Goal: Task Accomplishment & Management: Use online tool/utility

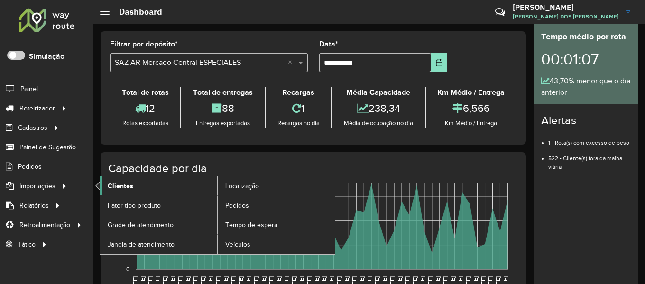
click at [129, 188] on span "Clientes" at bounding box center [121, 186] width 26 height 10
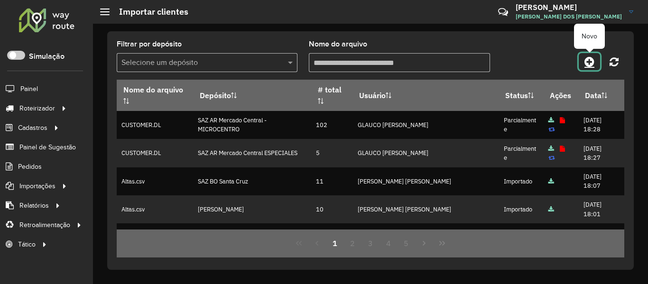
click at [589, 65] on icon at bounding box center [590, 61] width 10 height 11
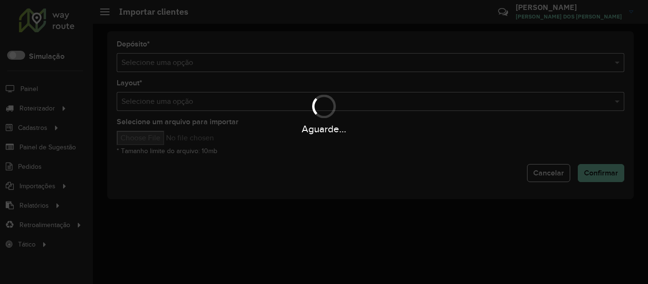
click at [400, 70] on div "Aguarde..." at bounding box center [324, 142] width 648 height 284
click at [402, 64] on input "text" at bounding box center [361, 62] width 479 height 11
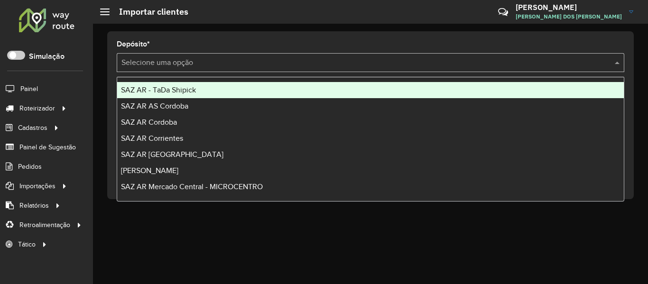
click at [402, 64] on input "text" at bounding box center [361, 62] width 479 height 11
type input "**"
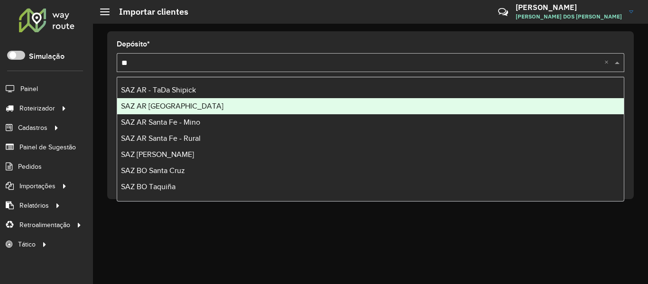
click at [192, 101] on div "SAZ AR [GEOGRAPHIC_DATA]" at bounding box center [370, 106] width 507 height 16
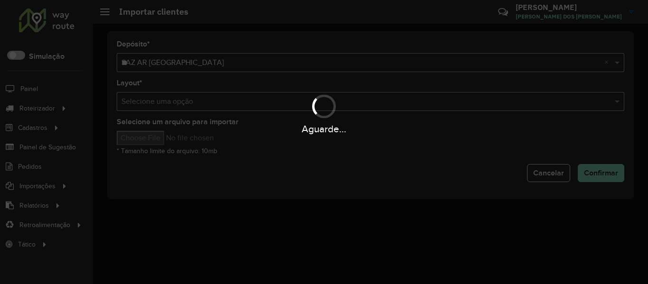
drag, startPoint x: 194, startPoint y: 99, endPoint x: 202, endPoint y: 88, distance: 13.6
click at [201, 90] on div "Aguarde..." at bounding box center [324, 142] width 648 height 284
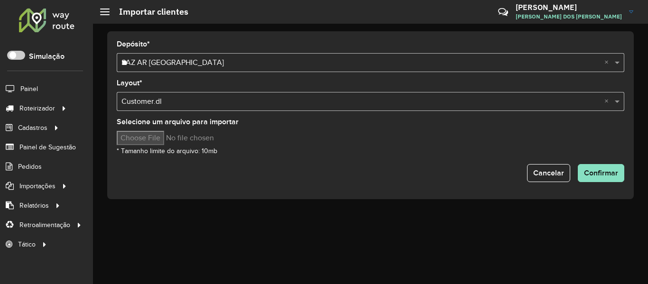
click at [221, 62] on input "**" at bounding box center [361, 62] width 479 height 11
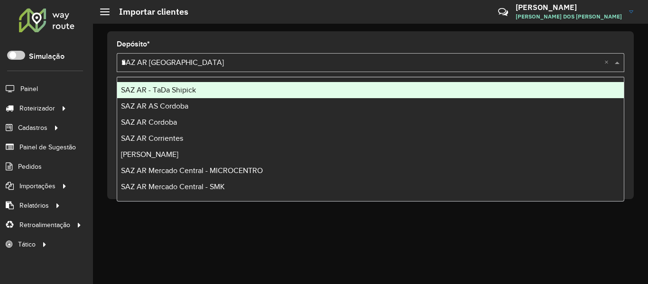
type input "**"
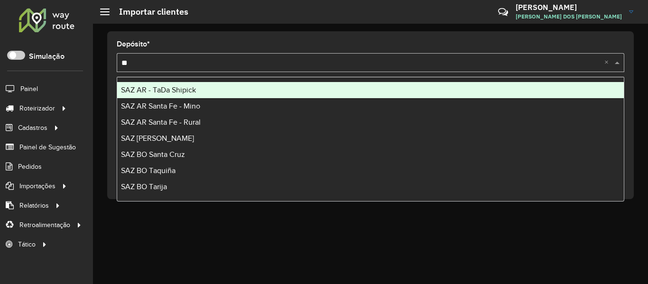
click at [186, 93] on span "SAZ AR - TaDa Shipick" at bounding box center [158, 90] width 75 height 8
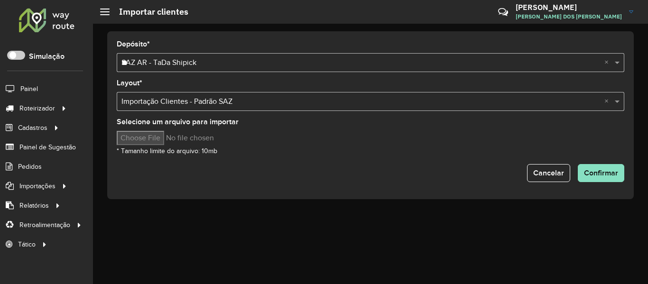
click at [154, 135] on input "Selecione um arquivo para importar" at bounding box center [197, 138] width 161 height 14
type input "**********"
click at [589, 170] on span "Confirmar" at bounding box center [601, 173] width 34 height 8
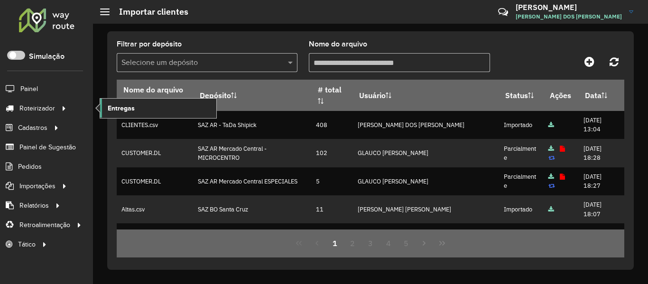
click at [118, 102] on link "Entregas" at bounding box center [158, 108] width 116 height 19
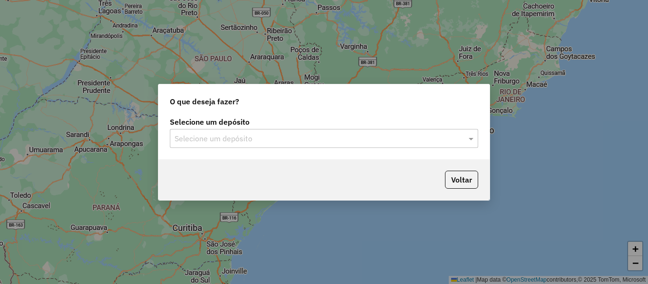
click at [262, 130] on div "Selecione um depósito" at bounding box center [324, 138] width 308 height 19
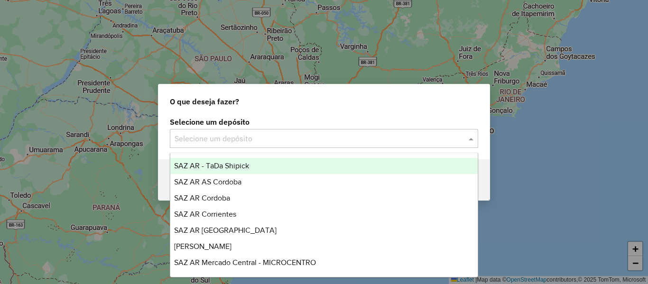
click at [252, 162] on div "SAZ AR - TaDa Shipick" at bounding box center [324, 166] width 308 height 16
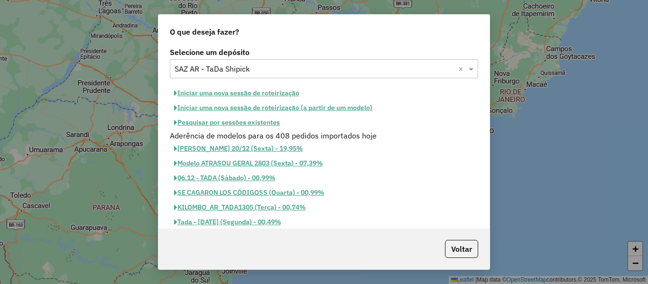
click at [260, 122] on button "Pesquisar por sessões existentes" at bounding box center [227, 122] width 114 height 15
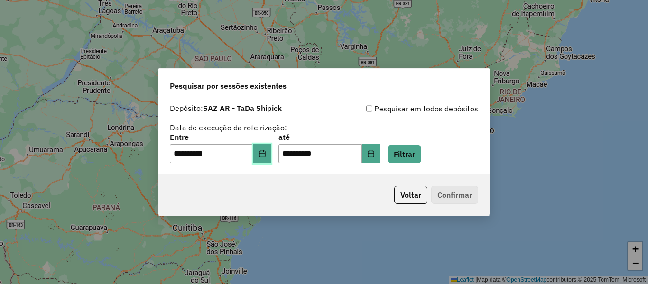
click at [269, 159] on button "Choose Date" at bounding box center [262, 153] width 18 height 19
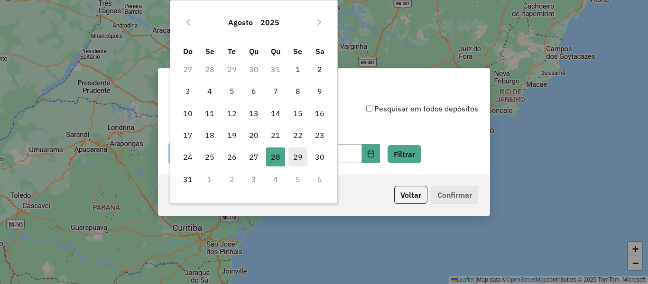
click at [292, 158] on span "29" at bounding box center [298, 157] width 19 height 19
type input "**********"
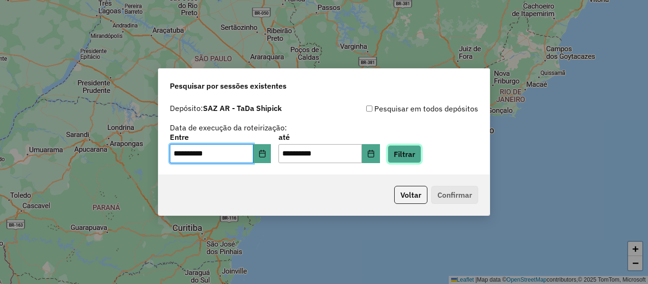
click at [412, 155] on button "Filtrar" at bounding box center [405, 154] width 34 height 18
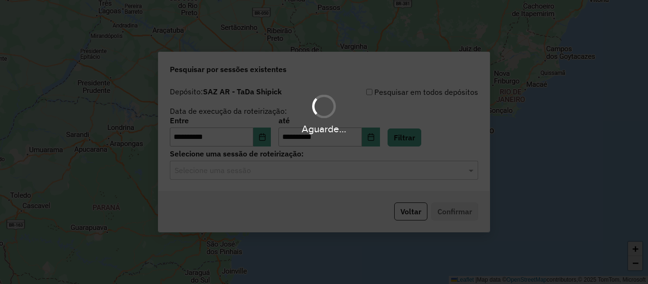
click at [319, 173] on hb-app "**********" at bounding box center [324, 142] width 648 height 284
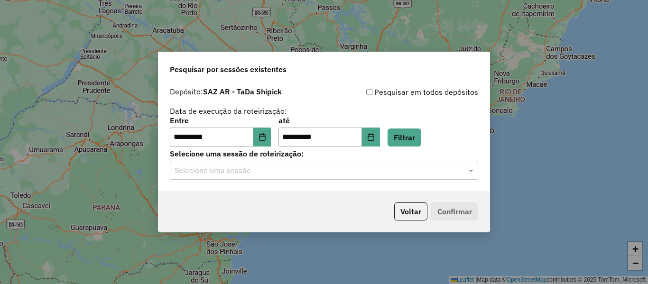
click at [319, 173] on input "text" at bounding box center [315, 170] width 280 height 11
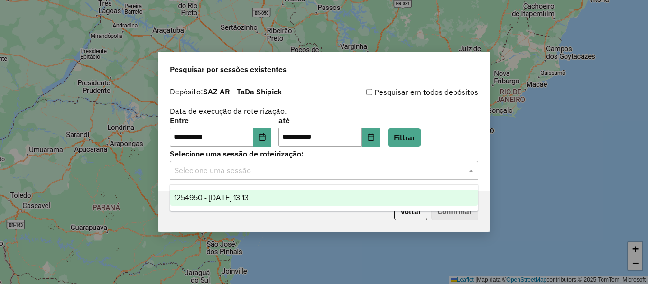
click at [320, 171] on input "text" at bounding box center [315, 170] width 280 height 11
click at [310, 197] on div "1254950 - 29/08/2025 13:13" at bounding box center [324, 198] width 308 height 16
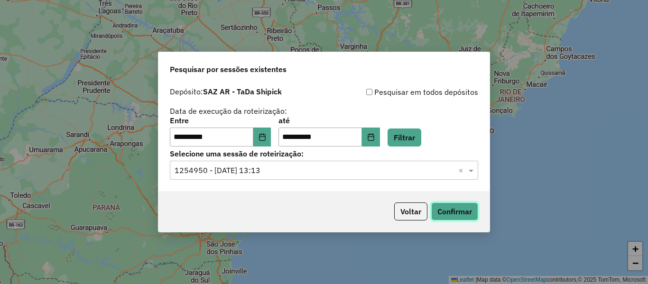
click at [446, 211] on button "Confirmar" at bounding box center [454, 212] width 47 height 18
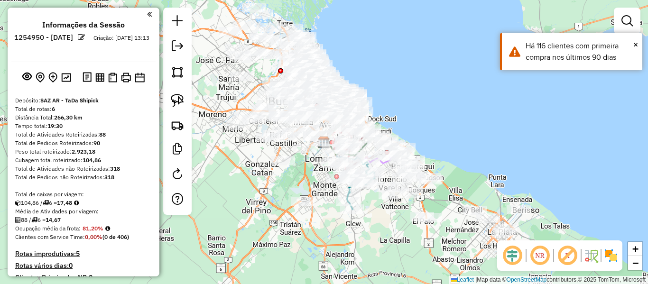
drag, startPoint x: 485, startPoint y: 160, endPoint x: 467, endPoint y: 145, distance: 23.2
click at [461, 140] on div "Janela de atendimento Grade de atendimento Capacidade Transportadoras Veículos …" at bounding box center [324, 142] width 648 height 284
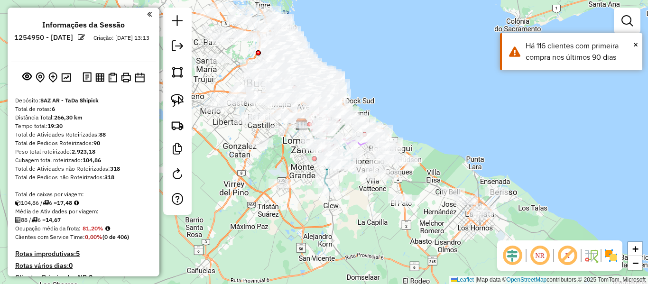
click at [608, 261] on img at bounding box center [611, 255] width 15 height 15
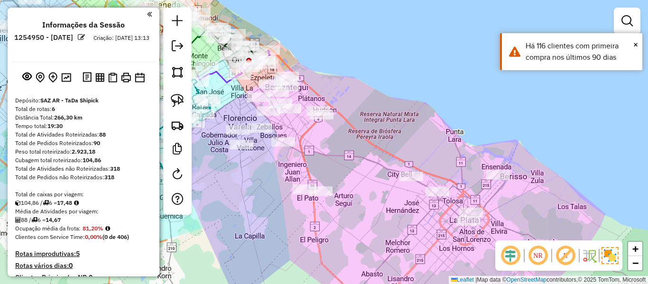
click at [518, 154] on div "Janela de atendimento Grade de atendimento Capacidade Transportadoras Veículos …" at bounding box center [324, 142] width 648 height 284
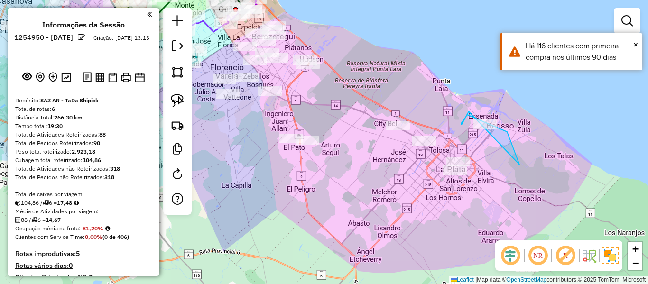
drag, startPoint x: 507, startPoint y: 132, endPoint x: 458, endPoint y: 127, distance: 49.6
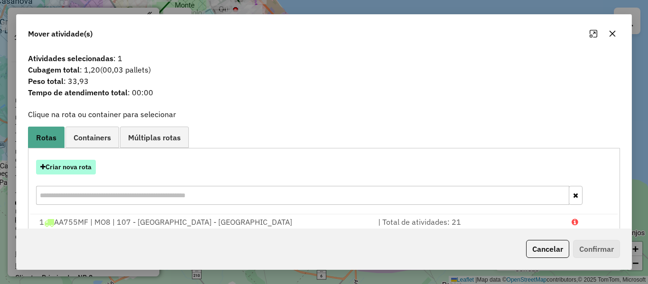
click at [77, 164] on button "Criar nova rota" at bounding box center [66, 167] width 60 height 15
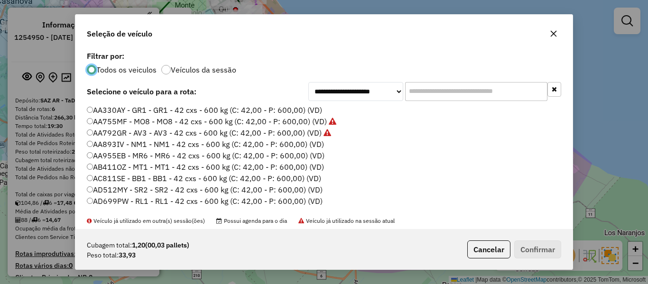
scroll to position [5, 3]
click at [213, 72] on label "Veículos da sessão" at bounding box center [203, 70] width 65 height 8
click at [215, 71] on label "Veículos da sessão" at bounding box center [203, 70] width 65 height 8
click at [310, 106] on label "AA330AY - GR1 - GR1 - 42 cxs - 600 kg (C: 42,00 - P: 600,00) (VD)" at bounding box center [204, 109] width 235 height 11
click at [543, 252] on button "Confirmar" at bounding box center [537, 250] width 47 height 18
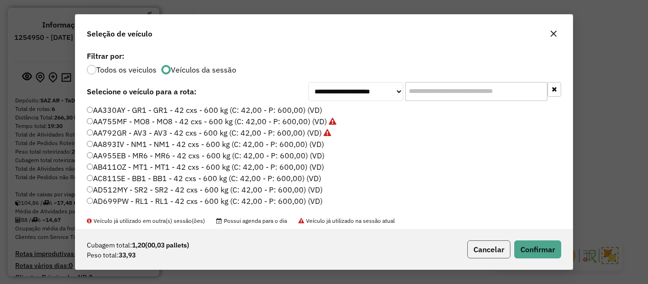
click at [500, 253] on button "Cancelar" at bounding box center [488, 250] width 43 height 18
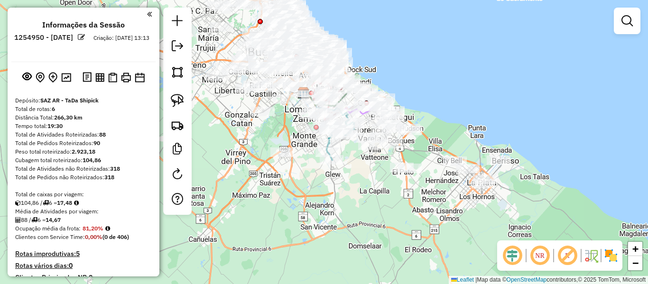
drag, startPoint x: 549, startPoint y: 156, endPoint x: 552, endPoint y: 146, distance: 11.1
click at [531, 109] on div "Janela de atendimento Grade de atendimento Capacidade Transportadoras Veículos …" at bounding box center [324, 142] width 648 height 284
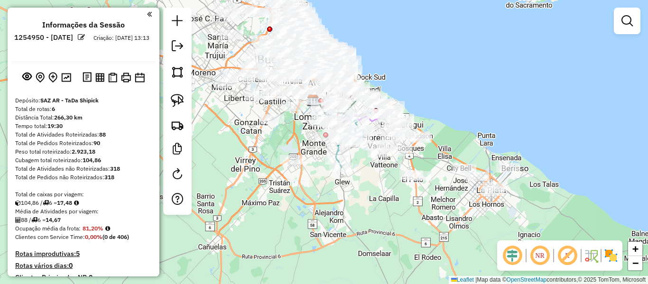
click at [609, 257] on img at bounding box center [611, 255] width 15 height 15
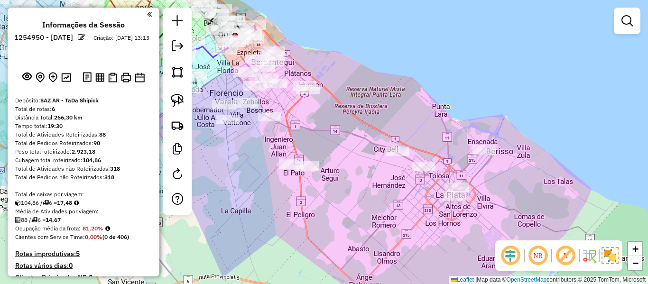
drag, startPoint x: 463, startPoint y: 189, endPoint x: 468, endPoint y: 196, distance: 9.1
click at [463, 188] on div "Janela de atendimento Grade de atendimento Capacidade Transportadoras Veículos …" at bounding box center [324, 142] width 648 height 284
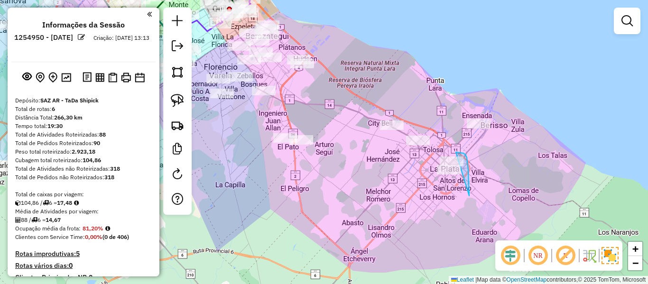
drag, startPoint x: 464, startPoint y: 153, endPoint x: 441, endPoint y: 176, distance: 32.2
click at [441, 176] on div "Janela de atendimento Grade de atendimento Capacidade Transportadoras Veículos …" at bounding box center [324, 142] width 648 height 284
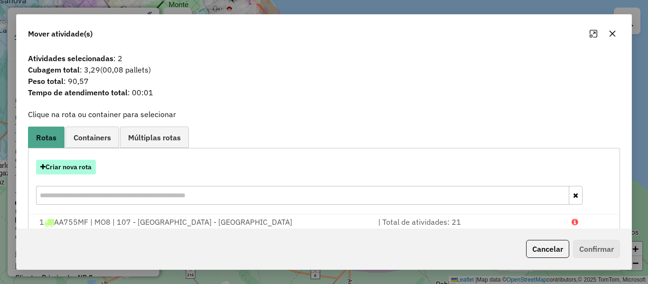
click at [79, 172] on button "Criar nova rota" at bounding box center [66, 167] width 60 height 15
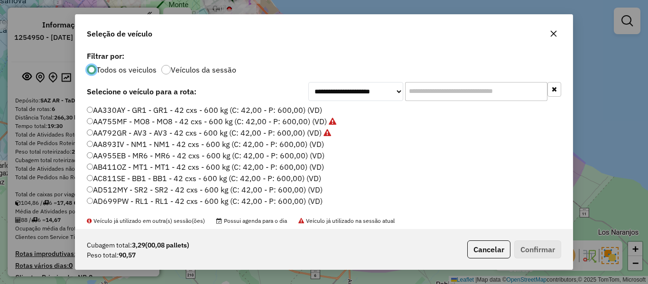
scroll to position [5, 3]
click at [312, 112] on label "AA330AY - GR1 - GR1 - 42 cxs - 600 kg (C: 42,00 - P: 600,00) (VD)" at bounding box center [204, 109] width 235 height 11
click at [533, 244] on button "Confirmar" at bounding box center [537, 250] width 47 height 18
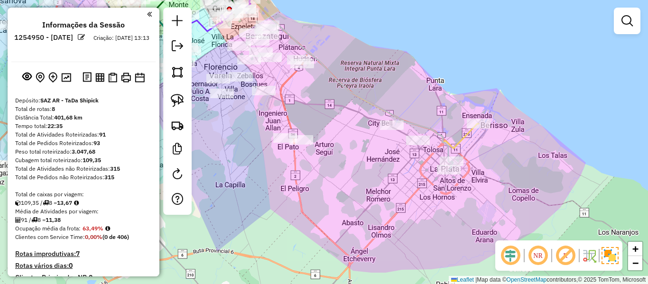
click at [465, 141] on icon at bounding box center [283, 60] width 392 height 177
select select "**********"
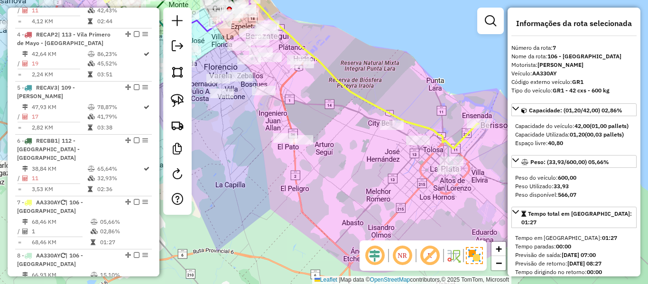
scroll to position [684, 0]
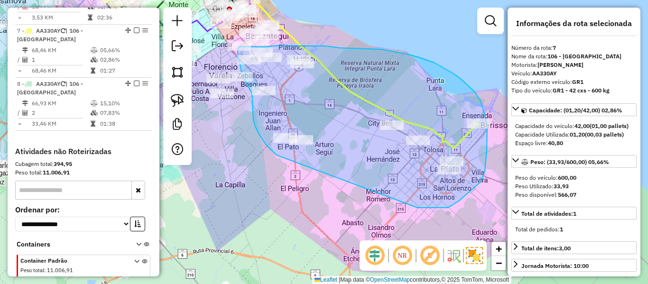
drag, startPoint x: 418, startPoint y: 208, endPoint x: 315, endPoint y: 164, distance: 111.9
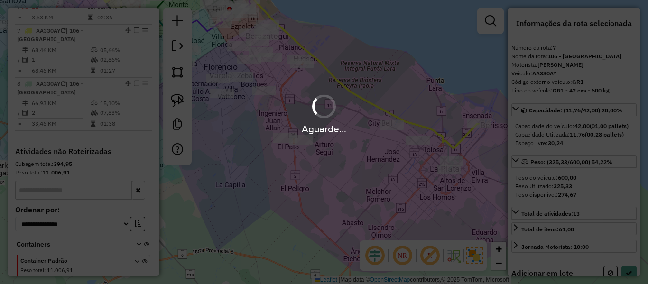
select select "**********"
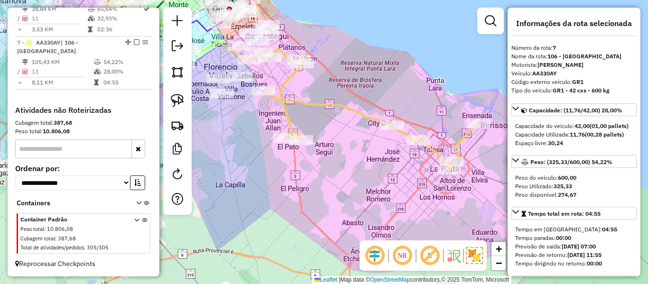
scroll to position [647, 0]
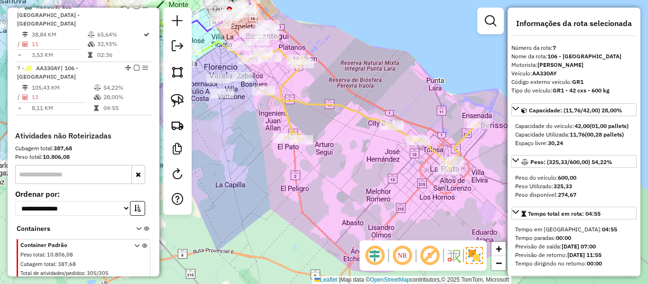
click at [343, 107] on icon at bounding box center [364, 110] width 230 height 122
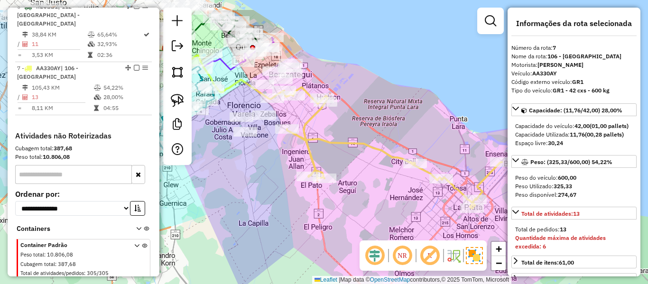
drag, startPoint x: 340, startPoint y: 92, endPoint x: 363, endPoint y: 128, distance: 42.3
click at [363, 127] on div "Janela de atendimento Grade de atendimento Capacidade Transportadoras Veículos …" at bounding box center [324, 142] width 648 height 284
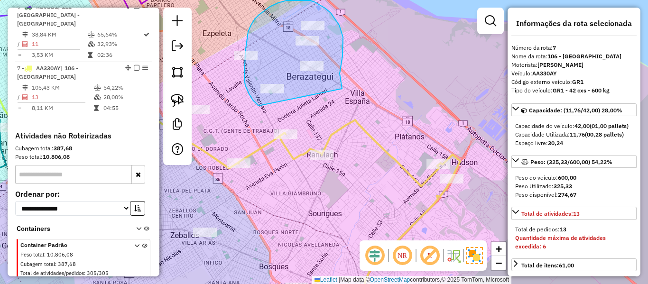
drag, startPoint x: 340, startPoint y: 74, endPoint x: 304, endPoint y: 128, distance: 65.4
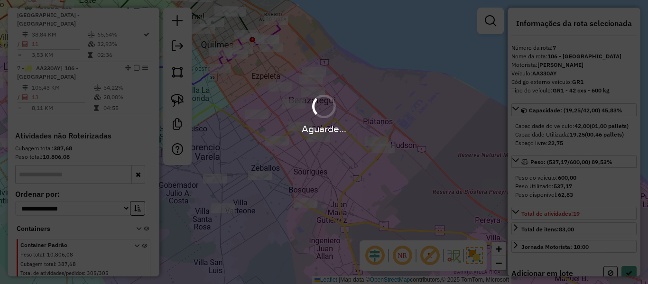
select select "**********"
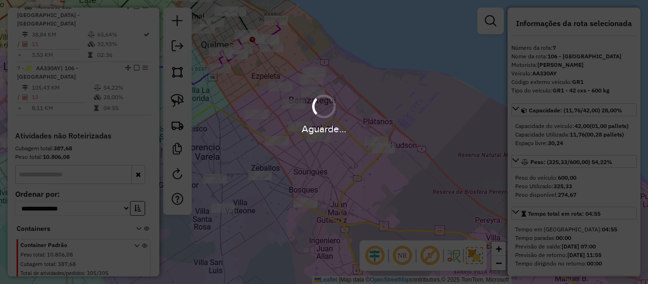
click at [373, 172] on div "Aguarde..." at bounding box center [324, 142] width 648 height 284
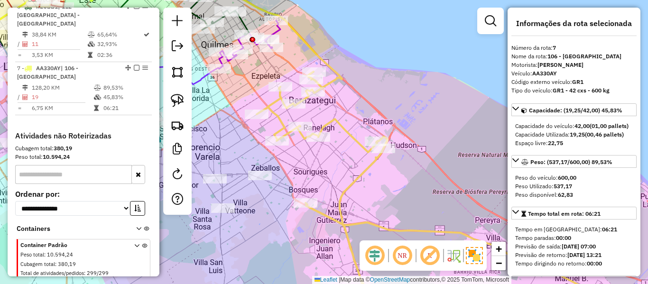
click at [365, 171] on icon at bounding box center [485, 192] width 456 height 241
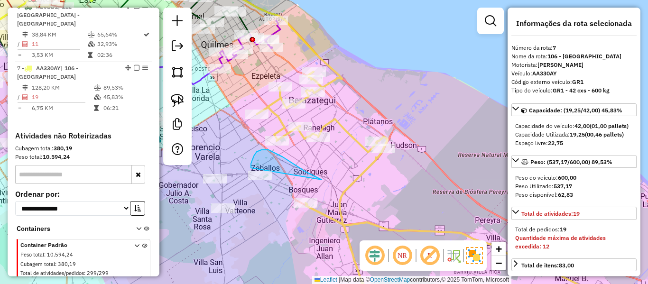
drag, startPoint x: 298, startPoint y: 167, endPoint x: 294, endPoint y: 197, distance: 31.1
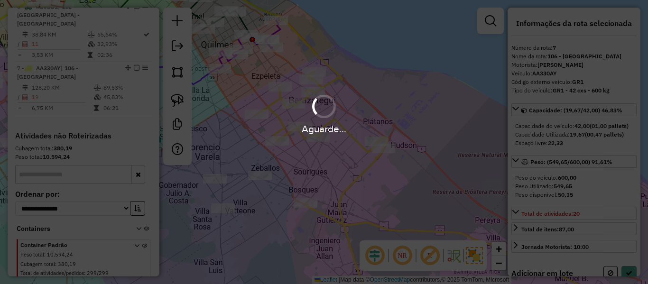
select select "**********"
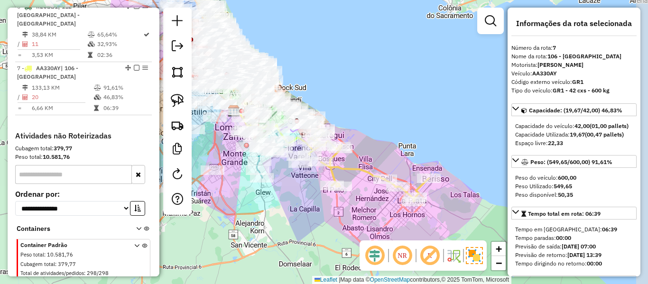
drag, startPoint x: 369, startPoint y: 204, endPoint x: 365, endPoint y: 159, distance: 45.3
click at [365, 159] on div "Janela de atendimento Grade de atendimento Capacidade Transportadoras Veículos …" at bounding box center [324, 142] width 648 height 284
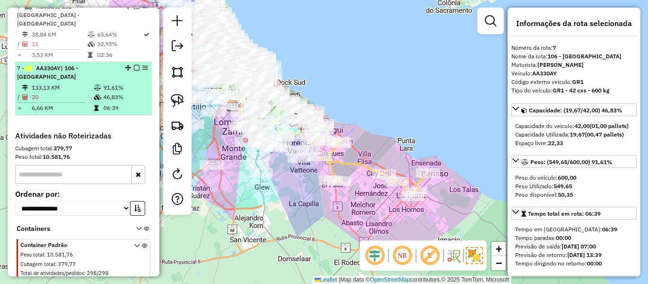
click at [134, 65] on em at bounding box center [137, 68] width 6 height 6
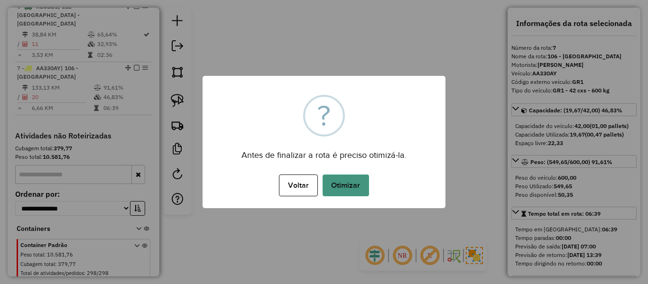
click at [347, 196] on button "Otimizar" at bounding box center [346, 186] width 47 height 22
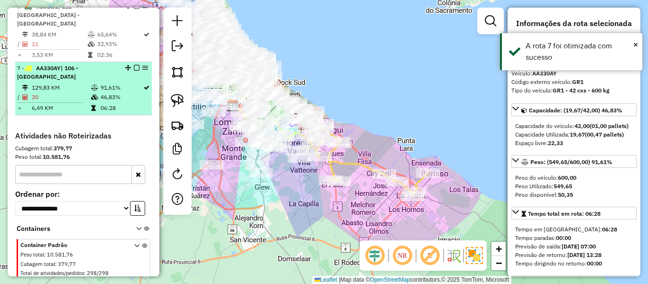
click at [134, 65] on em at bounding box center [137, 68] width 6 height 6
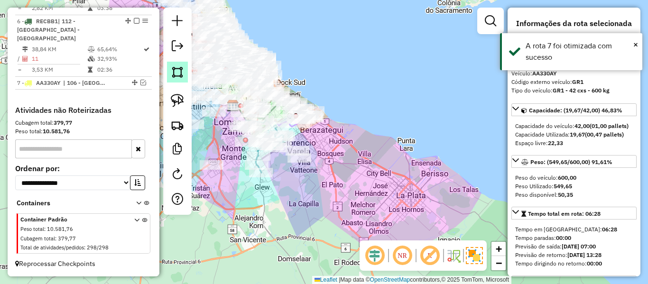
scroll to position [615, 0]
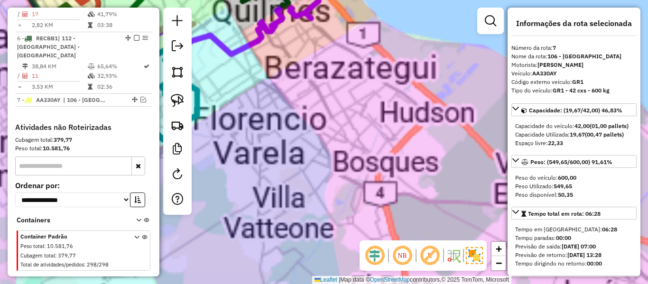
click at [347, 130] on div "Janela de atendimento Grade de atendimento Capacidade Transportadoras Veículos …" at bounding box center [324, 142] width 648 height 284
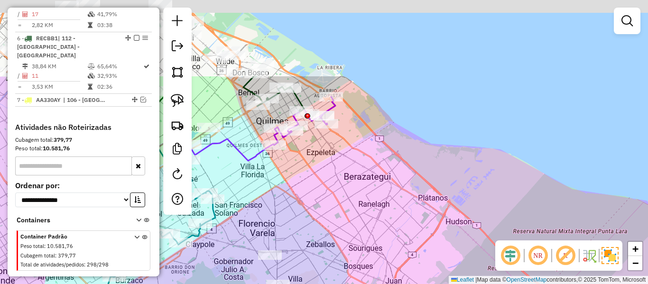
drag, startPoint x: 346, startPoint y: 132, endPoint x: 363, endPoint y: 219, distance: 88.0
click at [363, 219] on div "Janela de atendimento Grade de atendimento Capacidade Transportadoras Veículos …" at bounding box center [324, 142] width 648 height 284
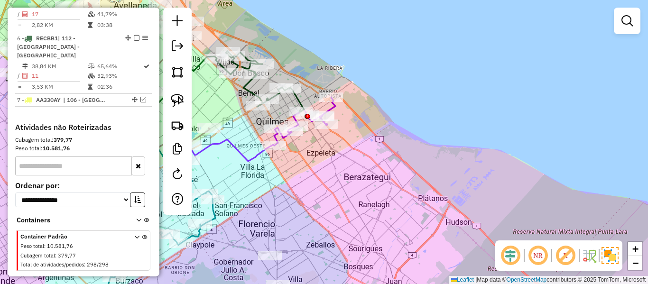
drag, startPoint x: 374, startPoint y: 210, endPoint x: 377, endPoint y: 193, distance: 16.9
click at [380, 210] on div "Janela de atendimento Grade de atendimento Capacidade Transportadoras Veículos …" at bounding box center [324, 142] width 648 height 284
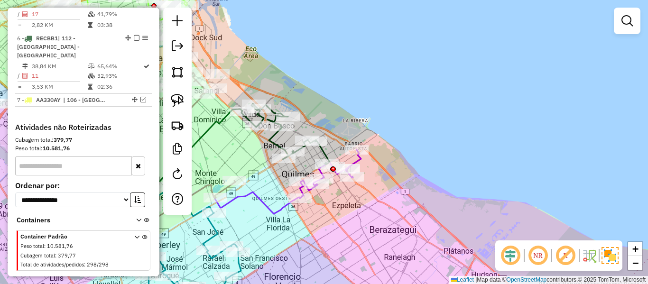
click at [360, 160] on icon at bounding box center [330, 174] width 61 height 48
select select "**********"
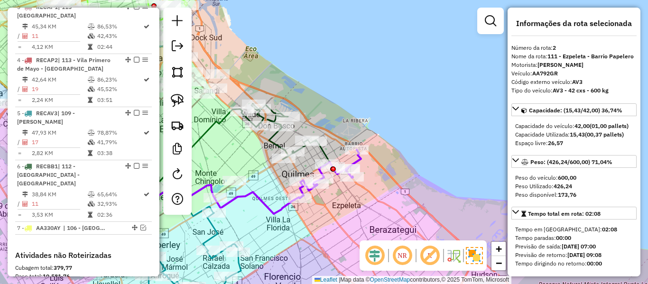
scroll to position [419, 0]
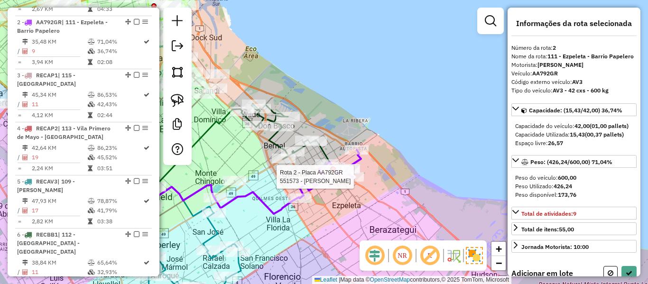
select select "**********"
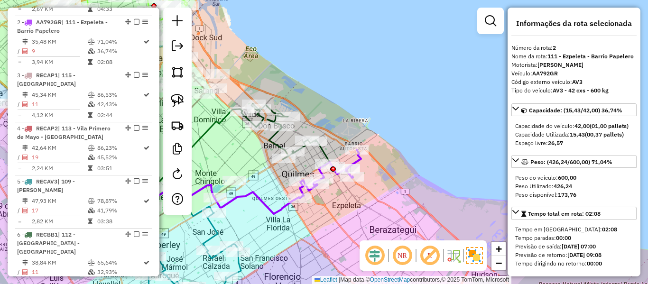
click at [274, 206] on icon at bounding box center [167, 167] width 266 height 93
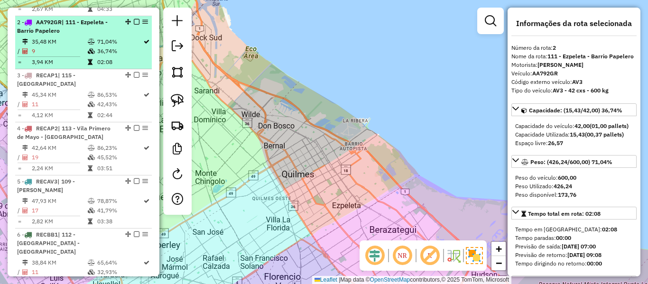
click at [81, 47] on td "9" at bounding box center [59, 51] width 56 height 9
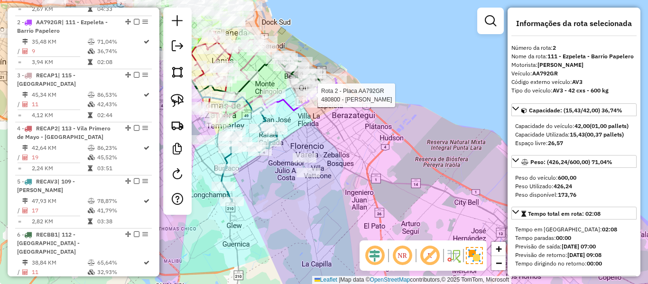
scroll to position [615, 0]
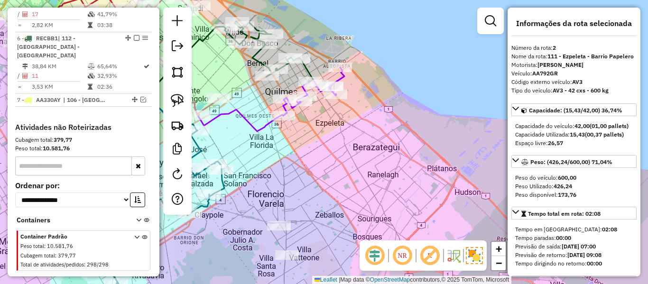
click at [344, 77] on icon at bounding box center [313, 91] width 61 height 48
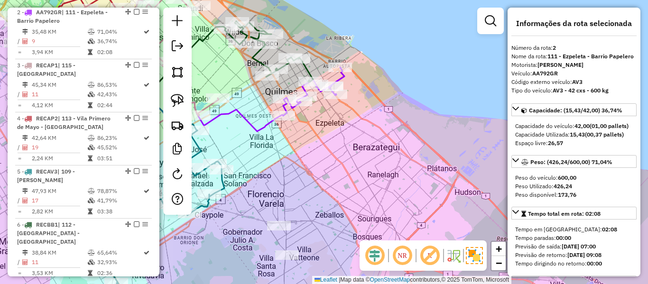
scroll to position [419, 0]
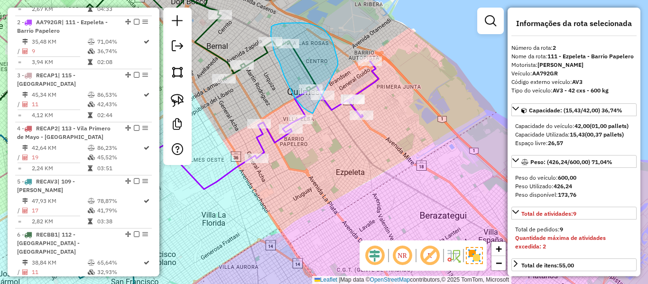
drag, startPoint x: 338, startPoint y: 65, endPoint x: 331, endPoint y: 115, distance: 50.3
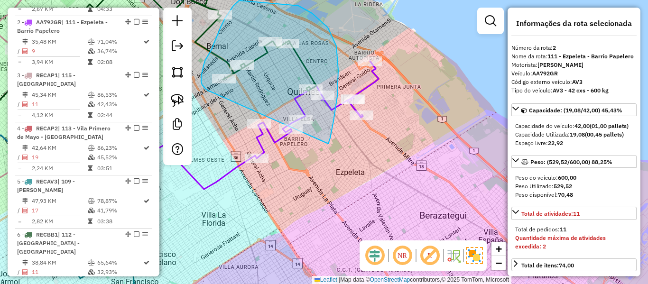
drag, startPoint x: 328, startPoint y: 144, endPoint x: 223, endPoint y: 92, distance: 117.4
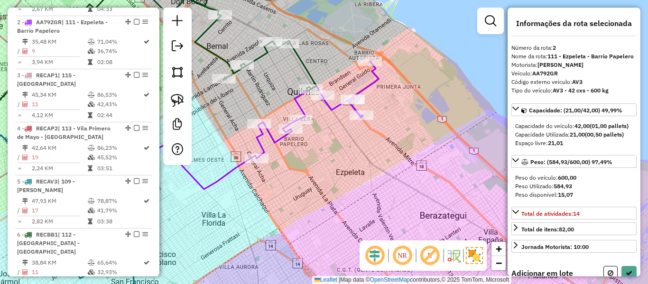
select select "**********"
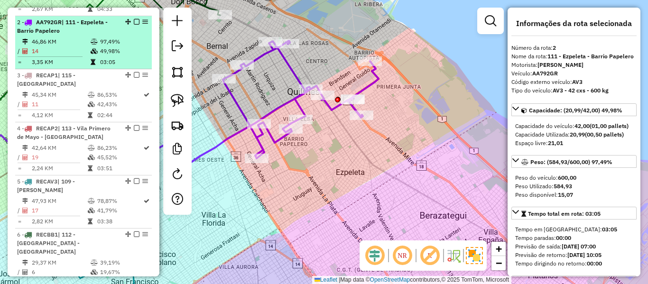
click at [134, 19] on em at bounding box center [137, 22] width 6 height 6
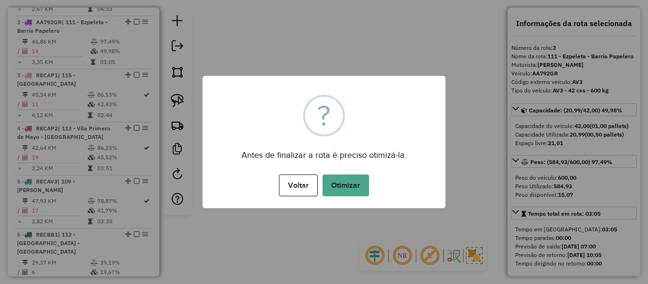
click at [358, 103] on div "× ? Antes de finalizar a rota é preciso otimizá-la. Voltar No Otimizar" at bounding box center [324, 142] width 243 height 132
click at [333, 187] on button "Otimizar" at bounding box center [346, 186] width 47 height 22
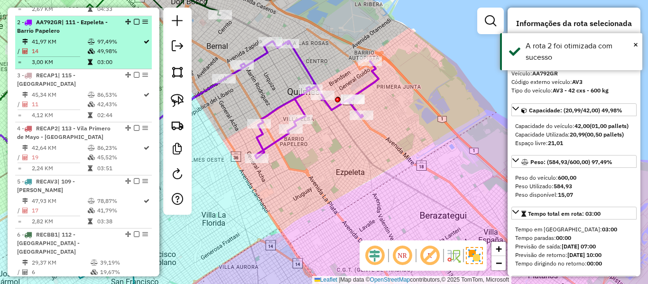
click at [134, 19] on em at bounding box center [137, 22] width 6 height 6
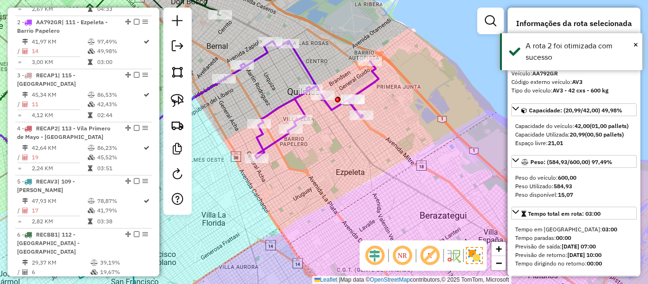
scroll to position [378, 0]
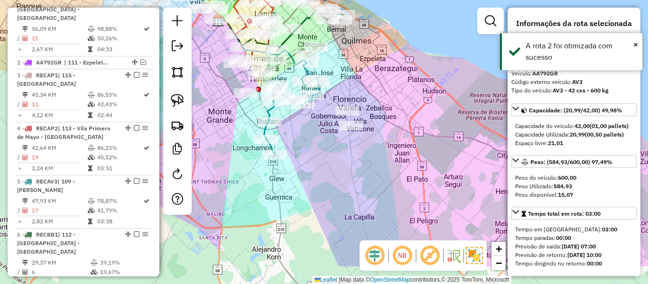
drag, startPoint x: 365, startPoint y: 110, endPoint x: 353, endPoint y: 103, distance: 13.4
click at [390, 66] on div "Janela de atendimento Grade de atendimento Capacidade Transportadoras Veículos …" at bounding box center [324, 142] width 648 height 284
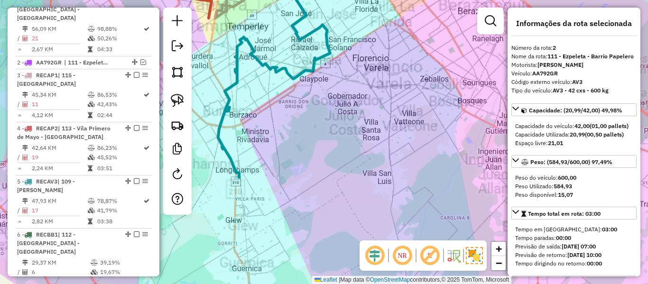
click at [316, 138] on div "Janela de atendimento Grade de atendimento Capacidade Transportadoras Veículos …" at bounding box center [324, 142] width 648 height 284
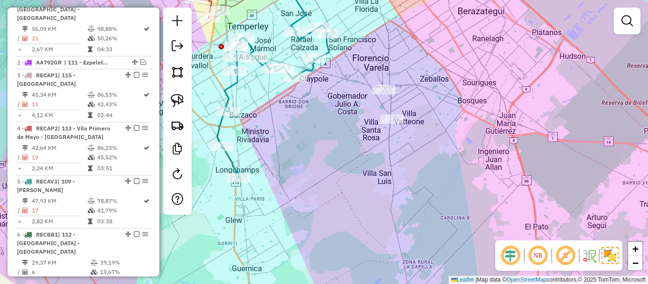
drag, startPoint x: 224, startPoint y: 91, endPoint x: 230, endPoint y: 91, distance: 5.2
click at [224, 90] on icon at bounding box center [273, 86] width 112 height 184
select select "**********"
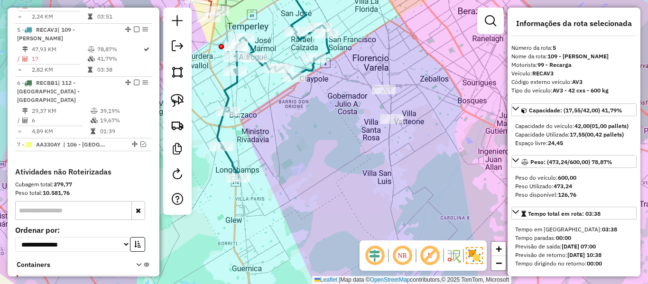
scroll to position [538, 0]
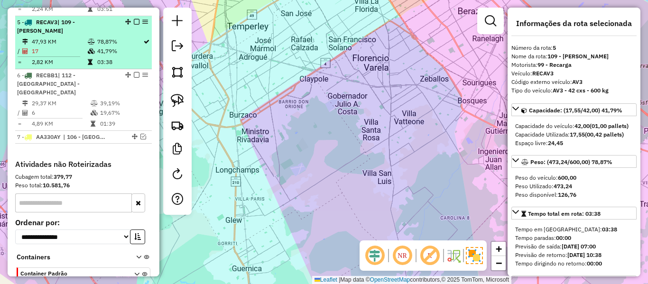
click at [97, 47] on td "41,79%" at bounding box center [120, 51] width 46 height 9
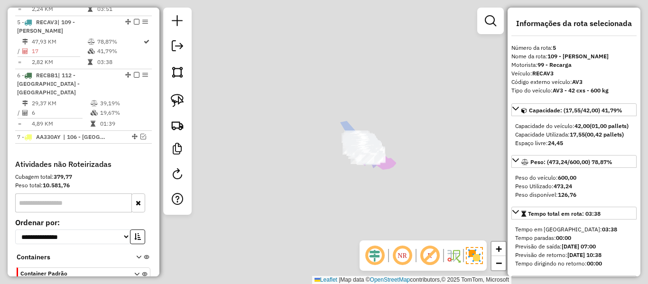
scroll to position [575, 0]
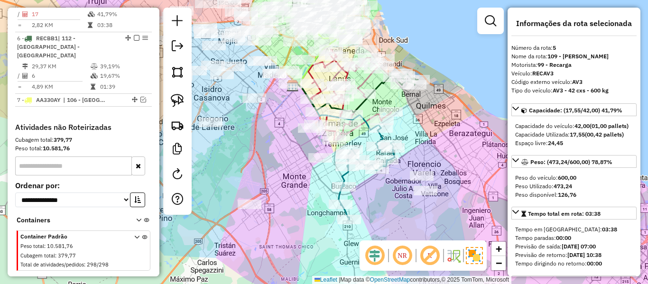
drag, startPoint x: 373, startPoint y: 194, endPoint x: 359, endPoint y: 177, distance: 22.2
click at [366, 181] on div "Janela de atendimento Grade de atendimento Capacidade Transportadoras Veículos …" at bounding box center [324, 142] width 648 height 284
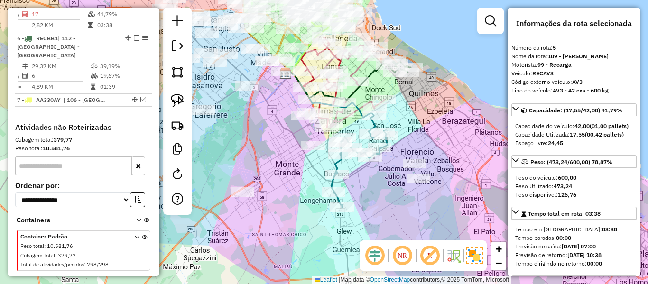
click at [340, 164] on icon at bounding box center [360, 162] width 56 height 92
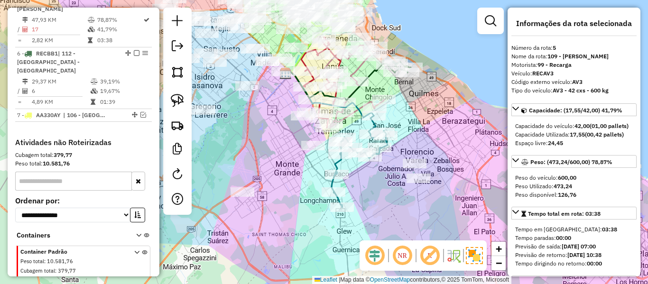
scroll to position [538, 0]
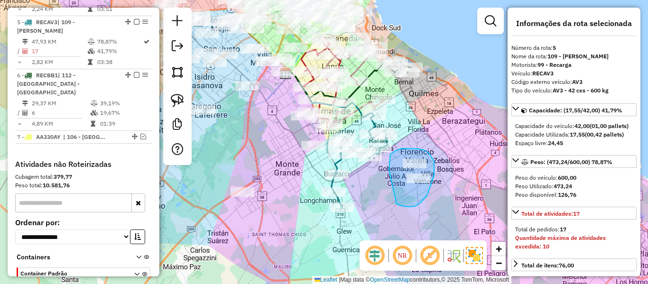
drag, startPoint x: 435, startPoint y: 167, endPoint x: 392, endPoint y: 172, distance: 43.5
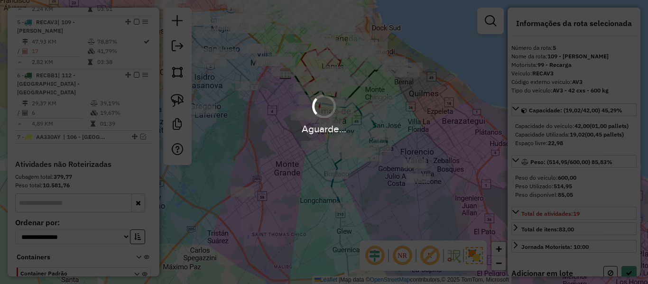
select select "**********"
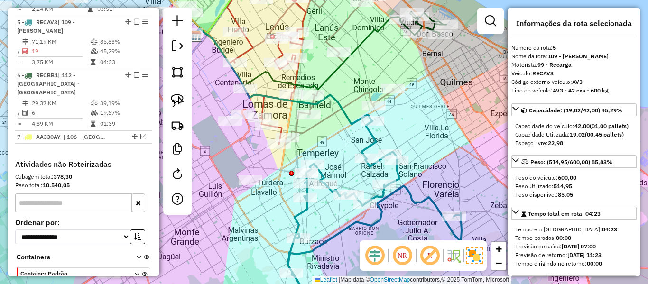
click at [372, 134] on icon at bounding box center [375, 213] width 175 height 184
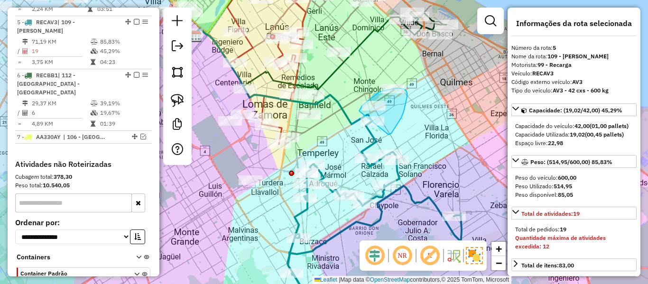
drag, startPoint x: 392, startPoint y: 133, endPoint x: 368, endPoint y: 139, distance: 24.3
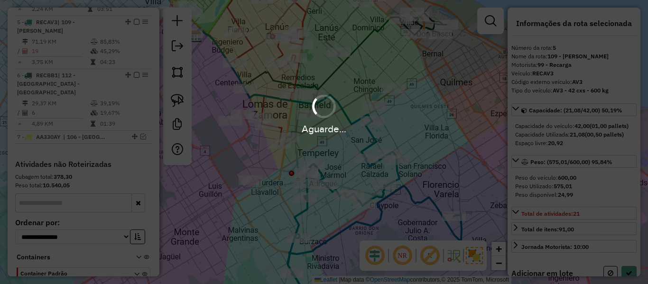
select select "**********"
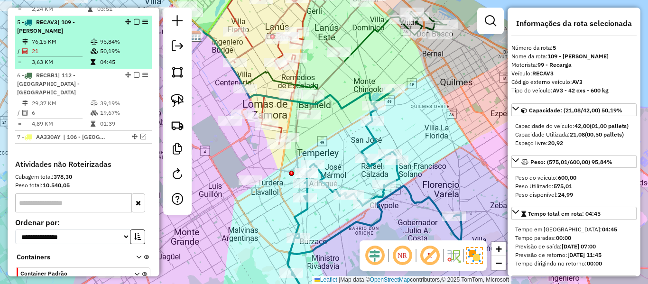
click at [134, 19] on em at bounding box center [137, 22] width 6 height 6
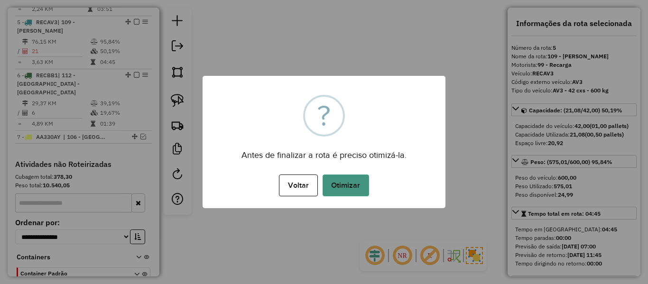
click at [350, 178] on button "Otimizar" at bounding box center [346, 186] width 47 height 22
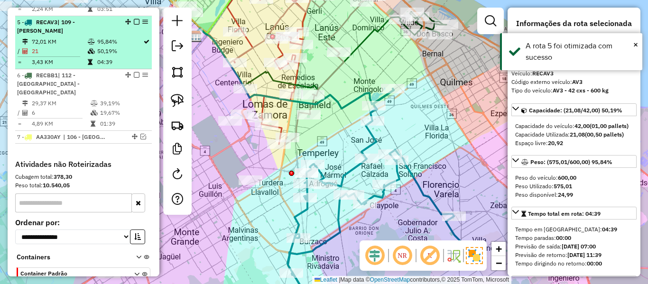
click at [134, 19] on em at bounding box center [137, 22] width 6 height 6
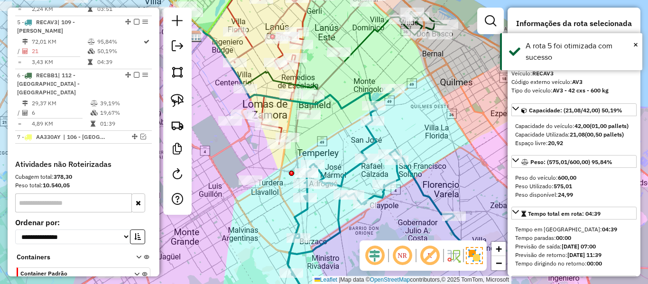
scroll to position [497, 0]
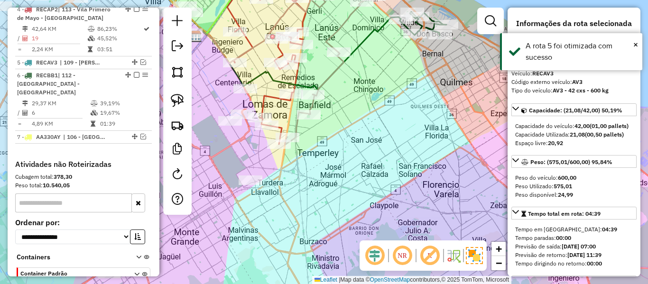
click at [382, 134] on div "Rota 3 - Placa RECAP1 541330 - Gabriela Bot Janela de atendimento Grade de aten…" at bounding box center [324, 142] width 648 height 284
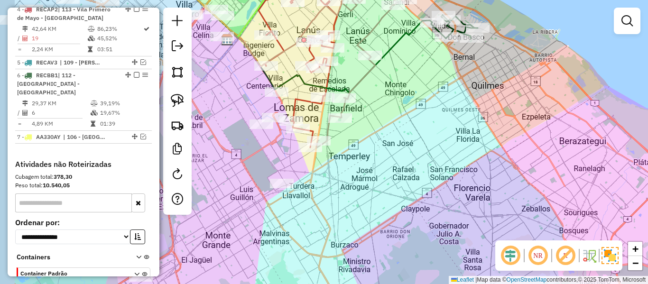
drag, startPoint x: 387, startPoint y: 146, endPoint x: 387, endPoint y: 140, distance: 5.7
click at [389, 146] on div "Janela de atendimento Grade de atendimento Capacidade Transportadoras Veículos …" at bounding box center [324, 142] width 648 height 284
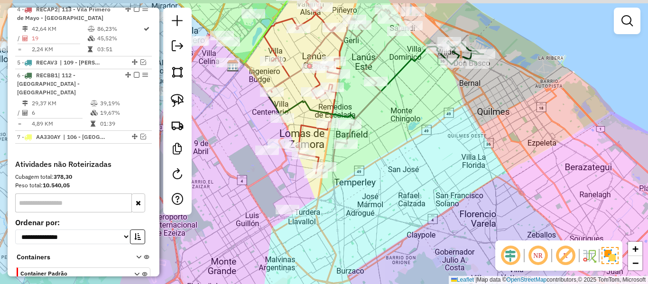
drag, startPoint x: 381, startPoint y: 122, endPoint x: 390, endPoint y: 133, distance: 14.8
click at [387, 165] on div "Janela de atendimento Grade de atendimento Capacidade Transportadoras Veículos …" at bounding box center [324, 142] width 648 height 284
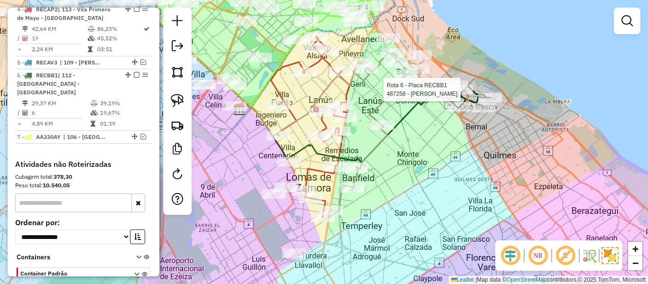
click at [475, 90] on icon at bounding box center [467, 96] width 47 height 23
select select "**********"
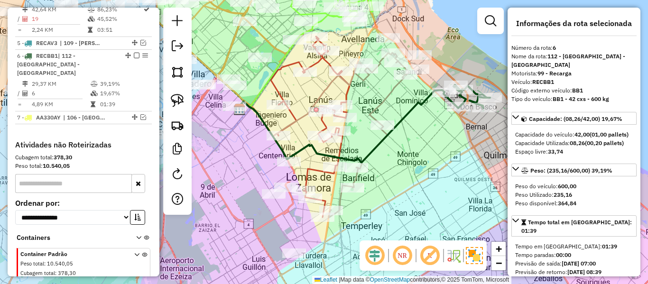
scroll to position [534, 0]
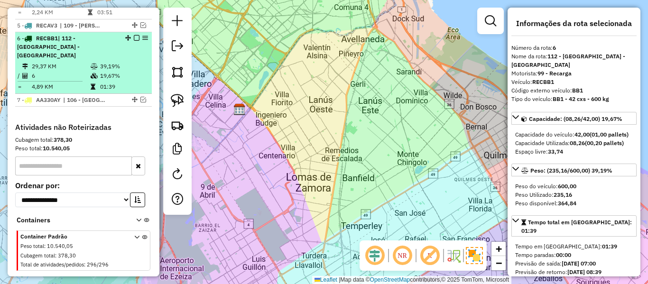
click at [94, 64] on icon at bounding box center [94, 67] width 7 height 6
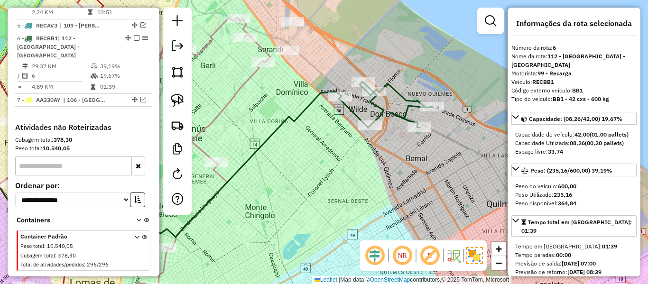
click at [357, 112] on icon at bounding box center [386, 105] width 94 height 46
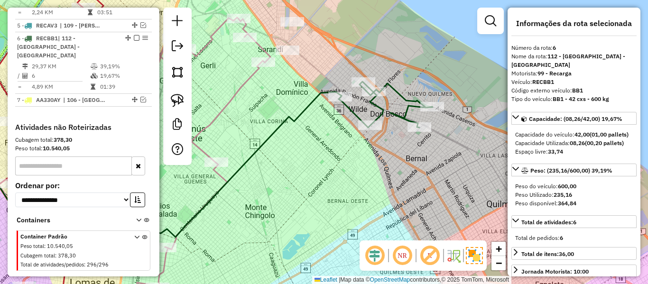
click at [351, 178] on div "Janela de atendimento Grade de atendimento Capacidade Transportadoras Veículos …" at bounding box center [324, 142] width 648 height 284
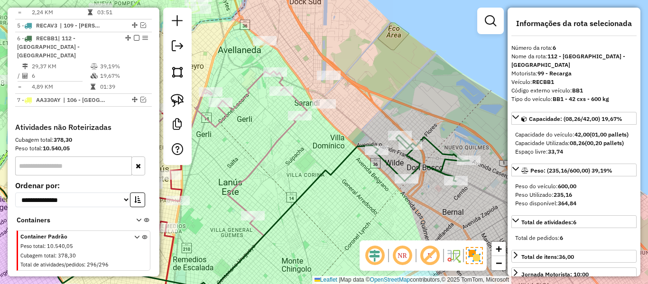
click at [321, 141] on div "Janela de atendimento Grade de atendimento Capacidade Transportadoras Veículos …" at bounding box center [324, 142] width 648 height 284
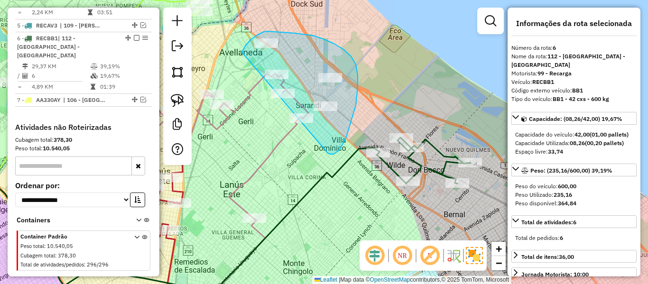
drag, startPoint x: 334, startPoint y: 154, endPoint x: 274, endPoint y: 121, distance: 68.2
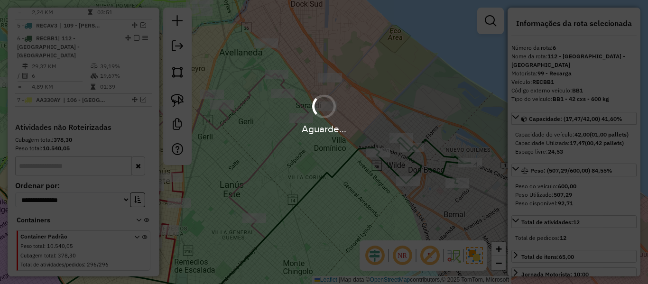
drag, startPoint x: 294, startPoint y: 154, endPoint x: 318, endPoint y: 145, distance: 25.8
click at [314, 145] on div "Aguarde..." at bounding box center [324, 142] width 648 height 284
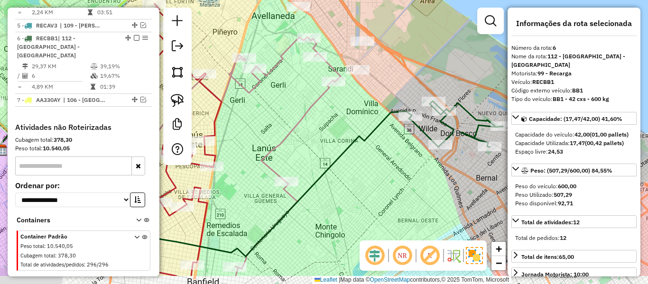
drag, startPoint x: 310, startPoint y: 161, endPoint x: 353, endPoint y: 110, distance: 66.4
click at [353, 110] on div "Janela de atendimento Grade de atendimento Capacidade Transportadoras Veículos …" at bounding box center [324, 142] width 648 height 284
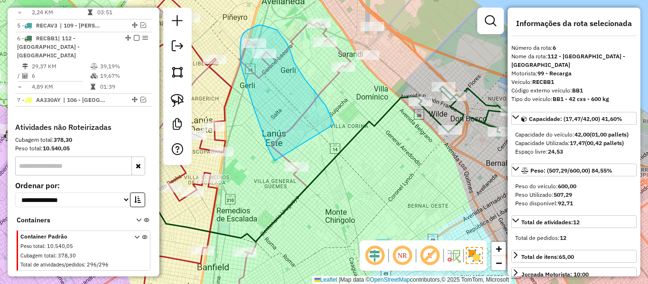
drag, startPoint x: 333, startPoint y: 122, endPoint x: 329, endPoint y: 177, distance: 55.6
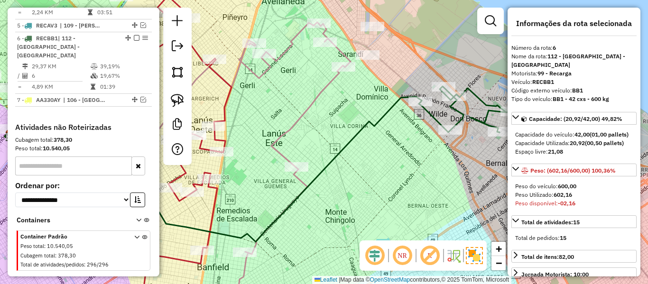
select select "**********"
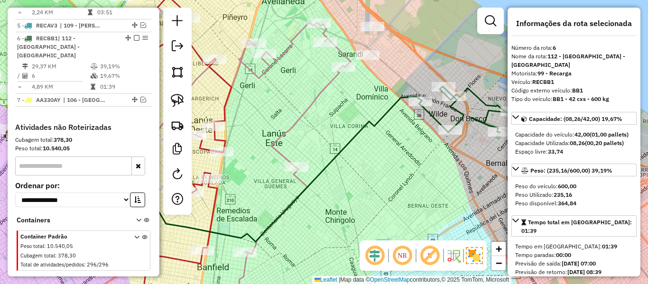
drag, startPoint x: 409, startPoint y: 164, endPoint x: 352, endPoint y: 173, distance: 57.6
click at [352, 173] on div "Janela de atendimento Grade de atendimento Capacidade Transportadoras Veículos …" at bounding box center [324, 142] width 648 height 284
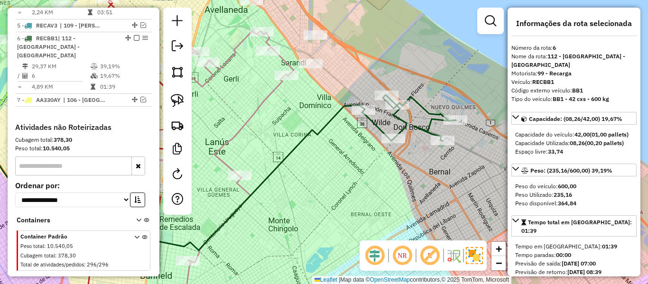
click at [412, 125] on icon at bounding box center [409, 118] width 94 height 46
click at [423, 127] on icon at bounding box center [409, 118] width 94 height 46
click at [427, 129] on icon at bounding box center [409, 118] width 94 height 46
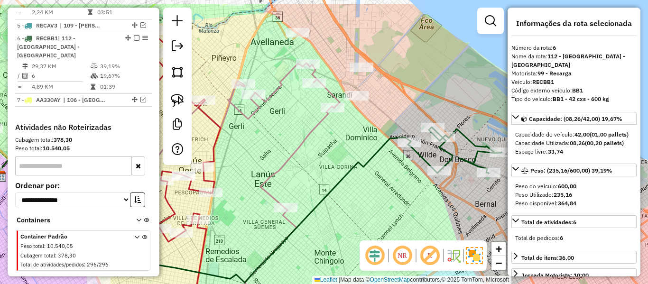
drag, startPoint x: 447, startPoint y: 196, endPoint x: 394, endPoint y: 153, distance: 68.2
click at [456, 203] on div "Rota 6 - Placa RECBB1 551658 - German Duro Janela de atendimento Grade de atend…" at bounding box center [324, 142] width 648 height 284
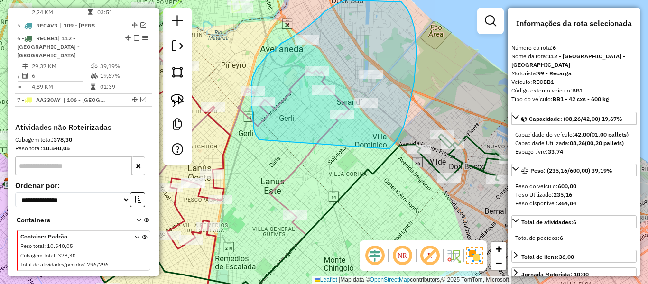
drag, startPoint x: 409, startPoint y: 107, endPoint x: 270, endPoint y: 140, distance: 143.4
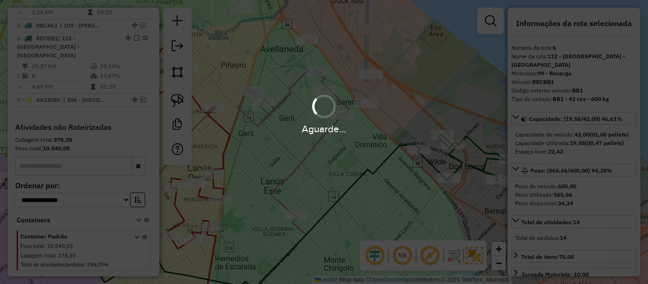
select select "**********"
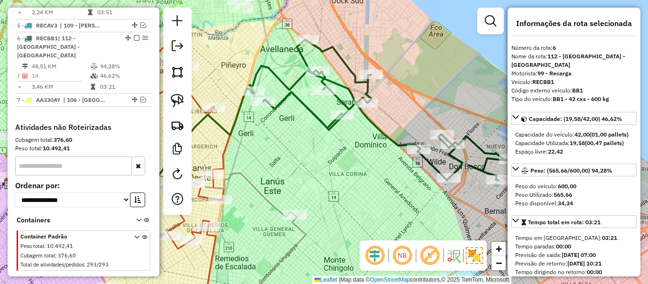
click at [312, 116] on icon at bounding box center [381, 110] width 262 height 140
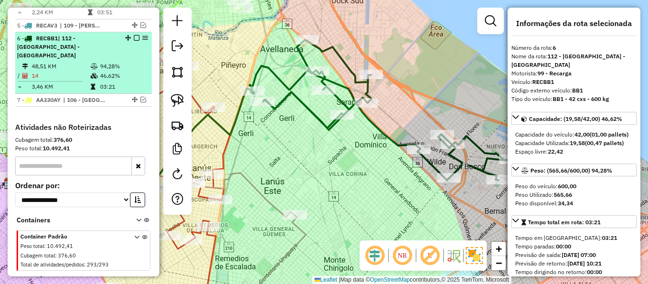
click at [134, 35] on em at bounding box center [137, 38] width 6 height 6
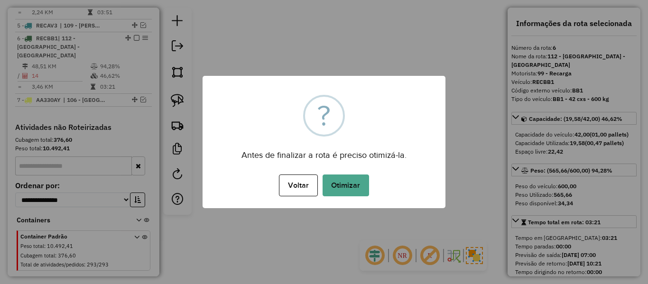
click at [485, 125] on div "× ? Antes de finalizar a rota é preciso otimizá-la. Voltar No Otimizar" at bounding box center [324, 142] width 648 height 284
click at [369, 187] on div "Voltar No Otimizar" at bounding box center [324, 185] width 243 height 27
click at [355, 183] on button "Otimizar" at bounding box center [346, 186] width 47 height 22
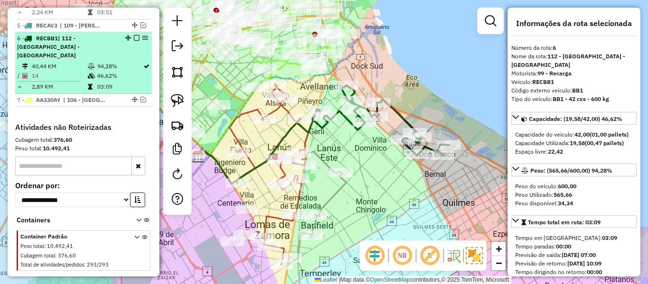
click at [135, 35] on em at bounding box center [137, 38] width 6 height 6
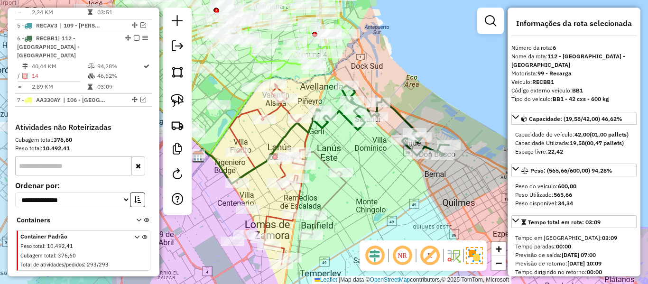
scroll to position [494, 0]
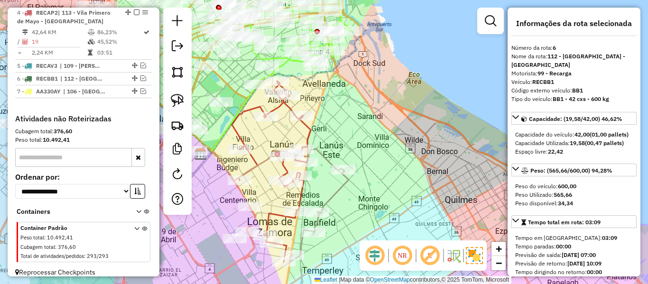
drag, startPoint x: 379, startPoint y: 190, endPoint x: 401, endPoint y: 152, distance: 43.6
click at [402, 152] on div "Rota 3 - Placa RECAP1 499831 - Adrian Nieto Janela de atendimento Grade de aten…" at bounding box center [324, 142] width 648 height 284
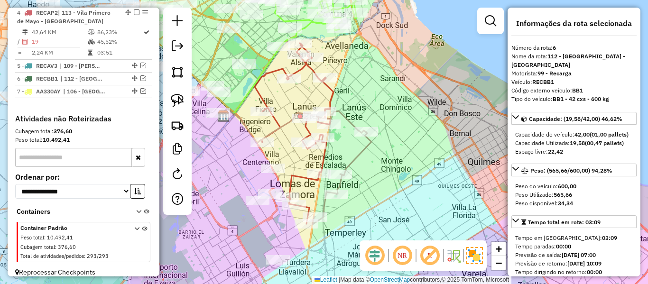
click at [372, 149] on icon at bounding box center [342, 178] width 59 height 93
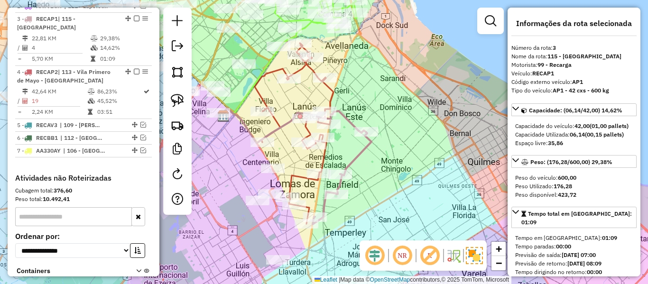
scroll to position [431, 0]
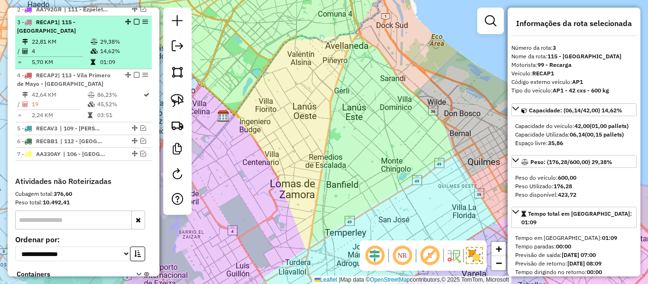
click at [109, 47] on td "14,62%" at bounding box center [124, 51] width 48 height 9
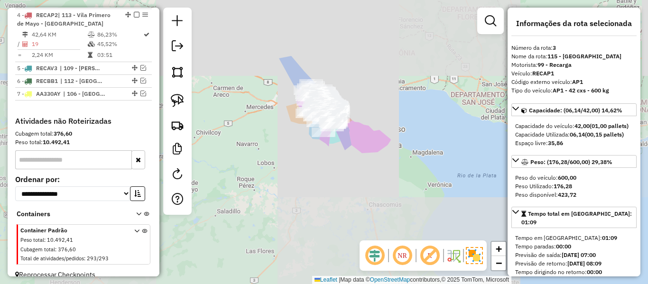
scroll to position [494, 0]
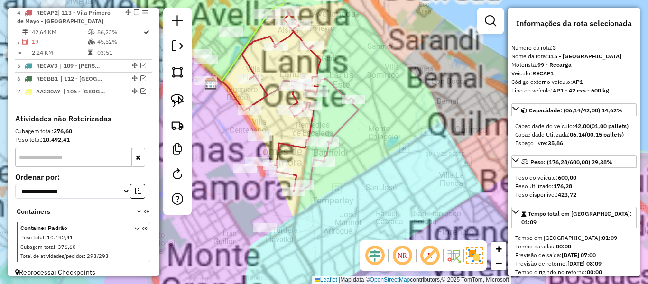
click at [348, 118] on icon at bounding box center [329, 146] width 59 height 93
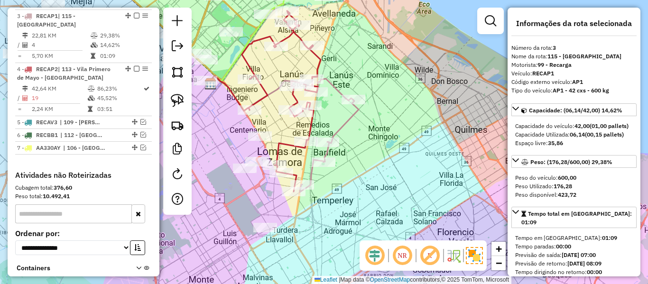
scroll to position [431, 0]
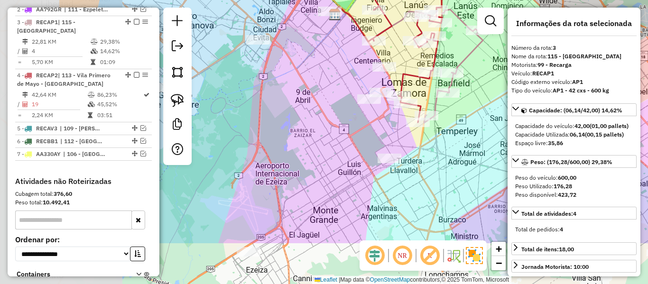
drag, startPoint x: 359, startPoint y: 169, endPoint x: 483, endPoint y: 100, distance: 142.4
click at [483, 100] on div "Janela de atendimento Grade de atendimento Capacidade Transportadoras Veículos …" at bounding box center [324, 142] width 648 height 284
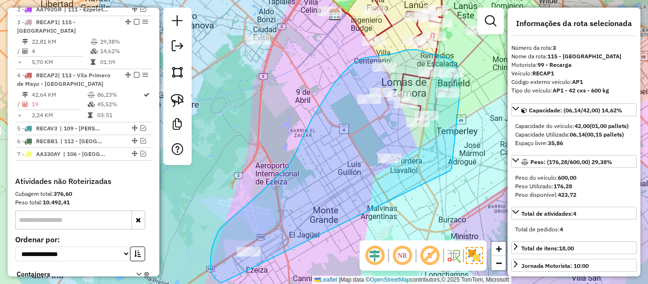
drag, startPoint x: 450, startPoint y: 171, endPoint x: 288, endPoint y: 285, distance: 198.6
click at [288, 284] on html "Aguarde... Pop-up bloqueado! Seu navegador bloqueou automáticamente a abertura …" at bounding box center [324, 142] width 648 height 284
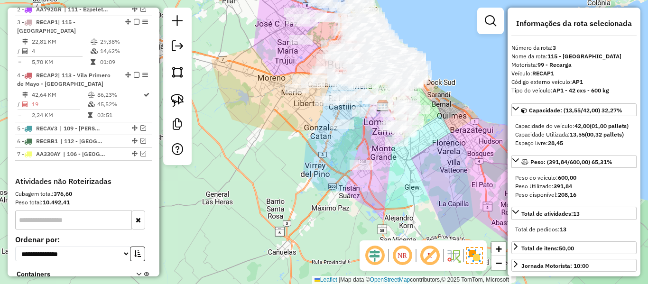
drag, startPoint x: 443, startPoint y: 167, endPoint x: 421, endPoint y: 173, distance: 23.5
click at [425, 177] on div "Janela de atendimento Grade de atendimento Capacidade Transportadoras Veículos …" at bounding box center [324, 142] width 648 height 284
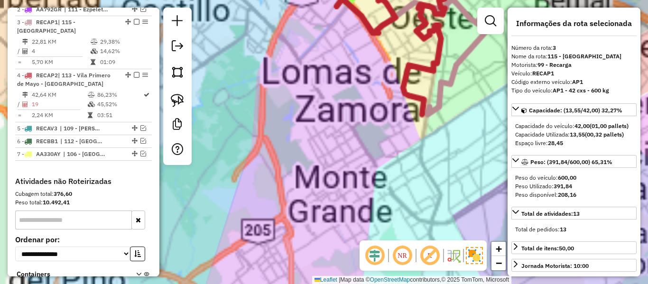
select select "**********"
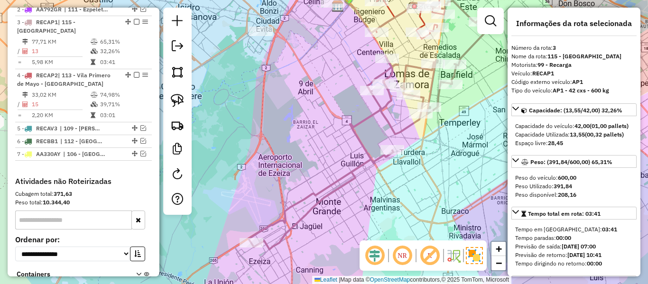
click at [439, 93] on icon at bounding box center [367, 136] width 237 height 228
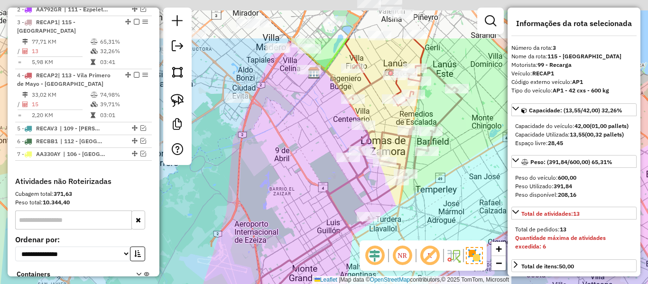
drag, startPoint x: 440, startPoint y: 154, endPoint x: 432, endPoint y: 183, distance: 30.5
click at [431, 189] on div "Janela de atendimento Grade de atendimento Capacidade Transportadoras Veículos …" at bounding box center [324, 142] width 648 height 284
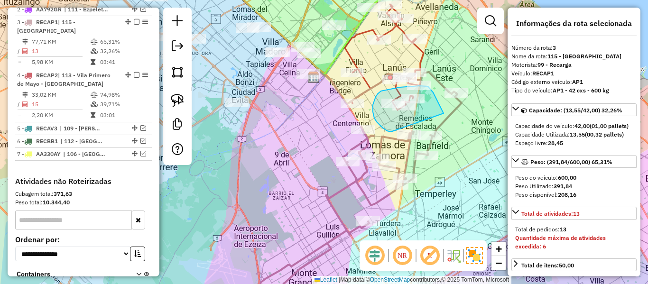
drag, startPoint x: 440, startPoint y: 108, endPoint x: 393, endPoint y: 134, distance: 53.8
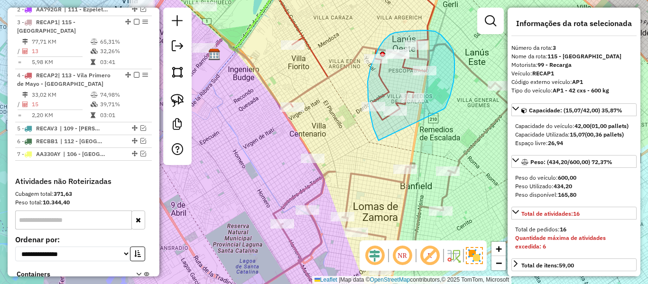
drag, startPoint x: 449, startPoint y: 44, endPoint x: 383, endPoint y: 147, distance: 122.1
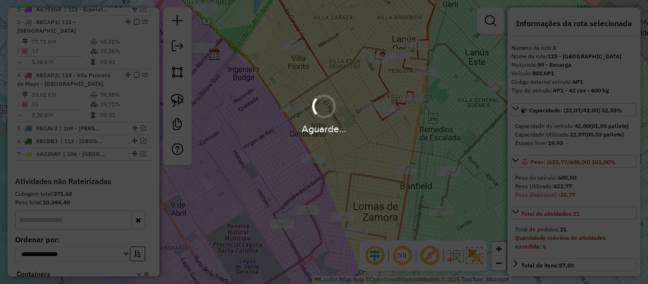
select select "**********"
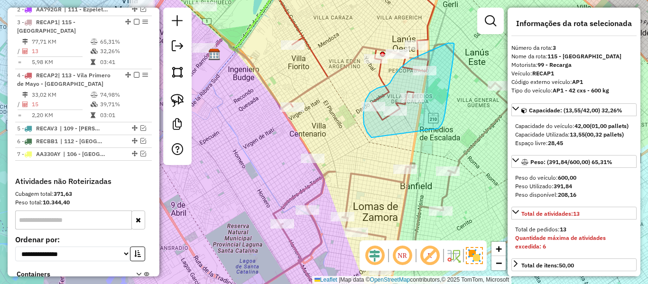
drag, startPoint x: 439, startPoint y: 129, endPoint x: 402, endPoint y: 147, distance: 40.3
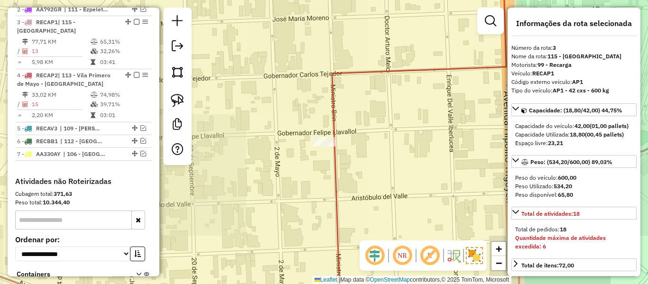
select select "**********"
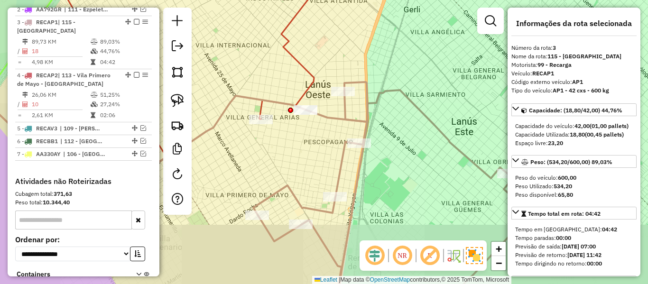
click at [355, 84] on icon at bounding box center [330, 197] width 402 height 231
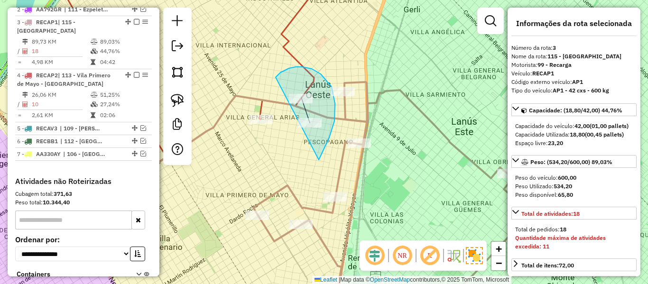
drag, startPoint x: 319, startPoint y: 160, endPoint x: 276, endPoint y: 77, distance: 93.2
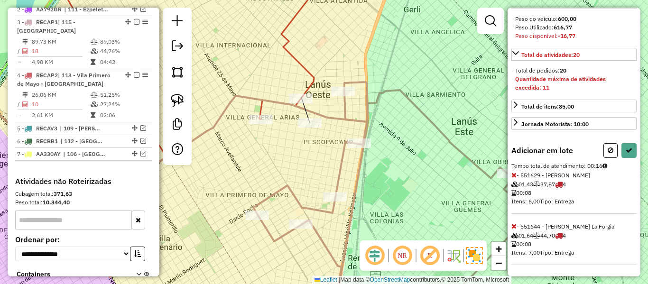
click at [513, 227] on icon at bounding box center [514, 226] width 5 height 7
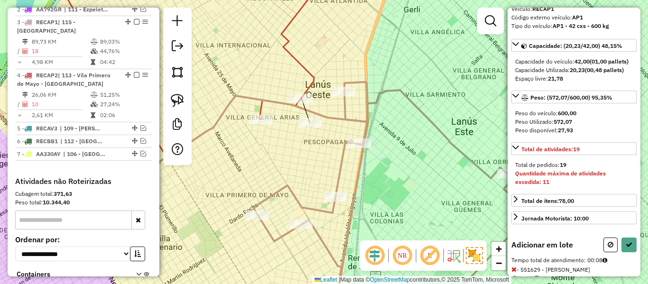
scroll to position [30, 0]
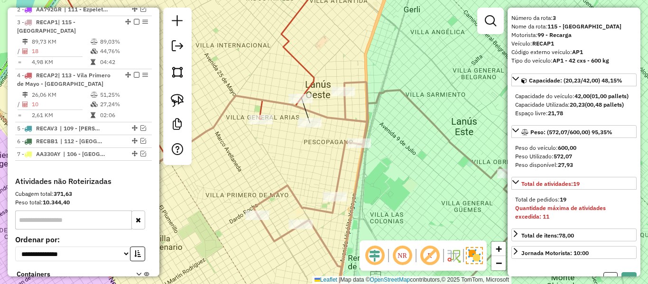
select select "**********"
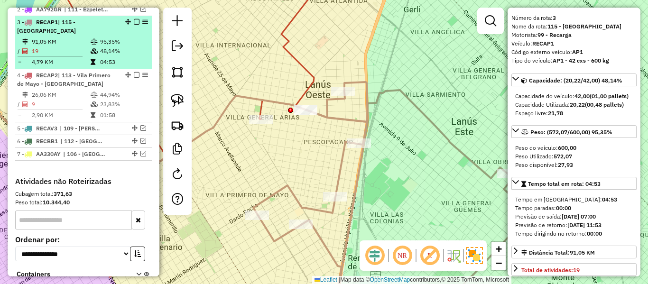
click at [134, 19] on em at bounding box center [137, 22] width 6 height 6
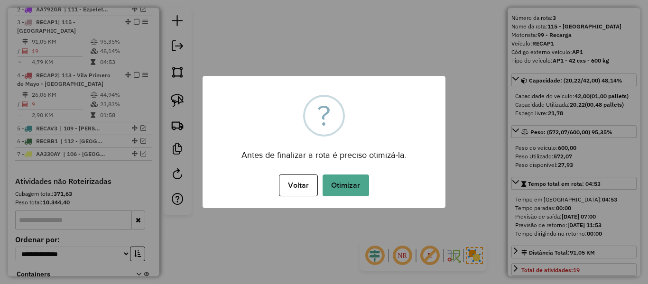
click at [375, 196] on div "Voltar No Otimizar" at bounding box center [324, 185] width 243 height 27
click at [358, 191] on button "Otimizar" at bounding box center [346, 186] width 47 height 22
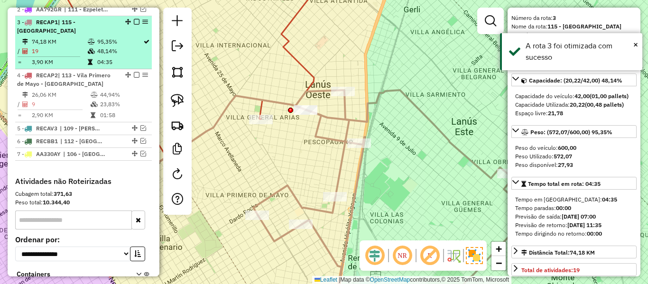
click at [134, 19] on em at bounding box center [137, 22] width 6 height 6
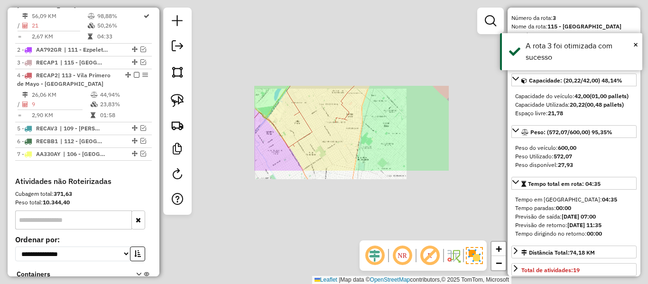
click at [376, 134] on div "Janela de atendimento Grade de atendimento Capacidade Transportadoras Veículos …" at bounding box center [324, 142] width 648 height 284
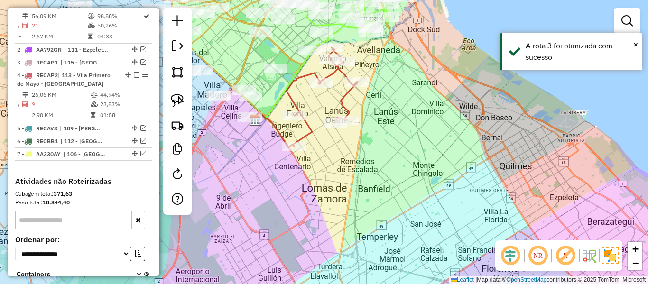
click at [337, 99] on icon at bounding box center [322, 96] width 71 height 99
select select "**********"
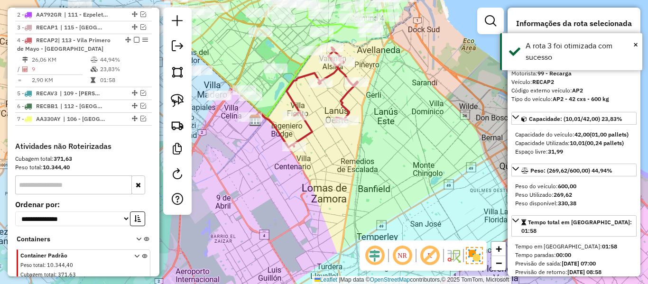
scroll to position [444, 0]
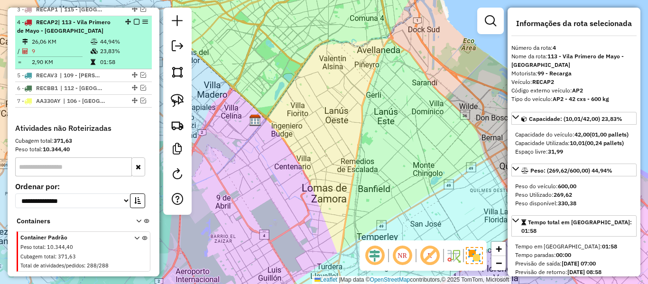
click at [118, 37] on td "44,94%" at bounding box center [124, 41] width 48 height 9
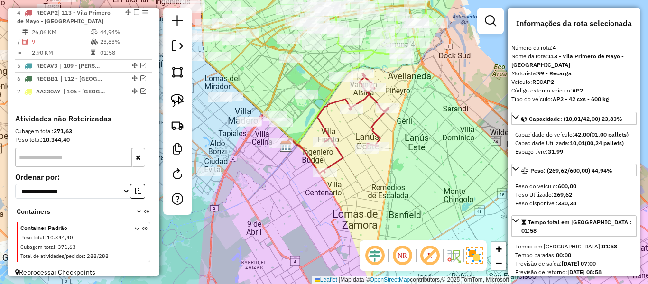
click at [374, 121] on icon at bounding box center [353, 123] width 71 height 99
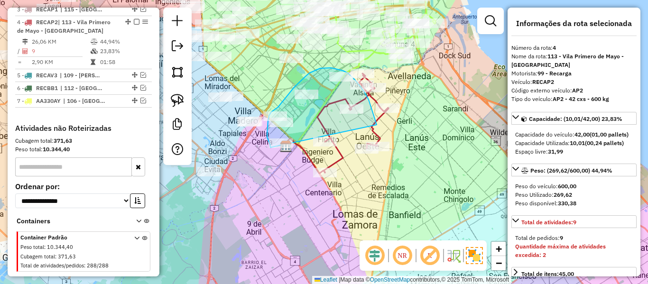
drag, startPoint x: 369, startPoint y: 100, endPoint x: 297, endPoint y: 169, distance: 100.0
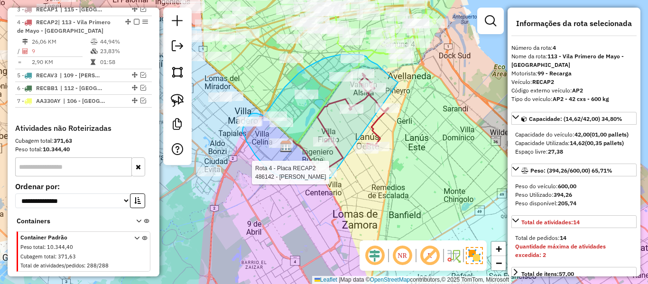
click at [332, 176] on div "Rota 4 - Placa RECAP2 486142 - Cristian Medina Janela de atendimento Grade de a…" at bounding box center [324, 142] width 648 height 284
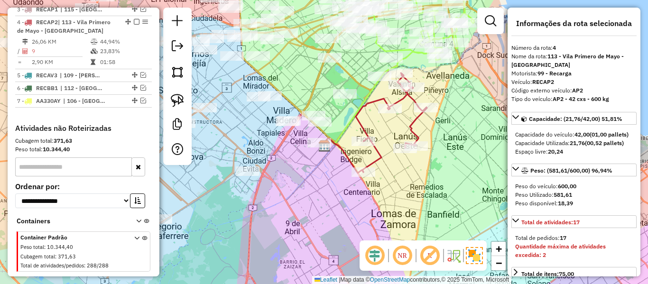
drag, startPoint x: 315, startPoint y: 178, endPoint x: 324, endPoint y: 198, distance: 22.3
click at [324, 198] on div "Janela de atendimento Grade de atendimento Capacidade Transportadoras Veículos …" at bounding box center [324, 142] width 648 height 284
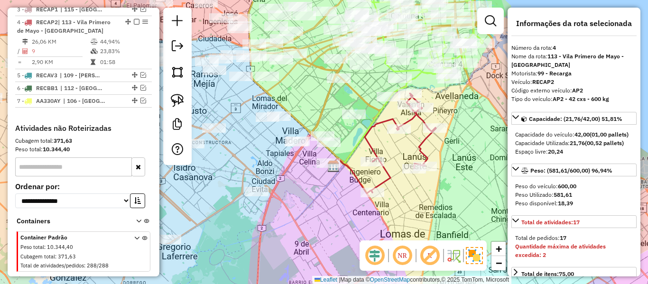
select select "**********"
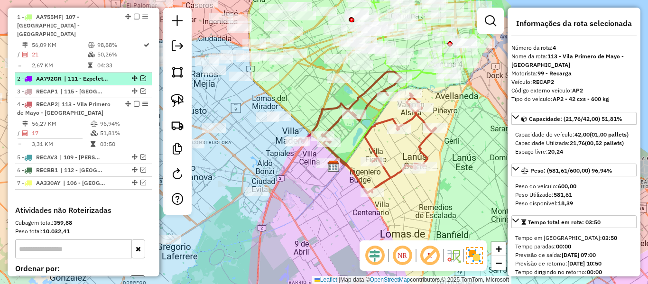
scroll to position [347, 0]
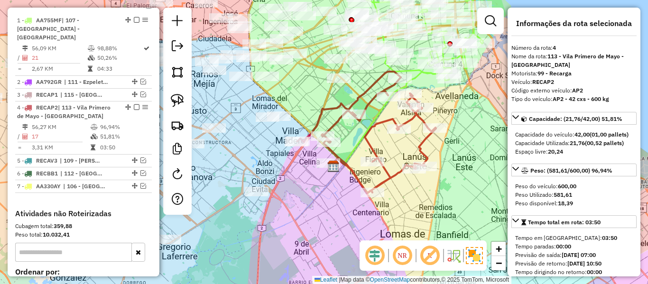
click at [376, 150] on icon at bounding box center [366, 133] width 139 height 122
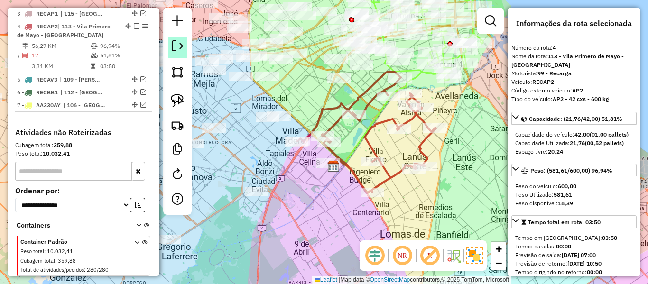
scroll to position [432, 0]
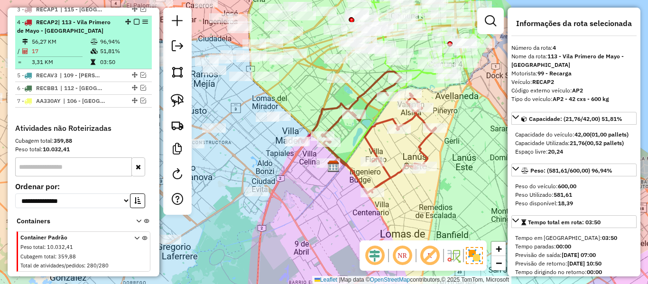
click at [134, 19] on em at bounding box center [137, 22] width 6 height 6
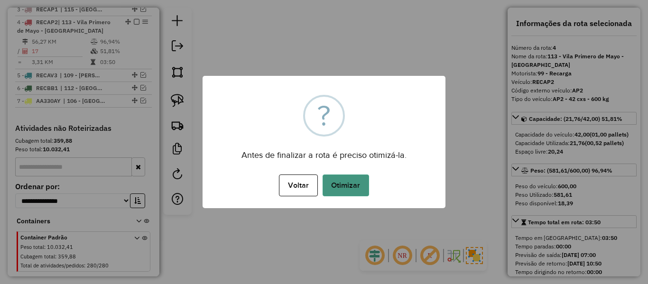
click at [355, 187] on button "Otimizar" at bounding box center [346, 186] width 47 height 22
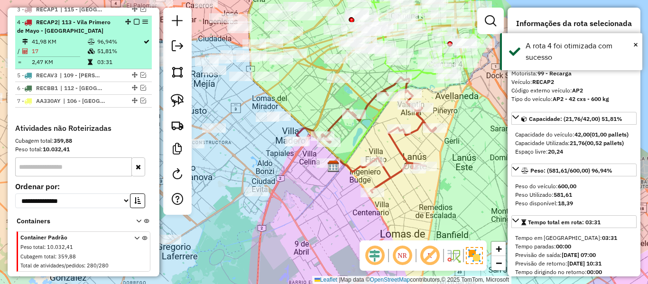
click at [134, 19] on em at bounding box center [137, 22] width 6 height 6
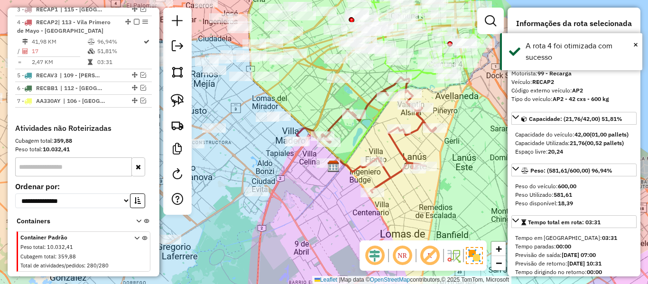
scroll to position [402, 0]
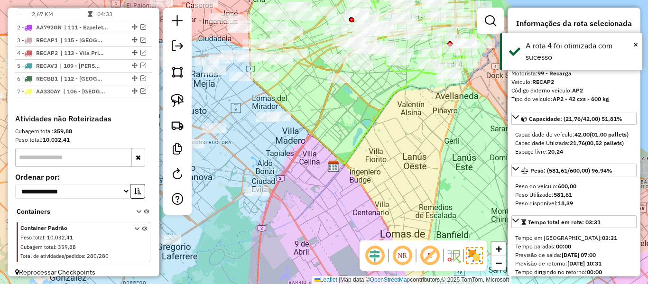
drag, startPoint x: 422, startPoint y: 193, endPoint x: 422, endPoint y: 206, distance: 13.3
click at [422, 200] on div "Janela de atendimento Grade de atendimento Capacidade Transportadoras Veículos …" at bounding box center [324, 142] width 648 height 284
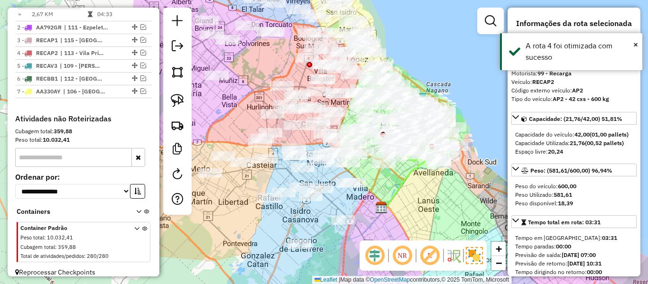
drag, startPoint x: 425, startPoint y: 191, endPoint x: 478, endPoint y: 244, distance: 75.5
click at [478, 244] on hb-router-mapa "Informações da Sessão 1254950 - 29/08/2025 Criação: 28/08/2025 13:13 Depósito: …" at bounding box center [324, 142] width 648 height 284
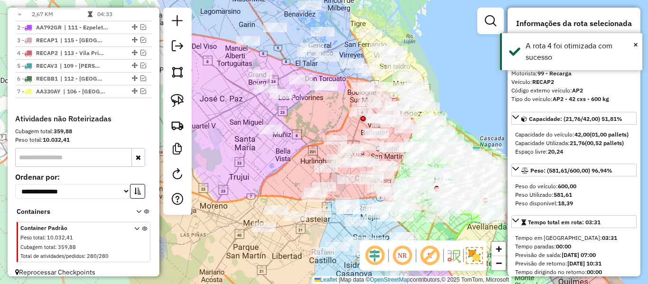
drag, startPoint x: 491, startPoint y: 74, endPoint x: 508, endPoint y: 146, distance: 74.1
click at [508, 146] on hb-router-mapa "Informações da Sessão 1254950 - 29/08/2025 Criação: 28/08/2025 13:13 Depósito: …" at bounding box center [324, 142] width 648 height 284
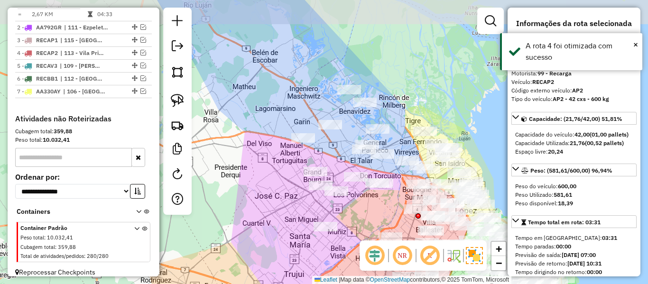
drag, startPoint x: 417, startPoint y: 88, endPoint x: 396, endPoint y: 129, distance: 46.1
click at [458, 118] on div "Janela de atendimento Grade de atendimento Capacidade Transportadoras Veículos …" at bounding box center [324, 142] width 648 height 284
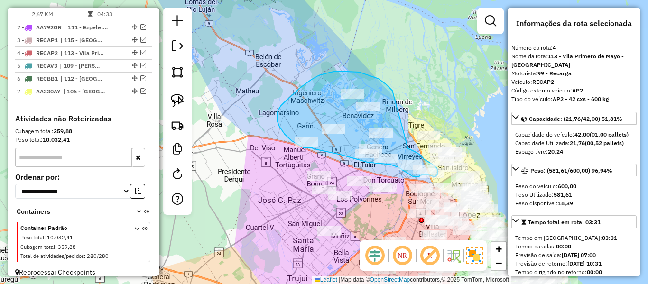
drag, startPoint x: 384, startPoint y: 84, endPoint x: 408, endPoint y: 149, distance: 69.2
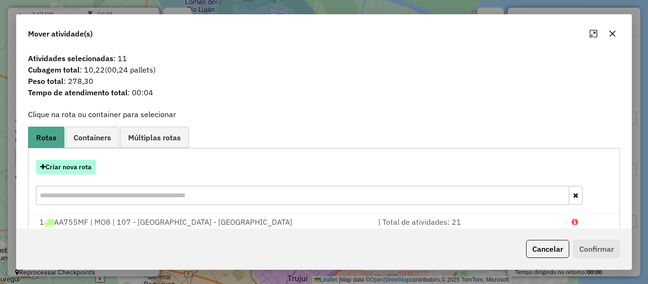
click at [87, 164] on hb-app "Aguarde... Pop-up bloqueado! Seu navegador bloqueou automáticamente a abertura …" at bounding box center [324, 142] width 648 height 284
click at [87, 165] on button "Criar nova rota" at bounding box center [66, 167] width 60 height 15
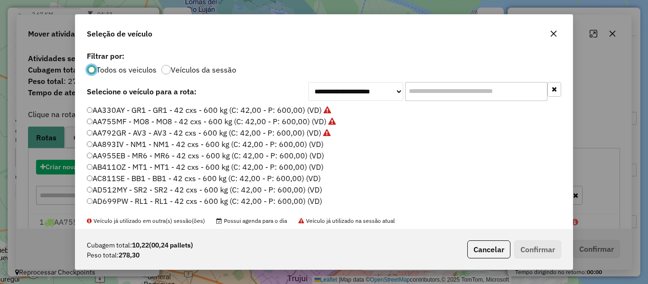
scroll to position [5, 3]
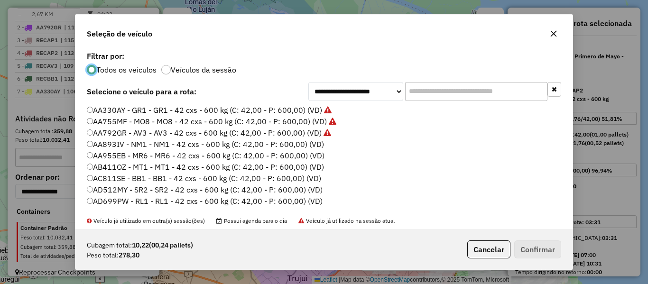
click at [309, 144] on label "AA893IV - NM1 - NM1 - 42 cxs - 600 kg (C: 42,00 - P: 600,00) (VD)" at bounding box center [205, 144] width 237 height 11
click at [532, 236] on div "Cubagem total: 10,22 (00,24 pallets) Peso total: 278,30 Cancelar Confirmar" at bounding box center [323, 249] width 497 height 41
click at [533, 246] on button "Confirmar" at bounding box center [537, 250] width 47 height 18
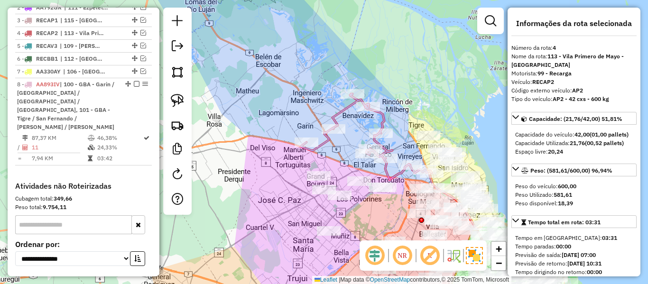
scroll to position [432, 0]
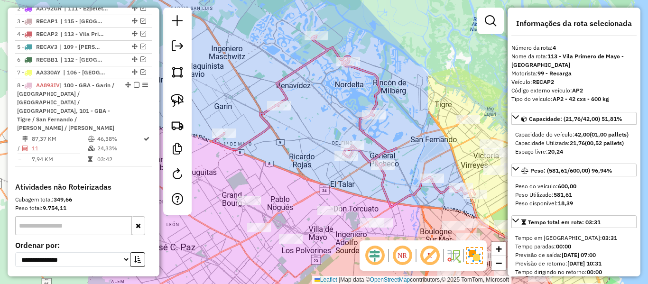
click at [382, 92] on icon at bounding box center [344, 122] width 262 height 172
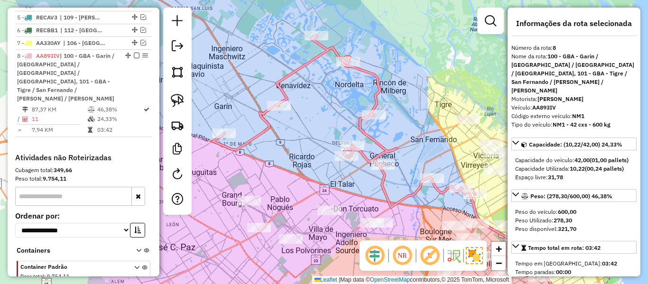
scroll to position [484, 0]
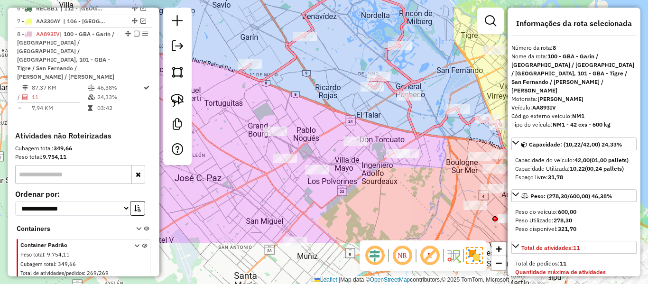
drag, startPoint x: 430, startPoint y: 68, endPoint x: 423, endPoint y: 169, distance: 101.3
click at [430, 68] on div "Janela de atendimento Grade de atendimento Capacidade Transportadoras Veículos …" at bounding box center [324, 142] width 648 height 284
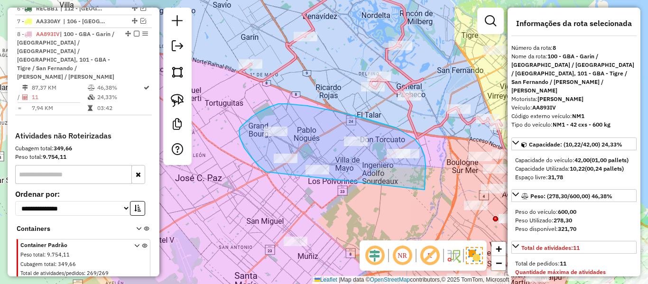
drag, startPoint x: 425, startPoint y: 190, endPoint x: 270, endPoint y: 172, distance: 155.7
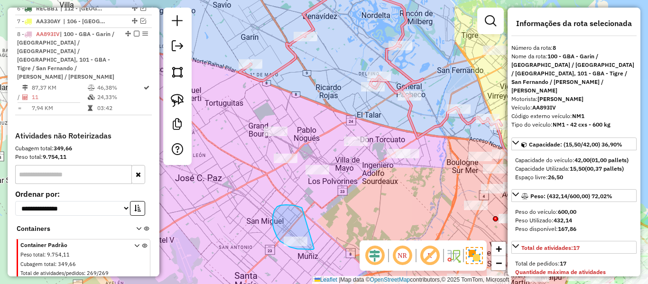
drag, startPoint x: 294, startPoint y: 206, endPoint x: 322, endPoint y: 237, distance: 41.7
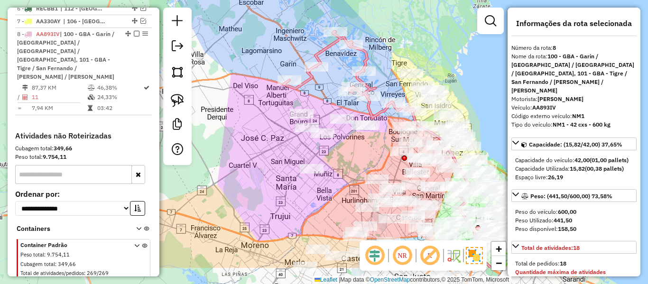
drag, startPoint x: 387, startPoint y: 194, endPoint x: 370, endPoint y: 150, distance: 47.3
click at [370, 150] on div "Janela de atendimento Grade de atendimento Capacidade Transportadoras Veículos …" at bounding box center [324, 142] width 648 height 284
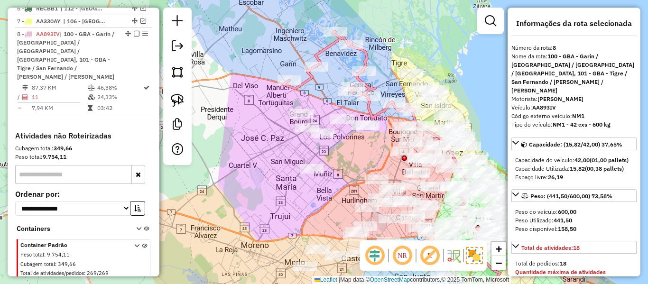
select select "**********"
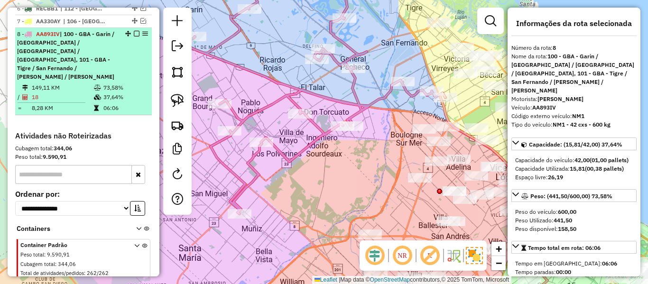
click at [134, 31] on em at bounding box center [137, 34] width 6 height 6
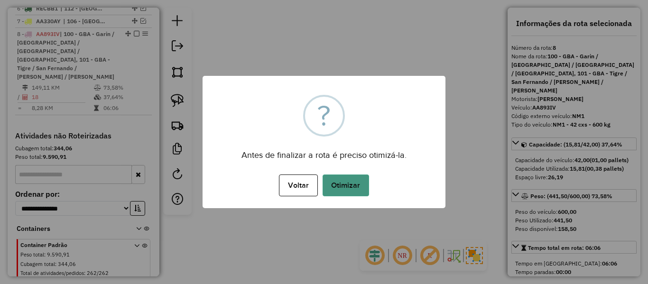
click at [331, 177] on button "Otimizar" at bounding box center [346, 186] width 47 height 22
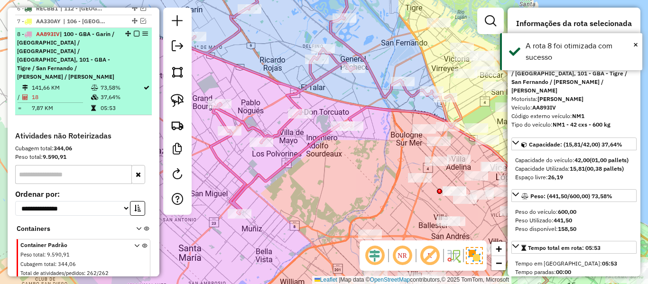
click at [134, 31] on em at bounding box center [137, 34] width 6 height 6
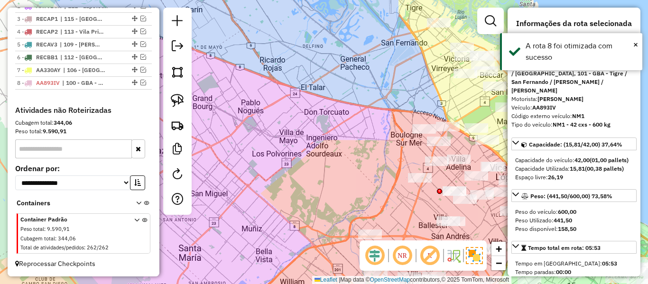
scroll to position [426, 0]
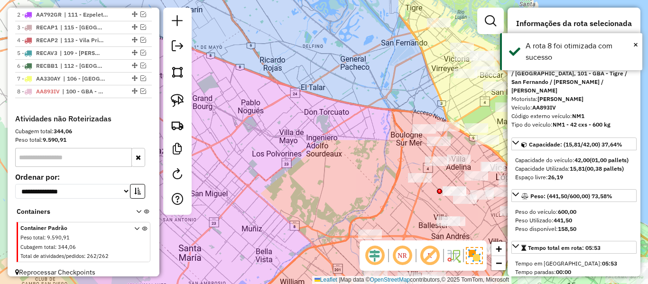
click at [372, 109] on div "Janela de atendimento Grade de atendimento Capacidade Transportadoras Veículos …" at bounding box center [324, 142] width 648 height 284
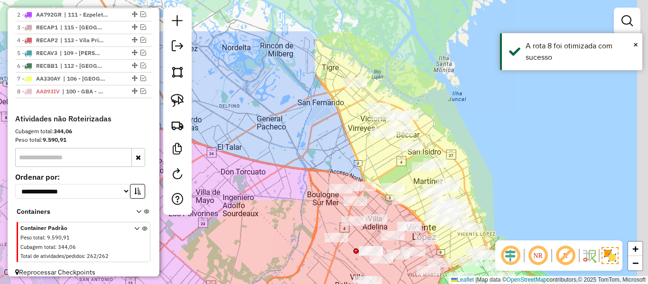
drag, startPoint x: 301, startPoint y: 166, endPoint x: 295, endPoint y: 169, distance: 7.7
click at [293, 170] on div "Janela de atendimento Grade de atendimento Capacidade Transportadoras Veículos …" at bounding box center [324, 142] width 648 height 284
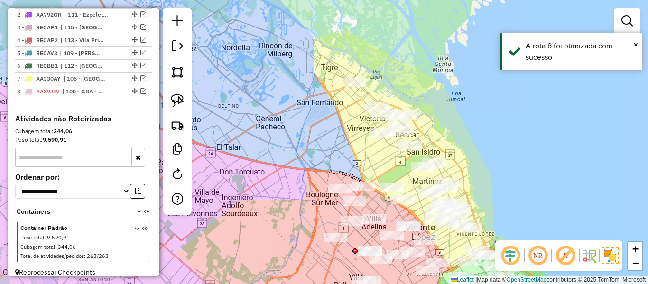
click at [281, 125] on div "Janela de atendimento Grade de atendimento Capacidade Transportadoras Veículos …" at bounding box center [324, 142] width 648 height 284
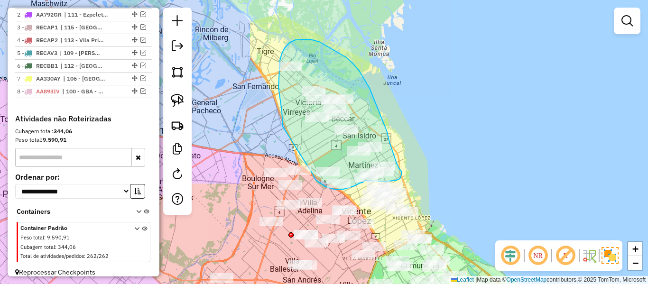
drag, startPoint x: 280, startPoint y: 60, endPoint x: 305, endPoint y: 153, distance: 96.2
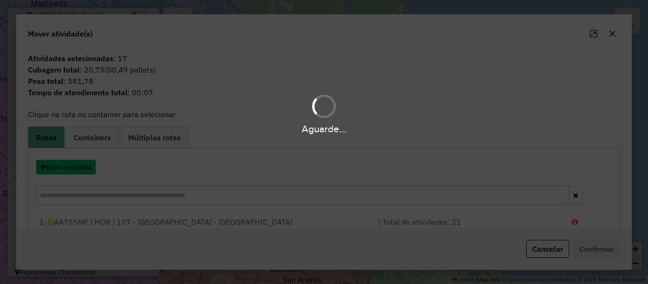
click at [75, 170] on button "Criar nova rota" at bounding box center [66, 167] width 60 height 15
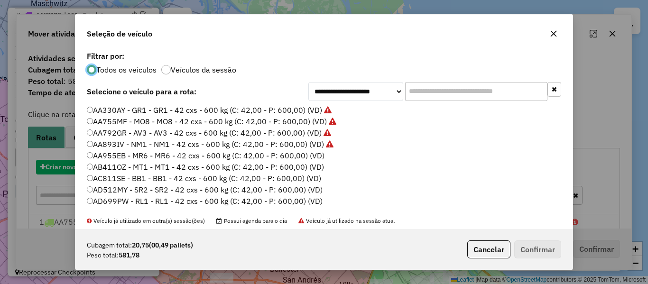
click at [77, 168] on div "**********" at bounding box center [324, 142] width 648 height 284
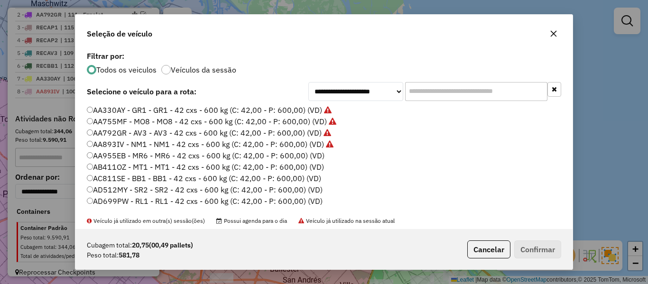
drag, startPoint x: 291, startPoint y: 156, endPoint x: 408, endPoint y: 194, distance: 122.3
click at [292, 156] on label "AA955EB - MR6 - MR6 - 42 cxs - 600 kg (C: 42,00 - P: 600,00) (VD)" at bounding box center [206, 155] width 238 height 11
click at [536, 251] on button "Confirmar" at bounding box center [537, 250] width 47 height 18
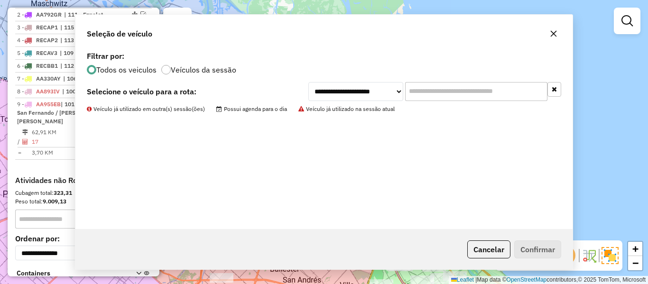
scroll to position [484, 0]
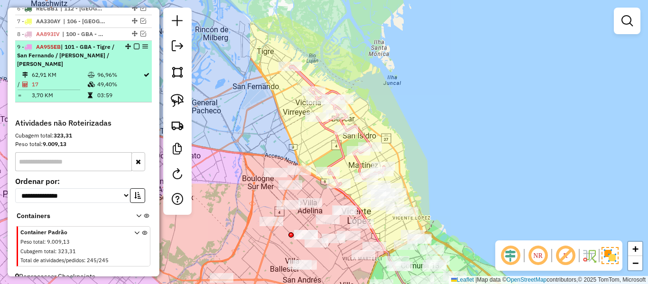
click at [134, 44] on em at bounding box center [137, 47] width 6 height 6
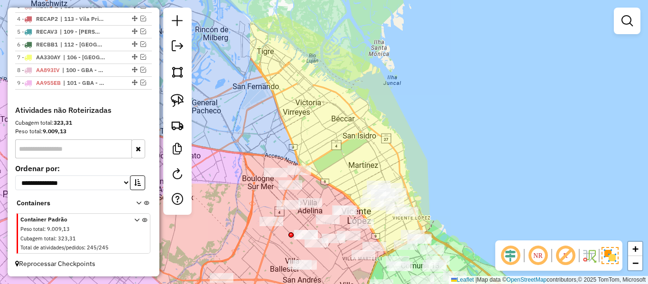
scroll to position [439, 0]
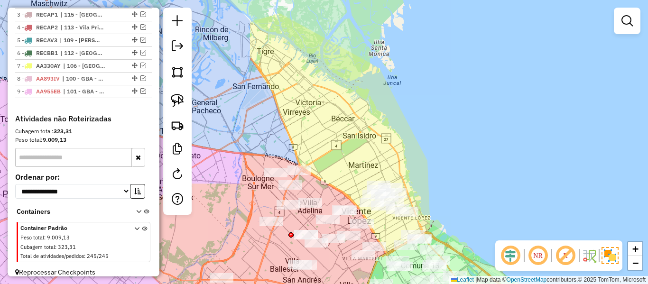
drag, startPoint x: 380, startPoint y: 159, endPoint x: 364, endPoint y: 89, distance: 72.0
click at [364, 89] on div "Janela de atendimento Grade de atendimento Capacidade Transportadoras Veículos …" at bounding box center [324, 142] width 648 height 284
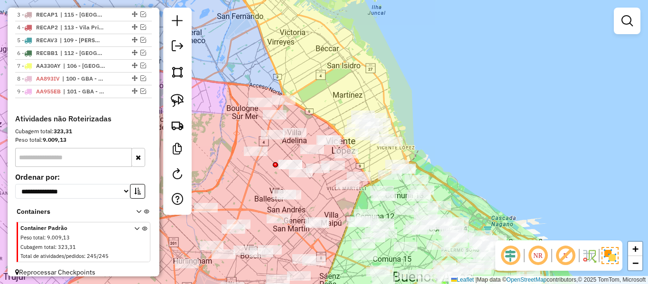
click at [331, 75] on div "Janela de atendimento Grade de atendimento Capacidade Transportadoras Veículos …" at bounding box center [324, 142] width 648 height 284
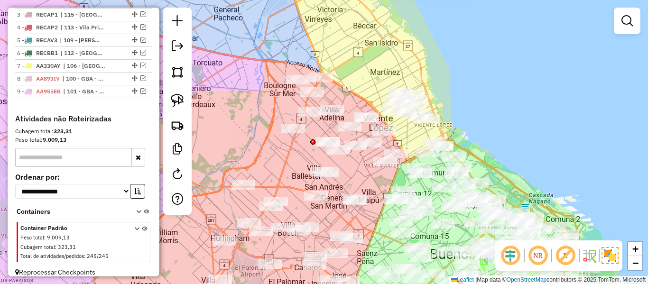
drag, startPoint x: 332, startPoint y: 106, endPoint x: 353, endPoint y: 93, distance: 24.5
click at [353, 93] on div "Janela de atendimento Grade de atendimento Capacidade Transportadoras Veículos …" at bounding box center [324, 142] width 648 height 284
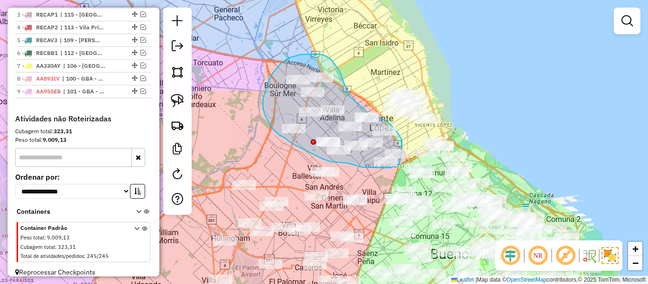
drag, startPoint x: 350, startPoint y: 96, endPoint x: 364, endPoint y: 109, distance: 18.8
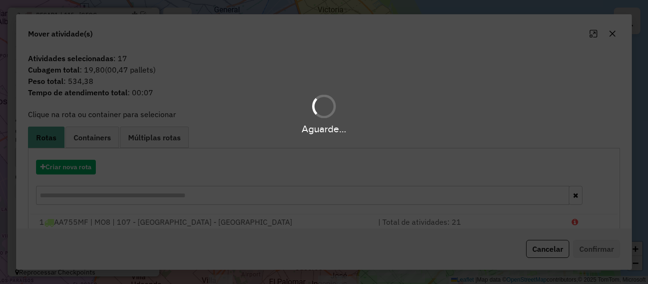
click at [84, 162] on div "Aguarde..." at bounding box center [324, 142] width 648 height 284
click at [83, 164] on hb-app "Aguarde... Pop-up bloqueado! Seu navegador bloqueou automáticamente a abertura …" at bounding box center [324, 142] width 648 height 284
click at [83, 164] on button "Criar nova rota" at bounding box center [66, 167] width 60 height 15
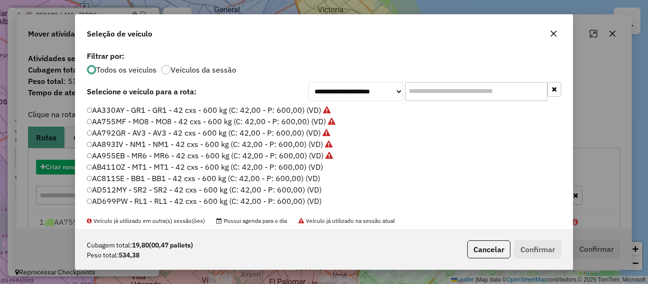
scroll to position [5, 3]
click at [83, 164] on div "**********" at bounding box center [324, 142] width 648 height 284
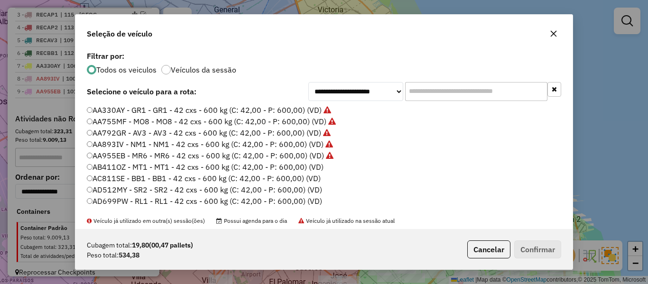
click at [298, 165] on label "AB411OZ - MT1 - MT1 - 42 cxs - 600 kg (C: 42,00 - P: 600,00) (VD)" at bounding box center [205, 166] width 237 height 11
click at [543, 245] on button "Confirmar" at bounding box center [537, 250] width 47 height 18
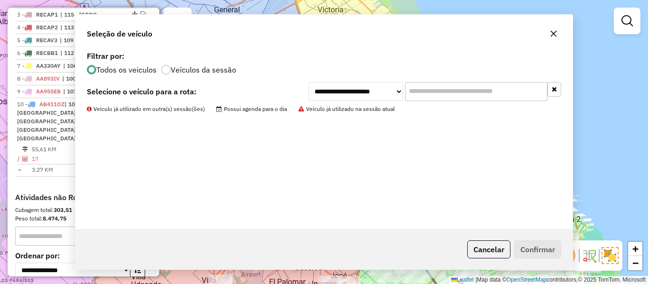
scroll to position [484, 0]
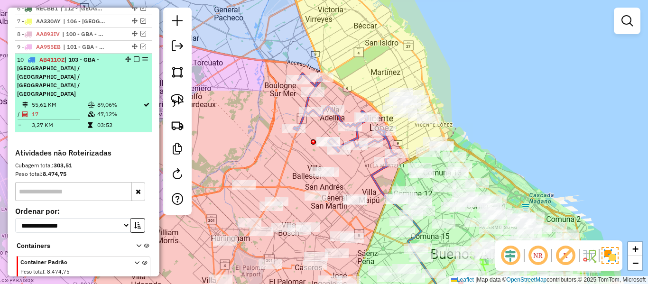
click at [134, 56] on em at bounding box center [137, 59] width 6 height 6
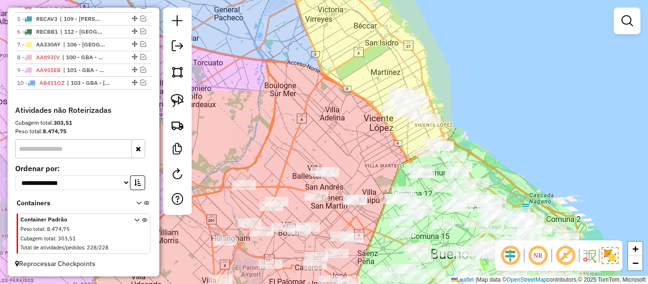
scroll to position [452, 0]
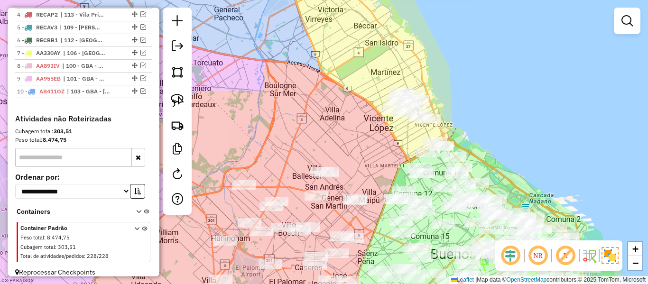
drag, startPoint x: 337, startPoint y: 142, endPoint x: 423, endPoint y: 84, distance: 104.1
click at [422, 84] on div "Janela de atendimento Grade de atendimento Capacidade Transportadoras Veículos …" at bounding box center [324, 142] width 648 height 284
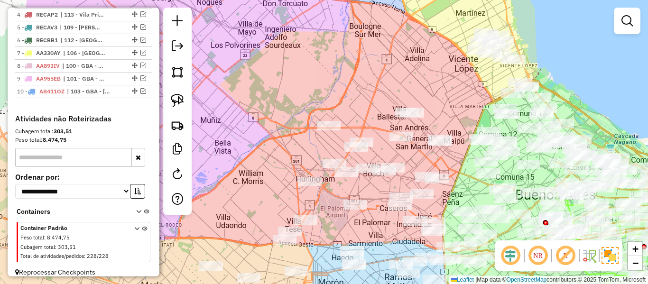
drag, startPoint x: 444, startPoint y: 100, endPoint x: 488, endPoint y: 57, distance: 61.8
click at [488, 57] on div "Janela de atendimento Grade de atendimento Capacidade Transportadoras Veículos …" at bounding box center [324, 142] width 648 height 284
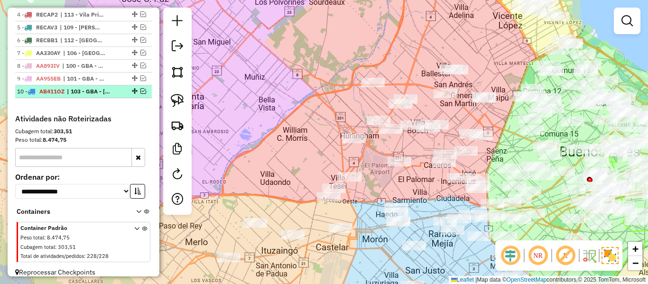
click at [140, 88] on em at bounding box center [143, 91] width 6 height 6
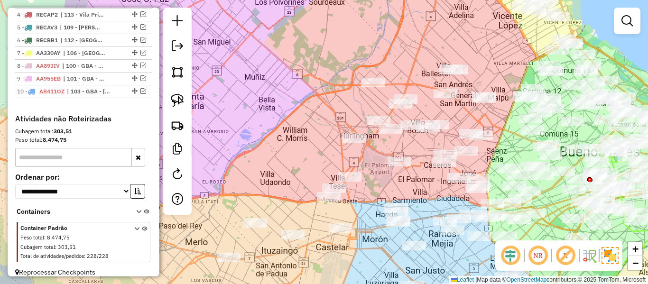
scroll to position [484, 0]
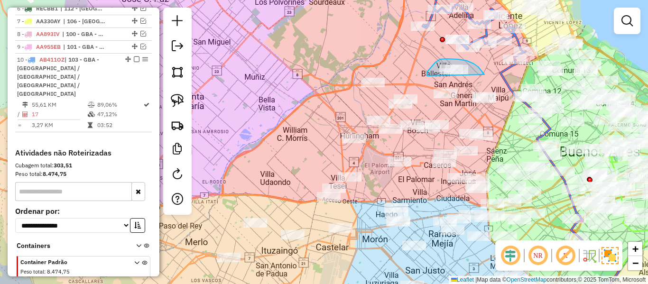
drag, startPoint x: 440, startPoint y: 59, endPoint x: 462, endPoint y: 28, distance: 38.3
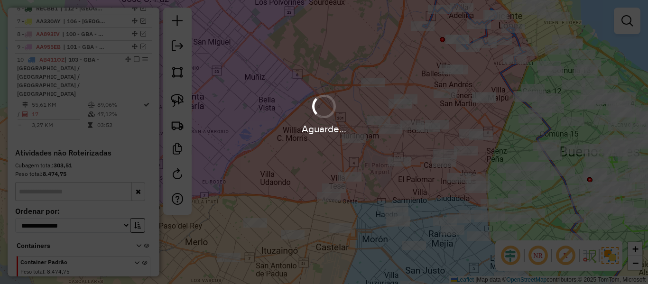
click at [502, 73] on icon at bounding box center [560, 185] width 119 height 253
select select "**********"
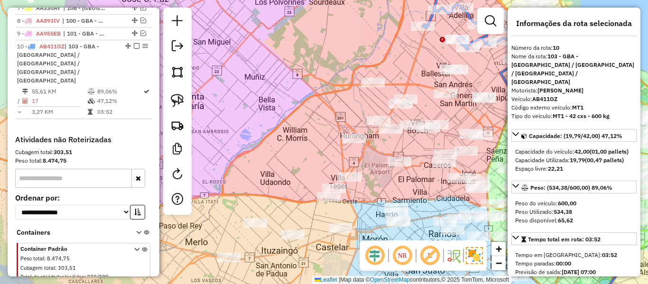
scroll to position [501, 0]
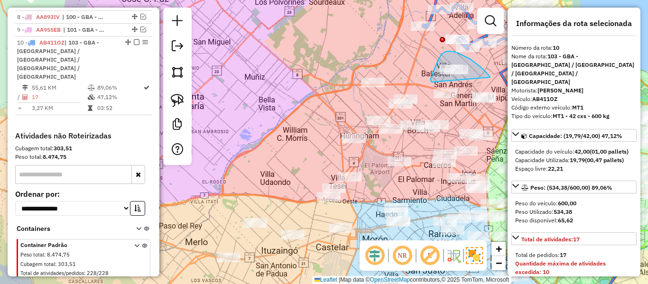
drag, startPoint x: 490, startPoint y: 77, endPoint x: 432, endPoint y: 82, distance: 57.7
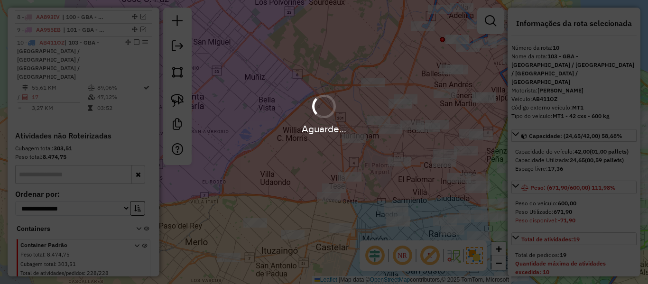
select select "**********"
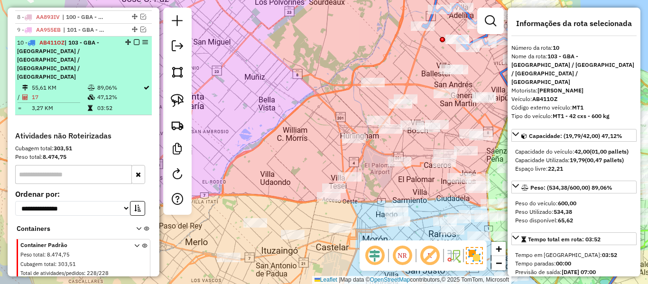
click at [134, 39] on em at bounding box center [137, 42] width 6 height 6
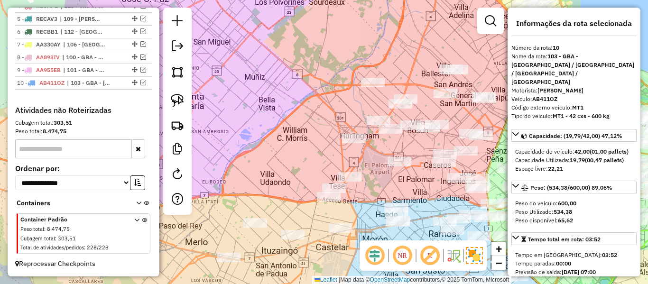
scroll to position [452, 0]
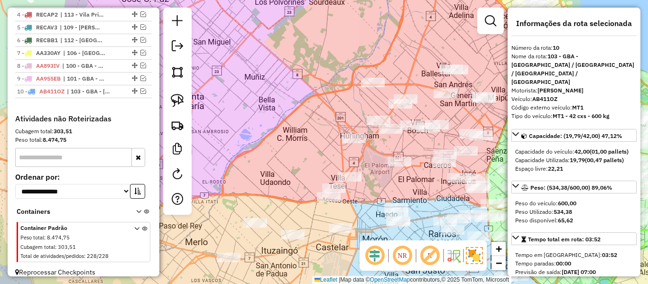
click at [274, 97] on div "Janela de atendimento Grade de atendimento Capacidade Transportadoras Veículos …" at bounding box center [324, 142] width 648 height 284
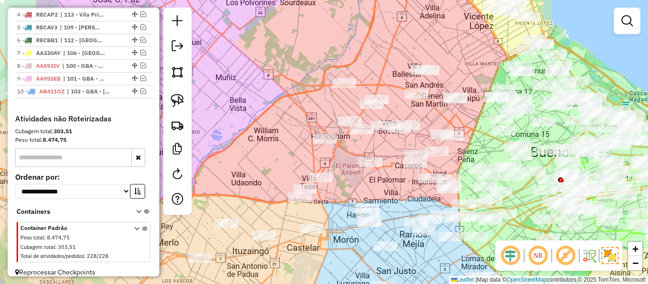
drag, startPoint x: 264, startPoint y: 117, endPoint x: 254, endPoint y: 115, distance: 10.1
click at [254, 115] on div "Janela de atendimento Grade de atendimento Capacidade Transportadoras Veículos …" at bounding box center [324, 142] width 648 height 284
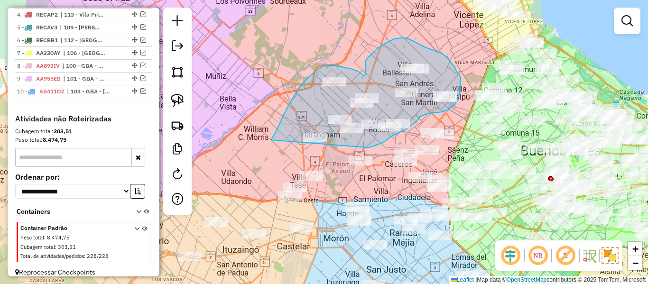
drag, startPoint x: 323, startPoint y: 66, endPoint x: 311, endPoint y: 150, distance: 83.8
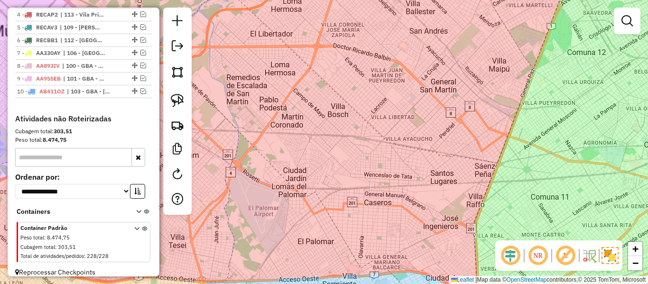
drag, startPoint x: 431, startPoint y: 115, endPoint x: 418, endPoint y: 150, distance: 37.1
click at [418, 149] on div "Janela de atendimento Grade de atendimento Capacidade Transportadoras Veículos …" at bounding box center [324, 142] width 648 height 284
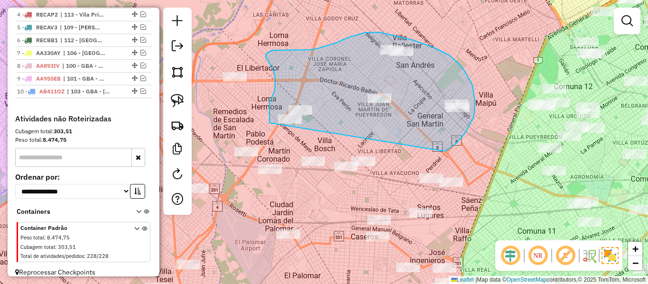
drag, startPoint x: 445, startPoint y: 151, endPoint x: 290, endPoint y: 113, distance: 160.2
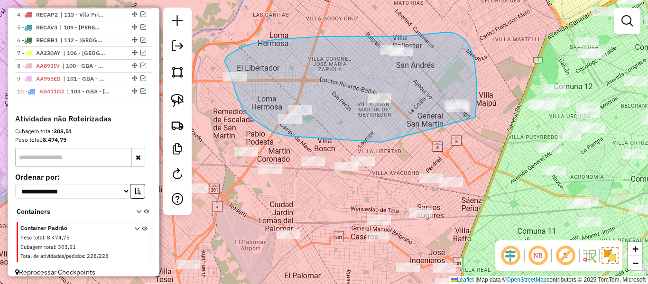
drag, startPoint x: 363, startPoint y: 141, endPoint x: 476, endPoint y: 109, distance: 117.3
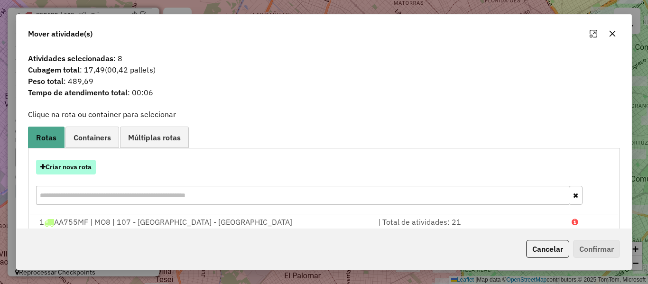
click at [78, 161] on button "Criar nova rota" at bounding box center [66, 167] width 60 height 15
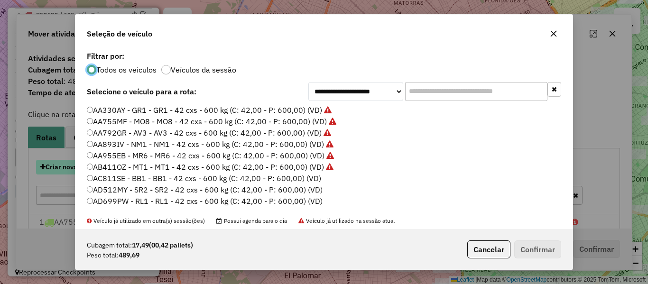
scroll to position [5, 3]
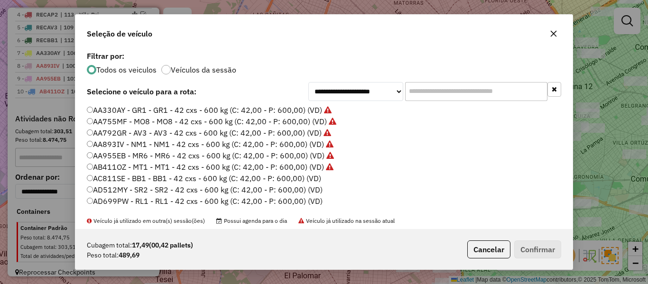
drag, startPoint x: 307, startPoint y: 176, endPoint x: 362, endPoint y: 190, distance: 56.9
click at [307, 177] on label "AC811SE - BB1 - BB1 - 42 cxs - 600 kg (C: 42,00 - P: 600,00) (VD)" at bounding box center [204, 178] width 234 height 11
click at [524, 243] on button "Confirmar" at bounding box center [537, 250] width 47 height 18
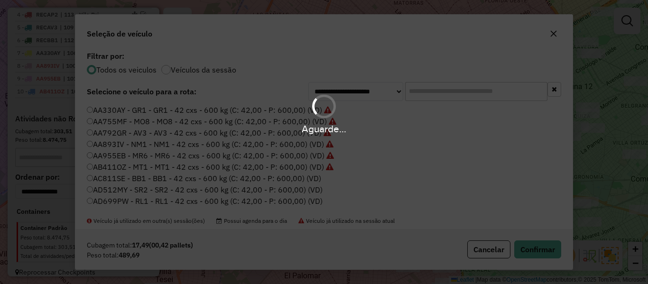
scroll to position [501, 0]
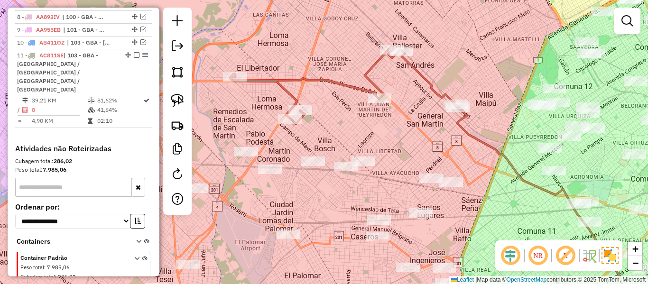
click at [369, 71] on icon at bounding box center [344, 85] width 228 height 77
select select "**********"
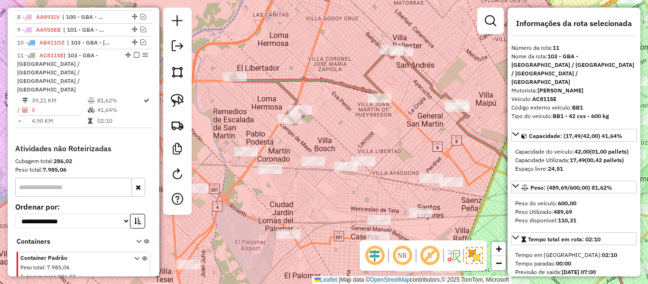
scroll to position [514, 0]
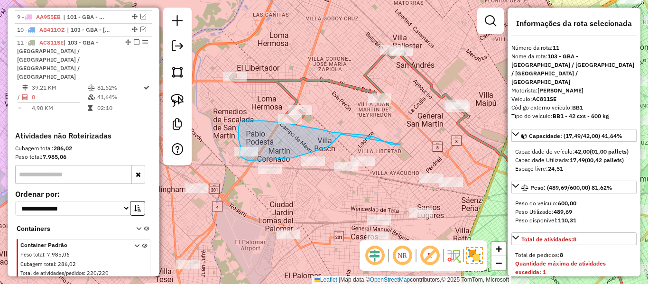
drag, startPoint x: 374, startPoint y: 137, endPoint x: 341, endPoint y: 134, distance: 33.4
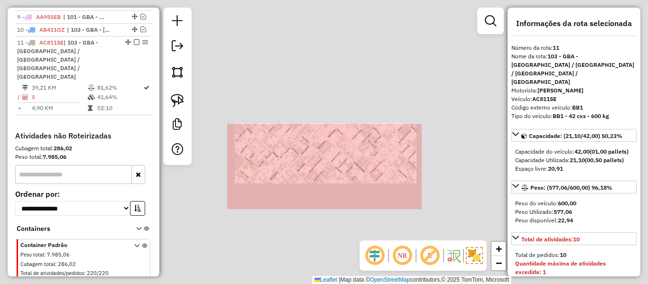
select select "**********"
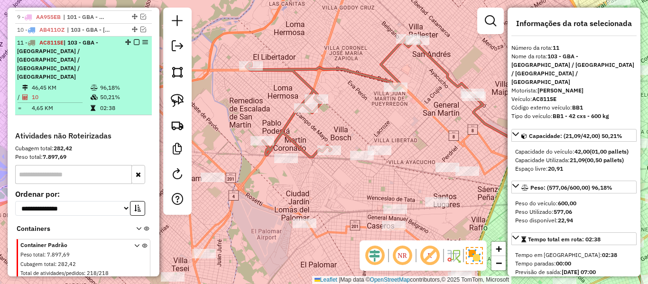
click at [134, 39] on em at bounding box center [137, 42] width 6 height 6
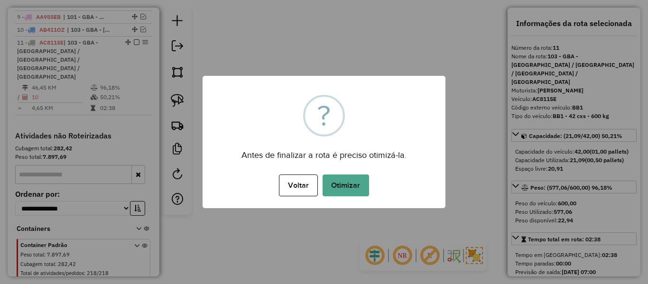
click at [362, 187] on button "Otimizar" at bounding box center [346, 186] width 47 height 22
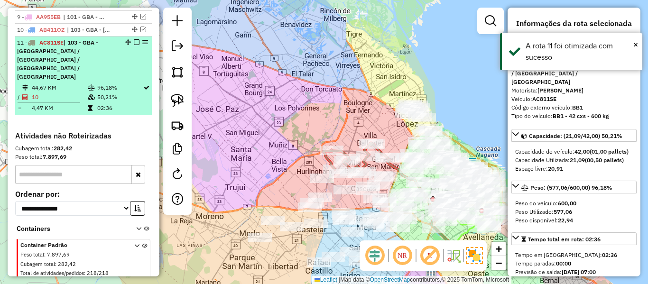
click at [134, 39] on em at bounding box center [137, 42] width 6 height 6
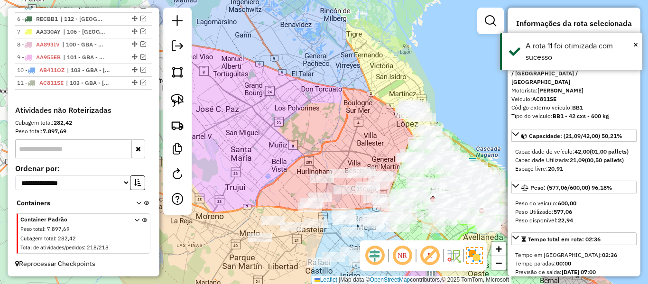
scroll to position [465, 0]
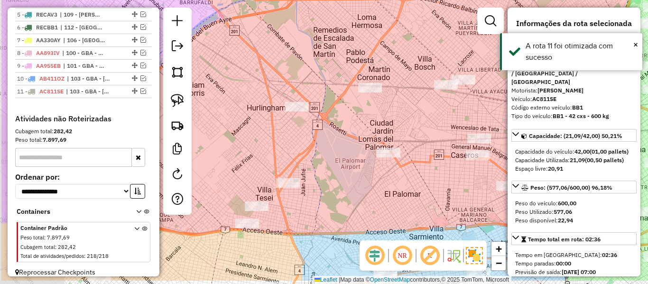
drag, startPoint x: 351, startPoint y: 200, endPoint x: 416, endPoint y: 168, distance: 72.4
click at [416, 168] on div "Janela de atendimento Grade de atendimento Capacidade Transportadoras Veículos …" at bounding box center [324, 142] width 648 height 284
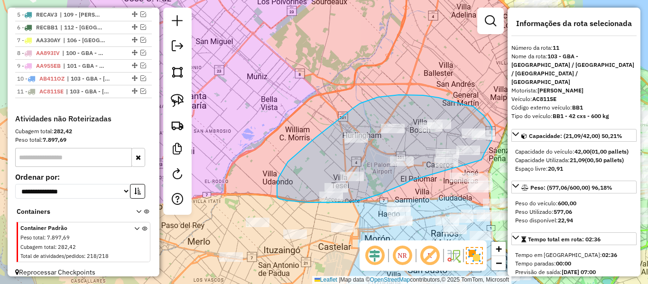
drag, startPoint x: 409, startPoint y: 182, endPoint x: 482, endPoint y: 160, distance: 76.4
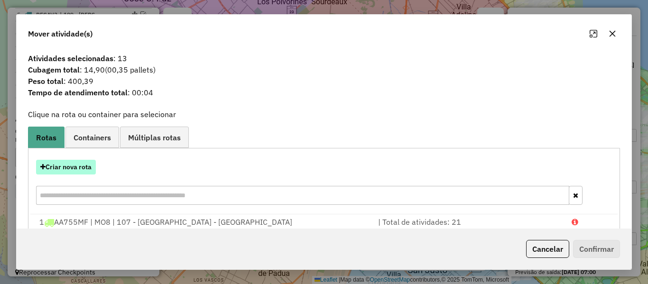
click at [82, 167] on button "Criar nova rota" at bounding box center [66, 167] width 60 height 15
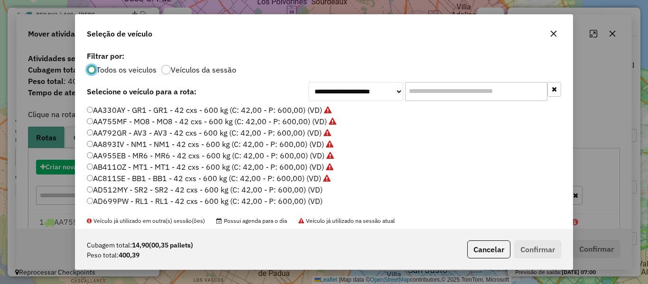
scroll to position [5, 3]
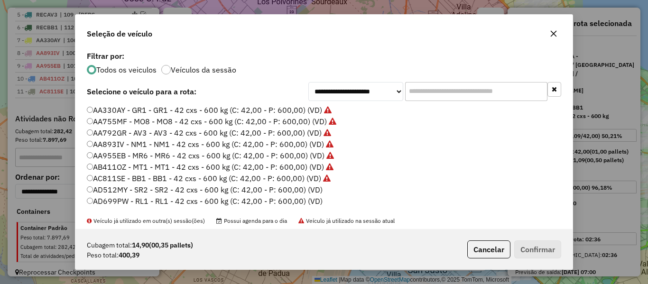
click at [309, 187] on label "AD512MY - SR2 - SR2 - 42 cxs - 600 kg (C: 42,00 - P: 600,00) (VD)" at bounding box center [205, 189] width 236 height 11
click at [525, 253] on button "Confirmar" at bounding box center [537, 250] width 47 height 18
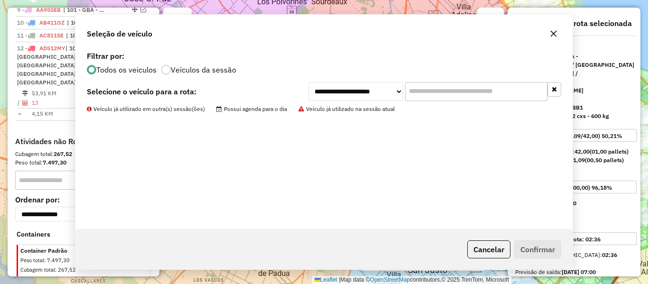
scroll to position [526, 0]
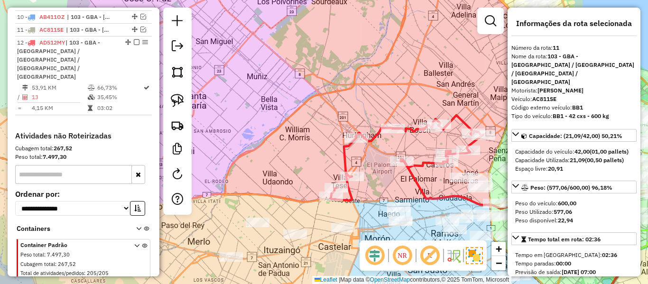
click at [463, 123] on icon at bounding box center [407, 157] width 152 height 85
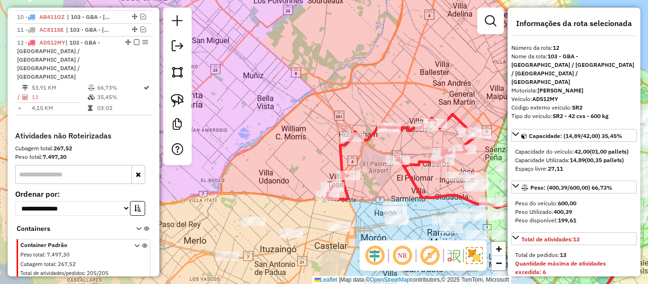
drag, startPoint x: 468, startPoint y: 114, endPoint x: 386, endPoint y: 102, distance: 83.0
click at [386, 102] on div "Janela de atendimento Grade de atendimento Capacidade Transportadoras Veículos …" at bounding box center [324, 142] width 648 height 284
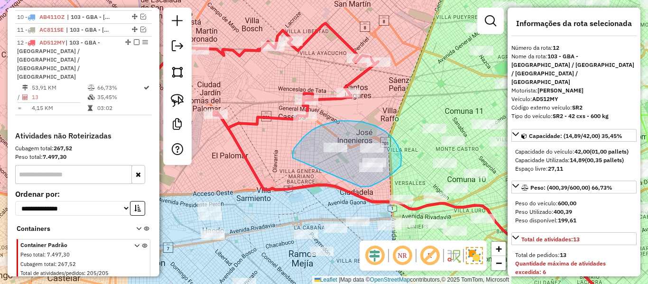
drag, startPoint x: 378, startPoint y: 183, endPoint x: 293, endPoint y: 158, distance: 88.9
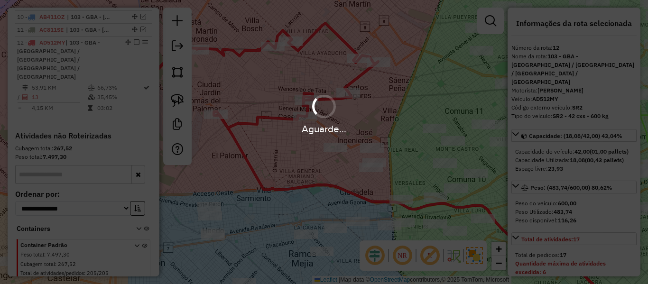
select select "**********"
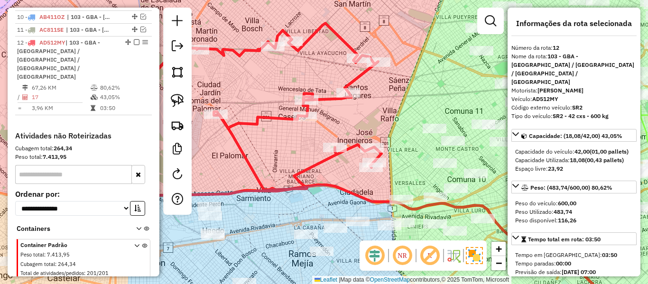
click at [318, 98] on icon at bounding box center [228, 110] width 308 height 174
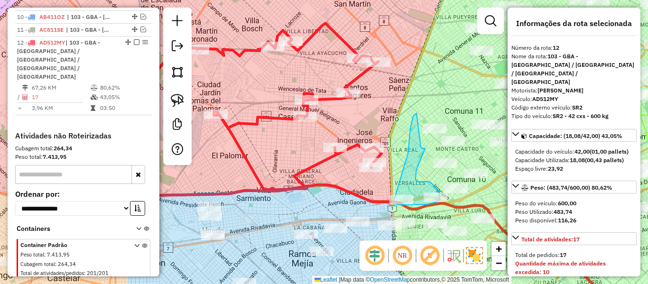
drag, startPoint x: 416, startPoint y: 114, endPoint x: 370, endPoint y: 195, distance: 93.3
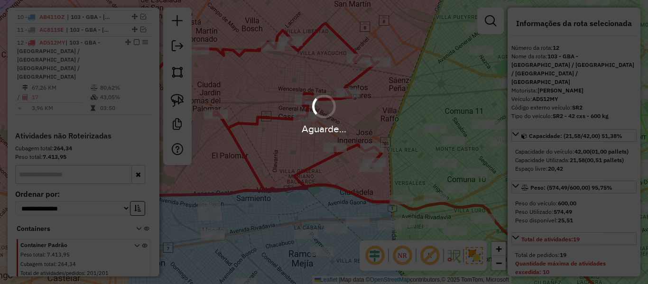
select select "**********"
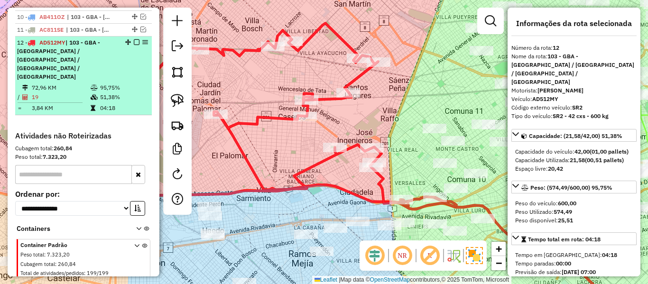
click at [135, 39] on em at bounding box center [137, 42] width 6 height 6
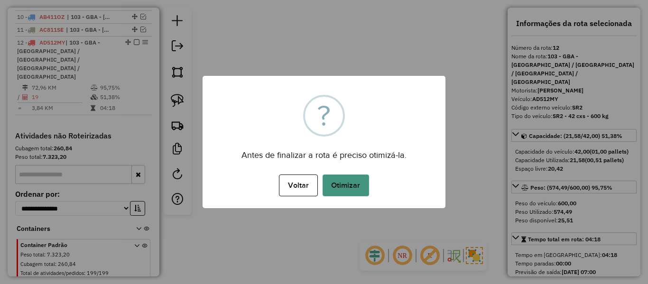
click at [337, 175] on button "Otimizar" at bounding box center [346, 186] width 47 height 22
click at [0, 0] on div "Aguarde..." at bounding box center [0, 0] width 0 height 0
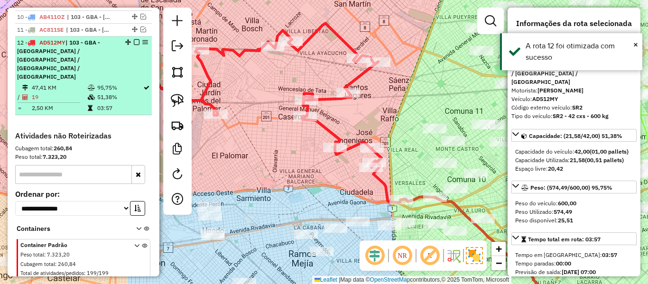
click at [134, 39] on em at bounding box center [137, 42] width 6 height 6
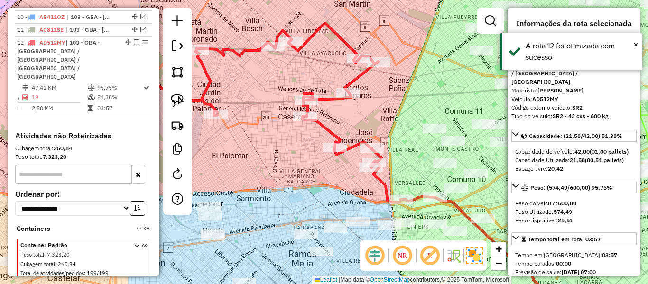
scroll to position [477, 0]
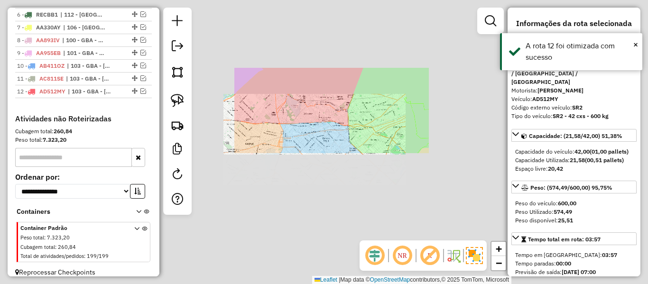
click at [334, 101] on div "Janela de atendimento Grade de atendimento Capacidade Transportadoras Veículos …" at bounding box center [324, 142] width 648 height 284
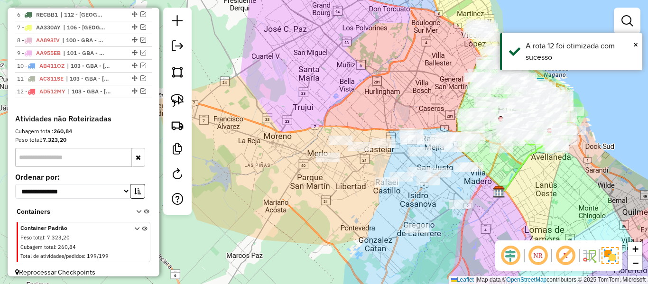
drag, startPoint x: 330, startPoint y: 84, endPoint x: 379, endPoint y: 168, distance: 98.0
click at [436, 95] on div "Janela de atendimento Grade de atendimento Capacidade Transportadoras Veículos …" at bounding box center [324, 142] width 648 height 284
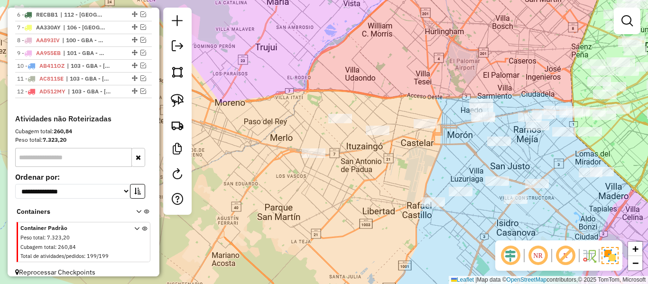
drag, startPoint x: 359, startPoint y: 193, endPoint x: 356, endPoint y: 185, distance: 8.3
click at [356, 194] on div "Janela de atendimento Grade de atendimento Capacidade Transportadoras Veículos …" at bounding box center [324, 142] width 648 height 284
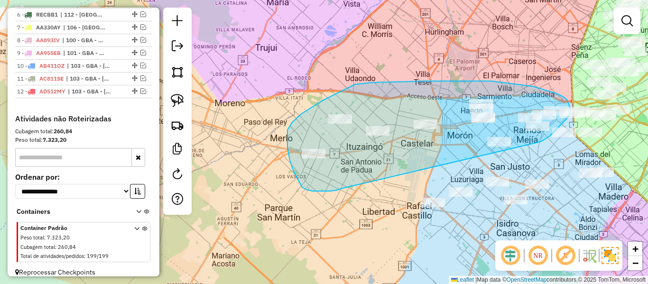
drag, startPoint x: 322, startPoint y: 191, endPoint x: 484, endPoint y: 155, distance: 165.9
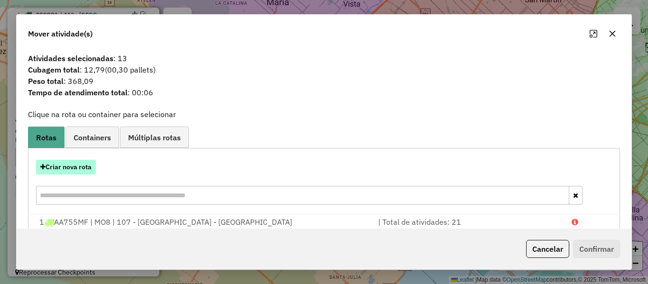
click at [83, 170] on button "Criar nova rota" at bounding box center [66, 167] width 60 height 15
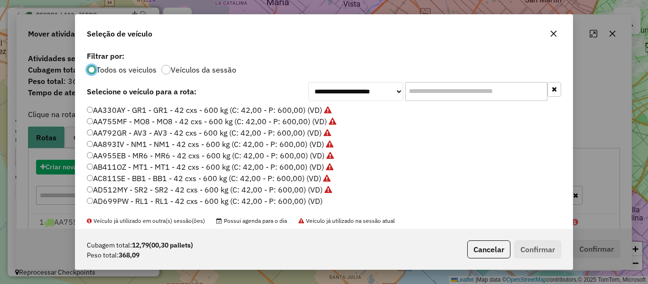
scroll to position [5, 3]
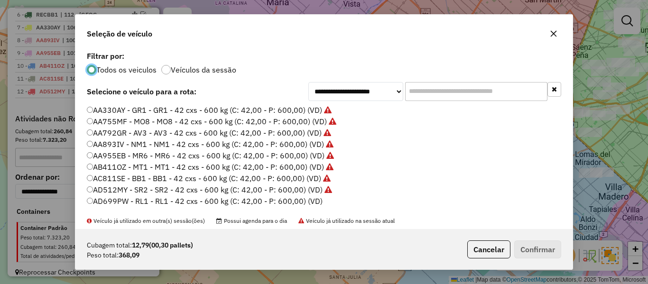
drag, startPoint x: 286, startPoint y: 199, endPoint x: 325, endPoint y: 201, distance: 39.4
click at [286, 199] on label "AD699PW - RL1 - RL1 - 42 cxs - 600 kg (C: 42,00 - P: 600,00) (VD)" at bounding box center [205, 201] width 236 height 11
click at [542, 251] on button "Confirmar" at bounding box center [537, 250] width 47 height 18
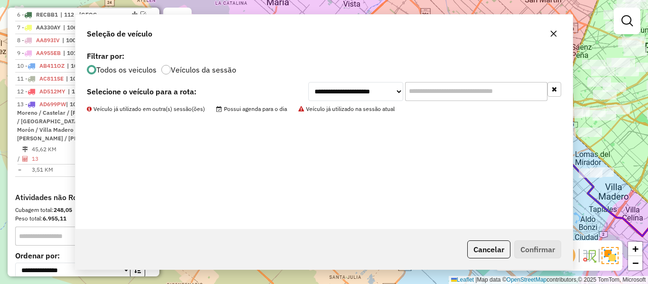
scroll to position [526, 0]
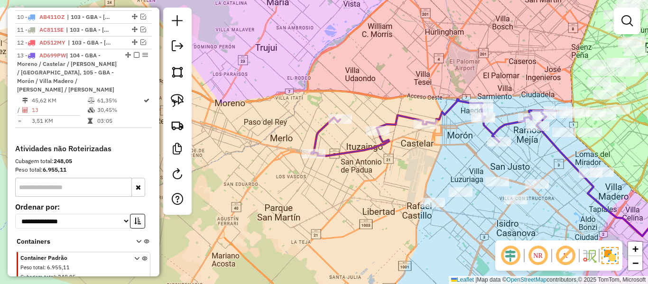
click at [448, 112] on icon at bounding box center [433, 127] width 244 height 57
select select "**********"
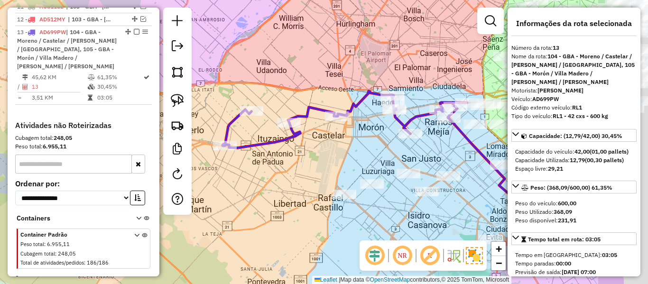
drag, startPoint x: 436, startPoint y: 139, endPoint x: 331, endPoint y: 122, distance: 105.7
click at [346, 121] on div "Rota 13 - Placa AD699PW 550122 - Mat�as grote Janela de atendimento Grade de at…" at bounding box center [324, 142] width 648 height 284
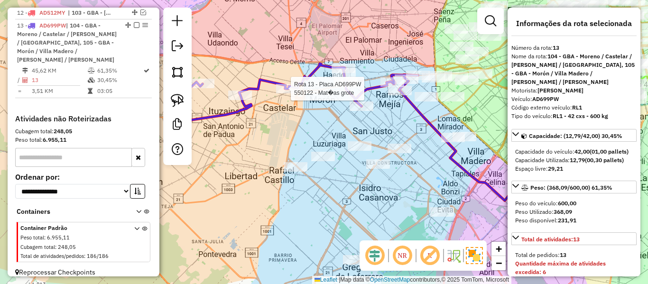
drag, startPoint x: 319, startPoint y: 113, endPoint x: 309, endPoint y: 108, distance: 11.7
click at [310, 105] on div "Rota 13 - Placa AD699PW 550122 - Mat�as grote Janela de atendimento Grade de at…" at bounding box center [324, 142] width 648 height 284
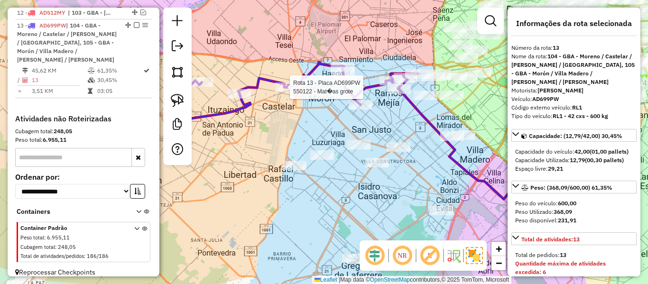
click at [291, 124] on div "Rota 13 - Placa AD699PW 550122 - Mat�as grote Janela de atendimento Grade de at…" at bounding box center [324, 142] width 648 height 284
click at [352, 92] on icon at bounding box center [295, 90] width 244 height 57
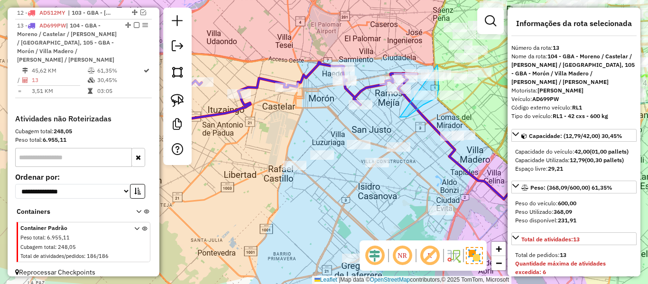
drag, startPoint x: 423, startPoint y: 105, endPoint x: 405, endPoint y: 58, distance: 50.1
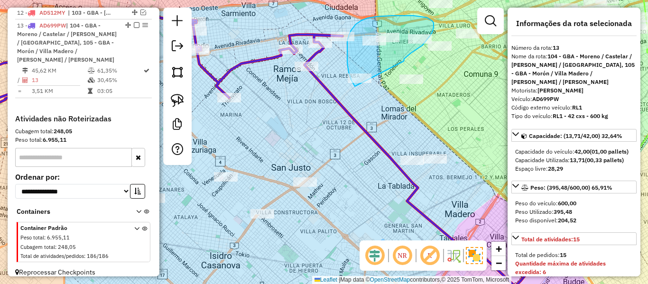
drag, startPoint x: 404, startPoint y: 61, endPoint x: 362, endPoint y: 93, distance: 52.2
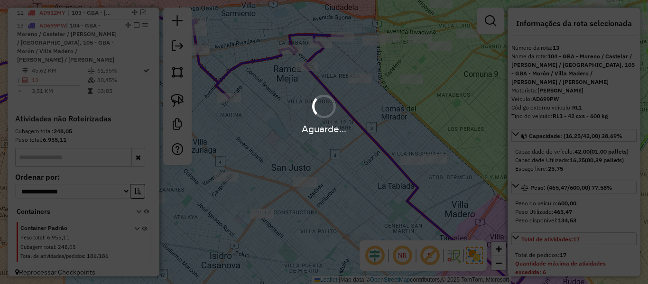
select select "**********"
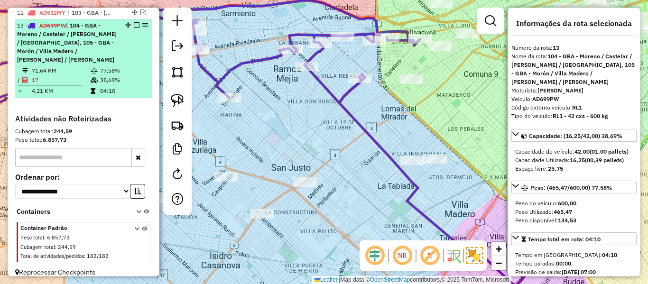
click at [134, 22] on em at bounding box center [137, 25] width 6 height 6
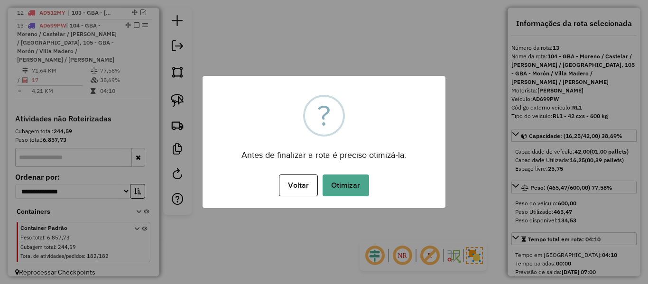
click at [315, 166] on div "× ? Antes de finalizar a rota é preciso otimizá-la. Voltar No Otimizar" at bounding box center [324, 142] width 243 height 132
click at [338, 180] on button "Otimizar" at bounding box center [346, 186] width 47 height 22
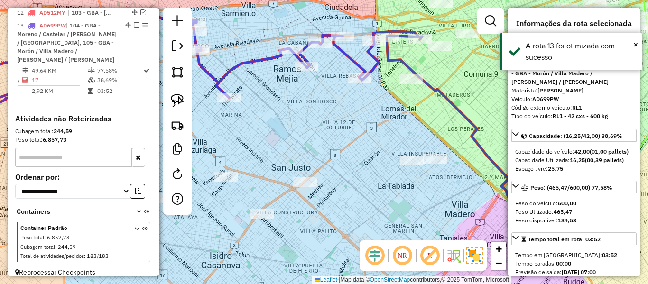
click at [134, 22] on em at bounding box center [137, 25] width 6 height 6
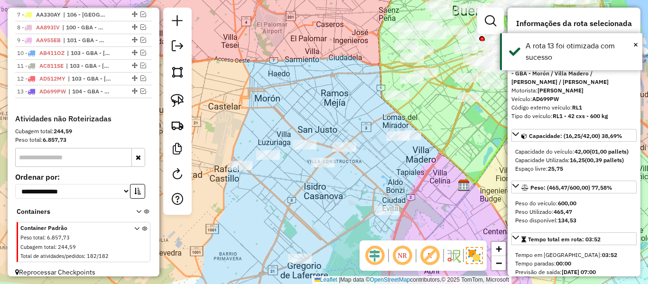
drag, startPoint x: 448, startPoint y: 178, endPoint x: 450, endPoint y: 142, distance: 36.1
click at [450, 143] on div "Janela de atendimento Grade de atendimento Capacidade Transportadoras Veículos …" at bounding box center [324, 142] width 648 height 284
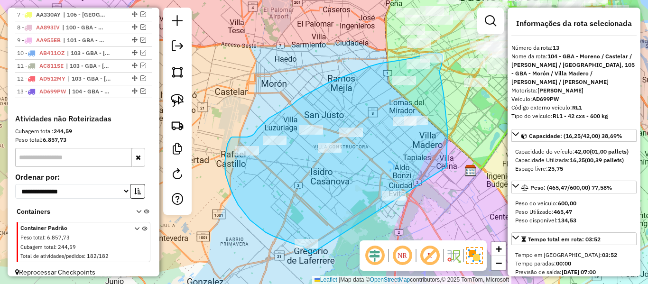
drag, startPoint x: 447, startPoint y: 167, endPoint x: 361, endPoint y: 246, distance: 116.9
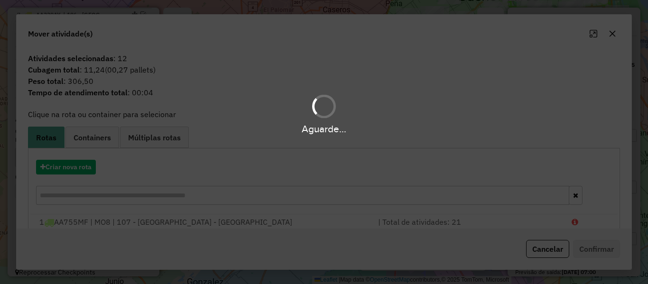
click at [65, 168] on hb-app "Aguarde... Pop-up bloqueado! Seu navegador bloqueou automáticamente a abertura …" at bounding box center [324, 142] width 648 height 284
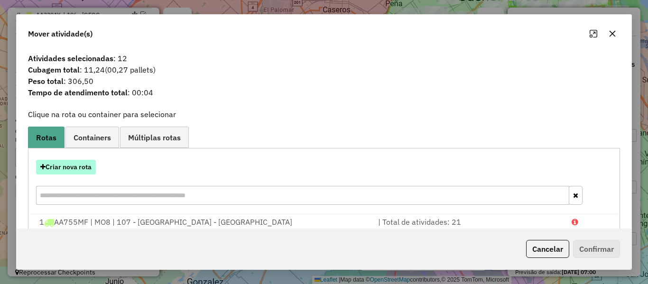
click at [65, 169] on button "Criar nova rota" at bounding box center [66, 167] width 60 height 15
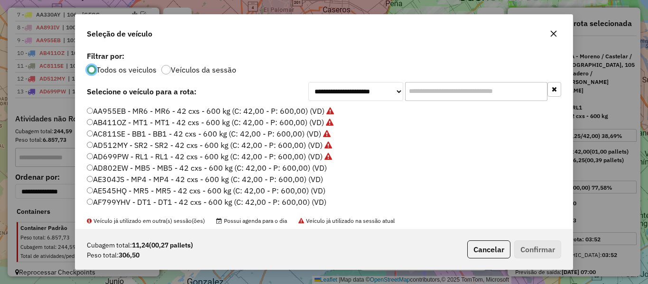
scroll to position [95, 0]
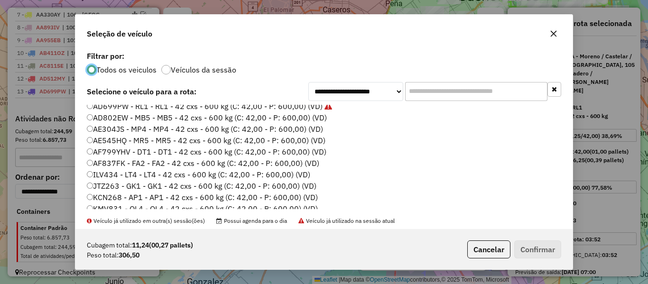
click at [312, 119] on label "AD802EW - MB5 - MB5 - 42 cxs - 600 kg (C: 42,00 - P: 600,00) (VD)" at bounding box center [207, 117] width 240 height 11
click at [534, 248] on button "Confirmar" at bounding box center [537, 250] width 47 height 18
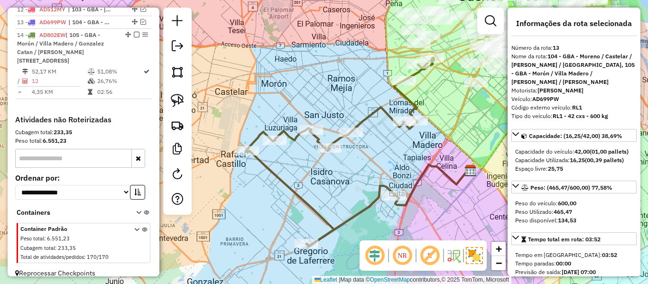
click at [381, 107] on icon at bounding box center [340, 152] width 188 height 189
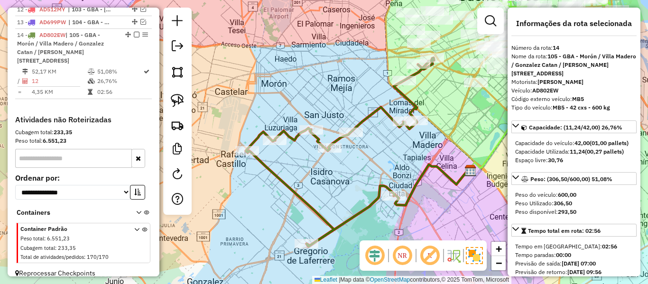
scroll to position [561, 0]
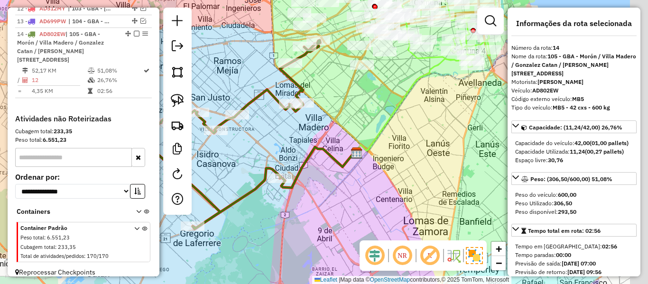
drag, startPoint x: 391, startPoint y: 145, endPoint x: 329, endPoint y: 94, distance: 79.8
click at [319, 96] on div "Janela de atendimento Grade de atendimento Capacidade Transportadoras Veículos …" at bounding box center [324, 142] width 648 height 284
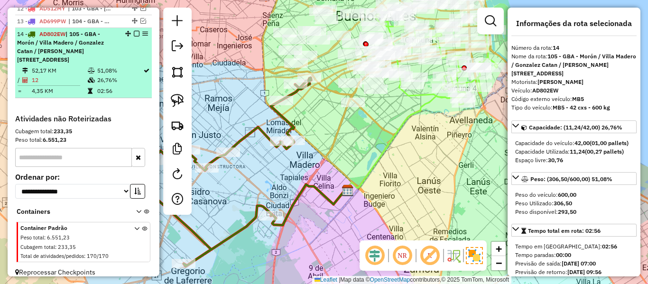
click at [134, 31] on em at bounding box center [137, 34] width 6 height 6
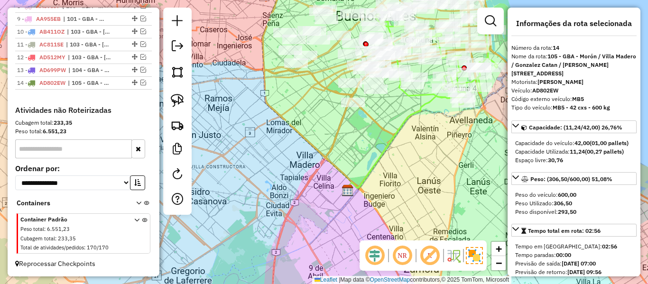
scroll to position [503, 0]
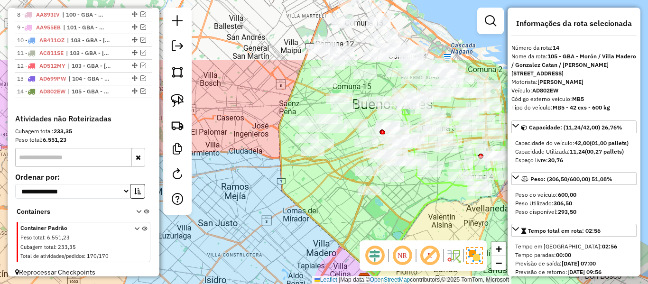
drag, startPoint x: 398, startPoint y: 201, endPoint x: 415, endPoint y: 285, distance: 86.2
click at [415, 284] on html "Aguarde... Pop-up bloqueado! Seu navegador bloqueou automáticamente a abertura …" at bounding box center [324, 142] width 648 height 284
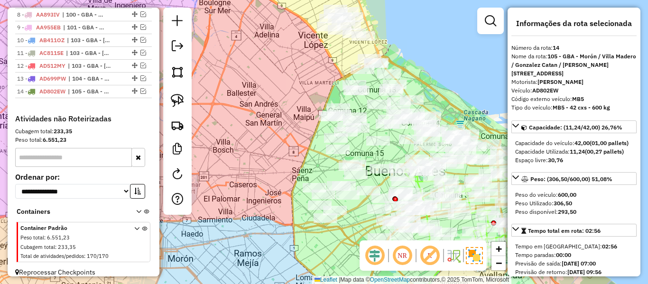
drag, startPoint x: 447, startPoint y: 90, endPoint x: 449, endPoint y: 168, distance: 78.8
click at [449, 168] on div "Janela de atendimento Grade de atendimento Capacidade Transportadoras Veículos …" at bounding box center [324, 142] width 648 height 284
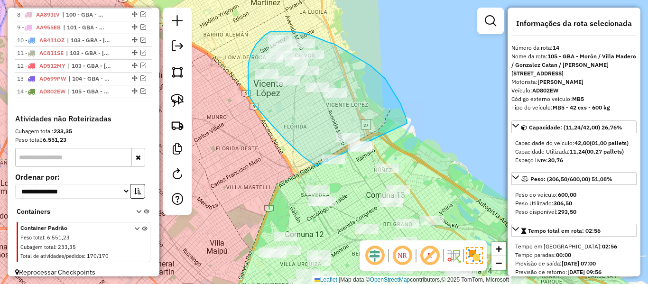
drag, startPoint x: 401, startPoint y: 103, endPoint x: 434, endPoint y: 178, distance: 81.3
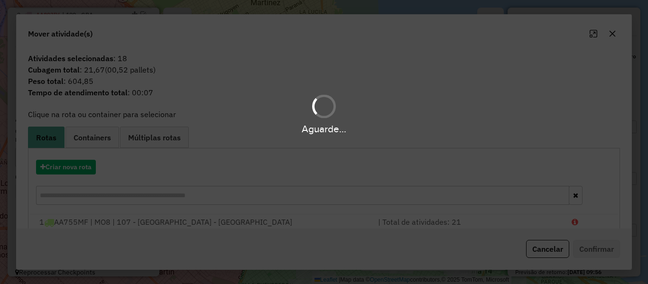
click at [82, 165] on div "Aguarde..." at bounding box center [324, 142] width 648 height 284
click at [82, 165] on button "Criar nova rota" at bounding box center [66, 167] width 60 height 15
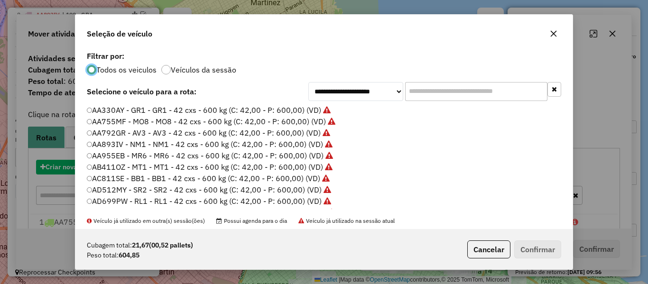
scroll to position [5, 3]
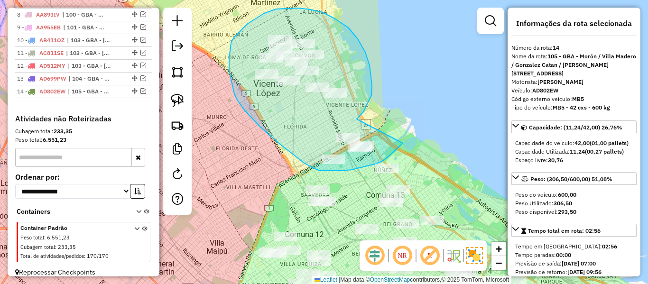
drag, startPoint x: 359, startPoint y: 117, endPoint x: 409, endPoint y: 138, distance: 53.6
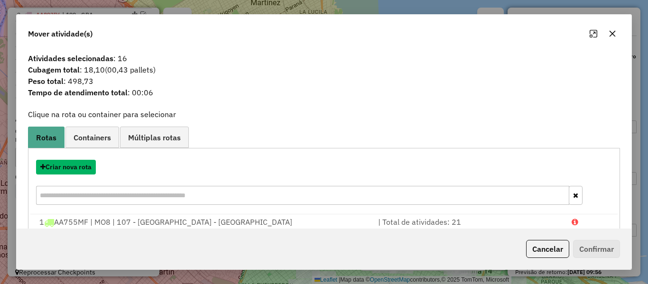
click at [86, 169] on button "Criar nova rota" at bounding box center [66, 167] width 60 height 15
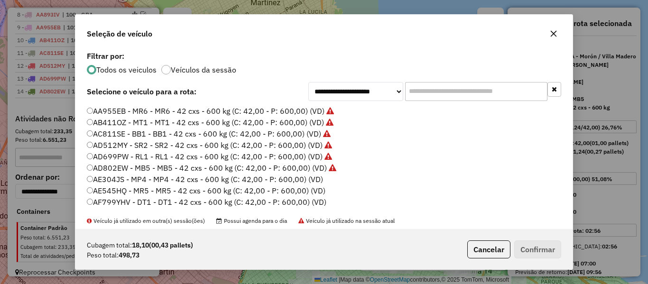
scroll to position [95, 0]
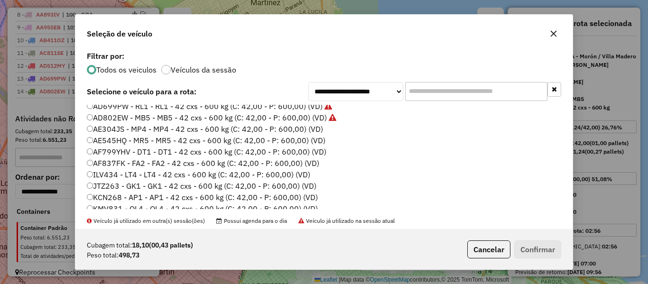
click at [317, 127] on label "AE304JS - MP4 - MP4 - 42 cxs - 600 kg (C: 42,00 - P: 600,00) (VD)" at bounding box center [205, 128] width 236 height 11
click at [523, 247] on button "Confirmar" at bounding box center [537, 250] width 47 height 18
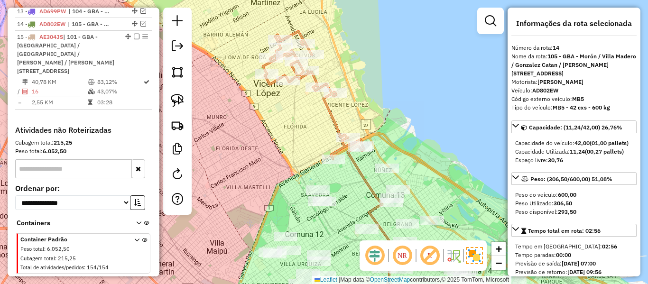
scroll to position [572, 0]
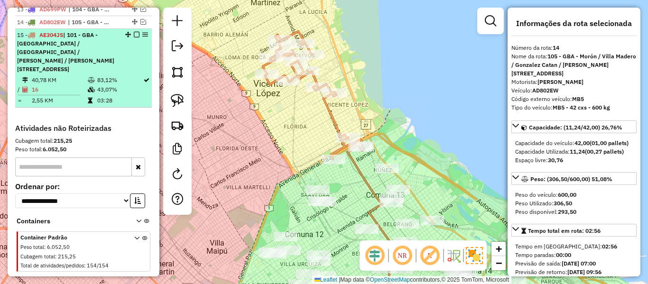
click at [135, 32] on em at bounding box center [137, 35] width 6 height 6
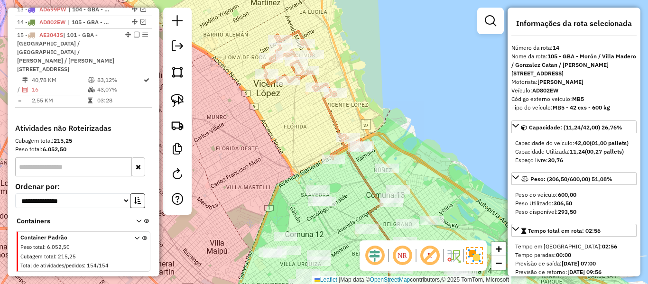
scroll to position [516, 0]
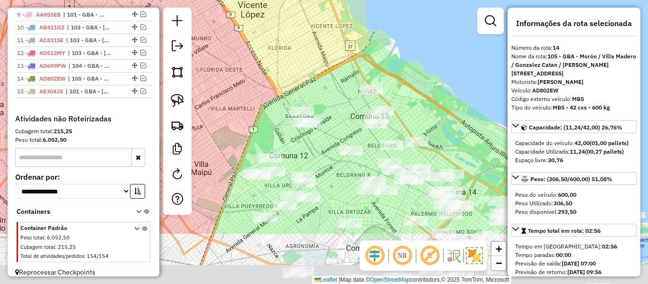
drag, startPoint x: 405, startPoint y: 63, endPoint x: 402, endPoint y: 38, distance: 24.8
click at [405, 40] on div "Janela de atendimento Grade de atendimento Capacidade Transportadoras Veículos …" at bounding box center [324, 142] width 648 height 284
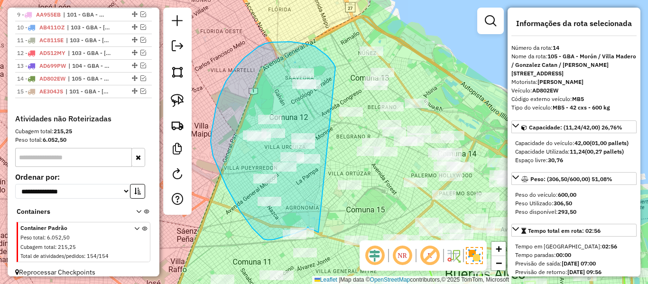
drag, startPoint x: 336, startPoint y: 67, endPoint x: 323, endPoint y: 230, distance: 163.3
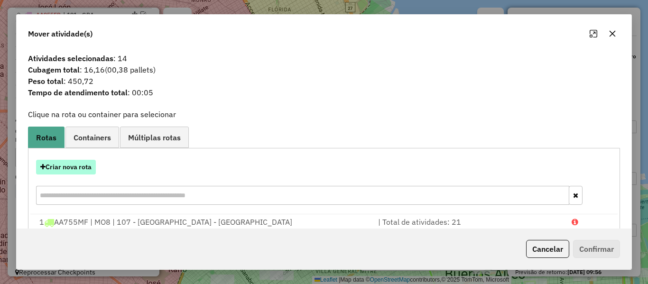
click at [72, 167] on button "Criar nova rota" at bounding box center [66, 167] width 60 height 15
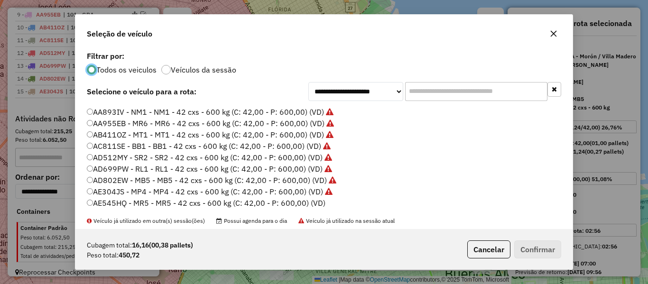
scroll to position [47, 0]
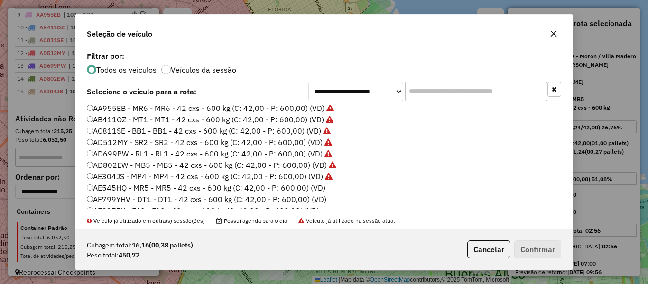
click at [312, 181] on label "AE304JS - MP4 - MP4 - 42 cxs - 600 kg (C: 42,00 - P: 600,00) (VD)" at bounding box center [210, 176] width 246 height 11
click at [312, 187] on label "AE545HQ - MR5 - MR5 - 42 cxs - 600 kg (C: 42,00 - P: 600,00) (VD)" at bounding box center [206, 187] width 239 height 11
click at [538, 254] on button "Confirmar" at bounding box center [537, 250] width 47 height 18
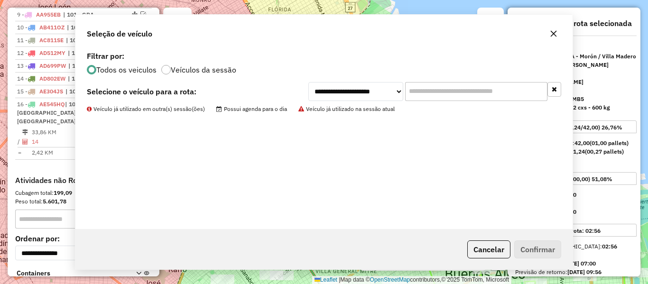
scroll to position [569, 0]
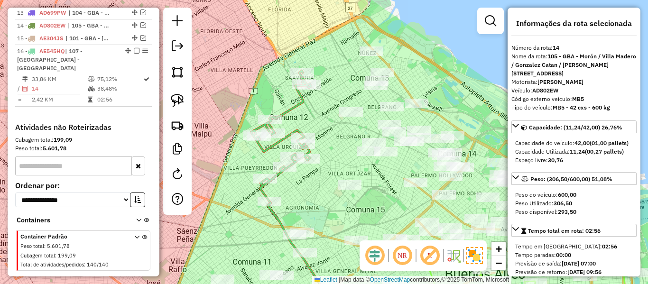
click at [134, 48] on em at bounding box center [137, 51] width 6 height 6
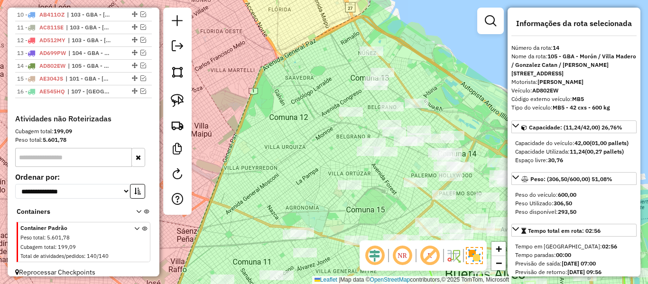
drag, startPoint x: 319, startPoint y: 87, endPoint x: 280, endPoint y: 87, distance: 38.4
click at [317, 87] on div "Janela de atendimento Grade de atendimento Capacidade Transportadoras Veículos …" at bounding box center [324, 142] width 648 height 284
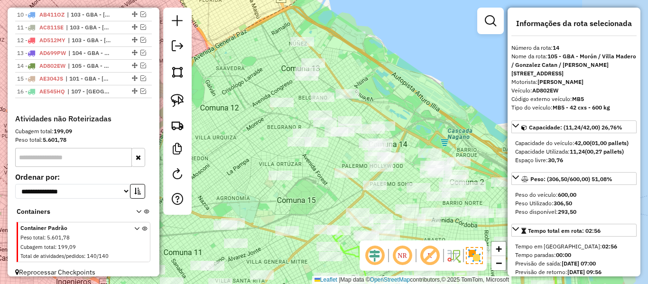
drag, startPoint x: 280, startPoint y: 87, endPoint x: 228, endPoint y: 77, distance: 53.2
click at [230, 77] on div "Janela de atendimento Grade de atendimento Capacidade Transportadoras Veículos …" at bounding box center [324, 142] width 648 height 284
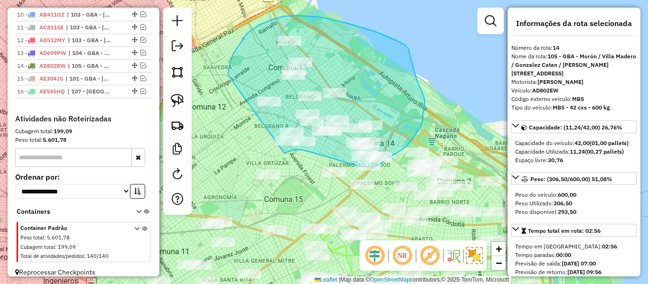
drag, startPoint x: 284, startPoint y: 16, endPoint x: 264, endPoint y: 147, distance: 132.5
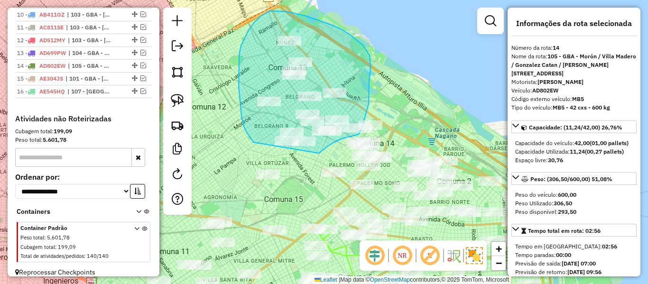
drag, startPoint x: 351, startPoint y: 137, endPoint x: 258, endPoint y: 148, distance: 93.2
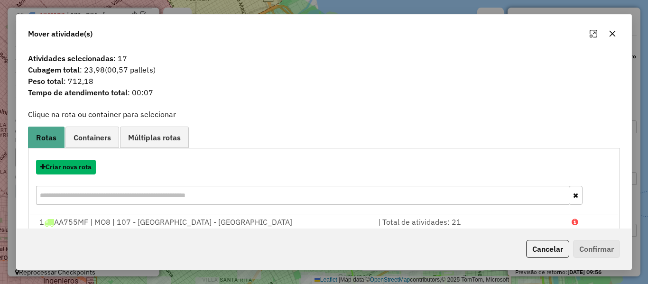
drag, startPoint x: 80, startPoint y: 168, endPoint x: 321, endPoint y: 93, distance: 252.8
click at [307, 98] on div "Atividades selecionadas : 17 Cubagem total : 23,98 (00,57 pallets) Peso total :…" at bounding box center [324, 139] width 615 height 180
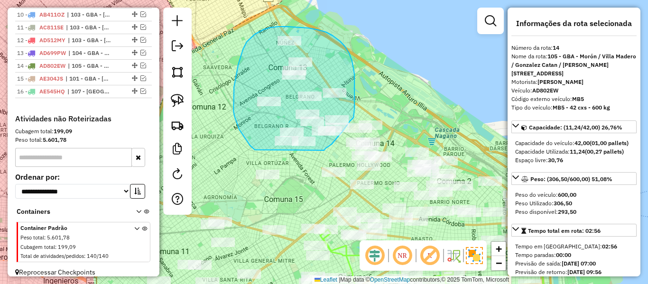
drag, startPoint x: 328, startPoint y: 147, endPoint x: 255, endPoint y: 150, distance: 73.6
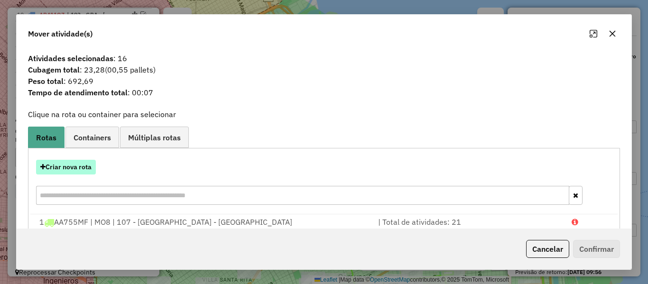
click at [82, 167] on button "Criar nova rota" at bounding box center [66, 167] width 60 height 15
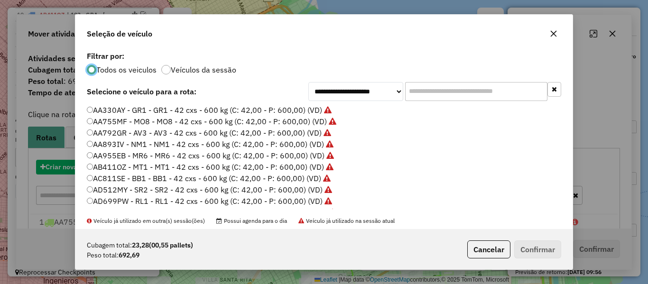
scroll to position [5, 3]
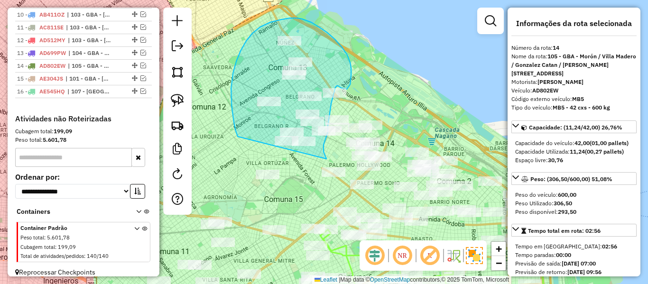
drag, startPoint x: 327, startPoint y: 159, endPoint x: 243, endPoint y: 145, distance: 85.2
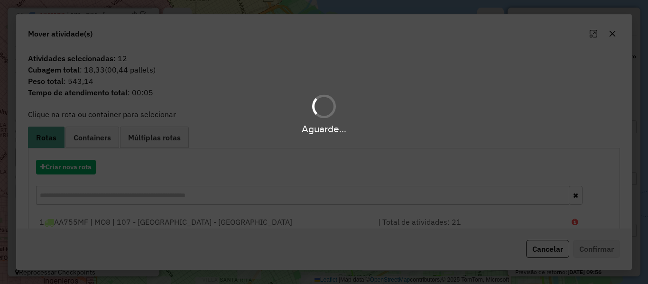
click at [78, 166] on div "Aguarde..." at bounding box center [324, 142] width 648 height 284
click at [78, 166] on button "Criar nova rota" at bounding box center [66, 167] width 60 height 15
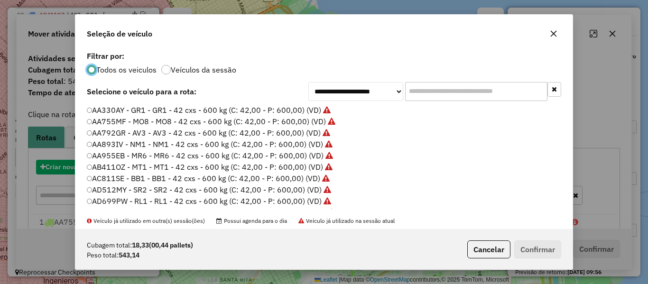
click at [78, 166] on div "**********" at bounding box center [324, 142] width 648 height 284
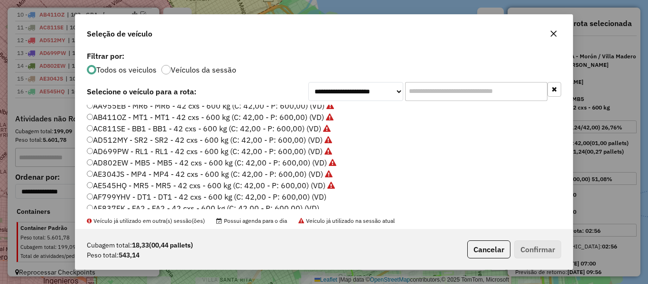
scroll to position [47, 0]
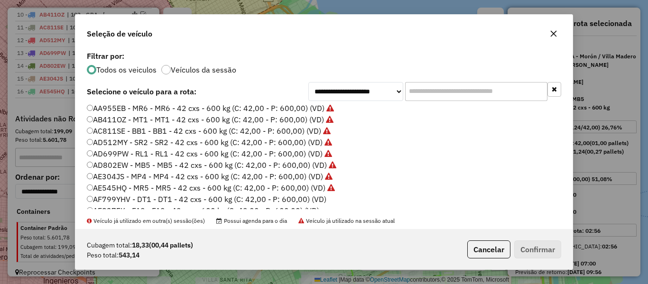
click at [316, 198] on label "AF799YHV - DT1 - DT1 - 42 cxs - 600 kg (C: 42,00 - P: 600,00) (VD)" at bounding box center [207, 199] width 240 height 11
click at [548, 252] on button "Confirmar" at bounding box center [537, 250] width 47 height 18
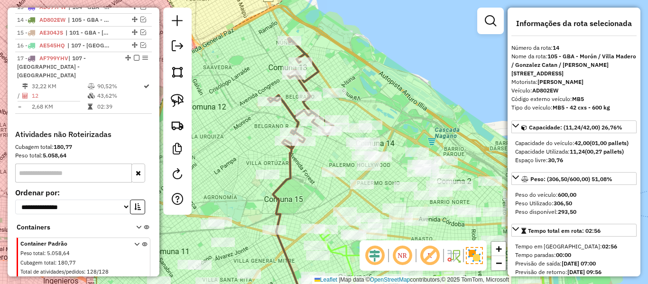
scroll to position [572, 0]
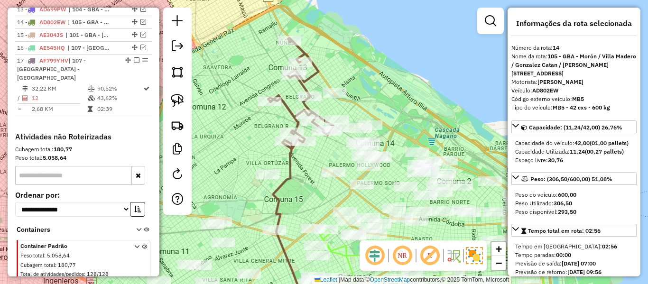
click at [317, 76] on icon at bounding box center [300, 93] width 65 height 111
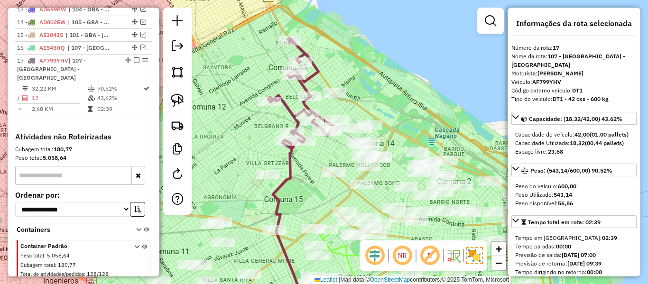
scroll to position [582, 0]
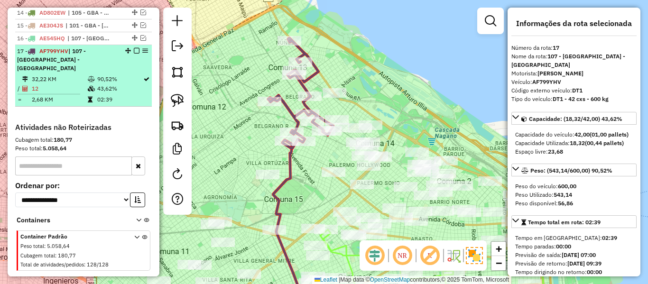
click at [135, 48] on em at bounding box center [137, 51] width 6 height 6
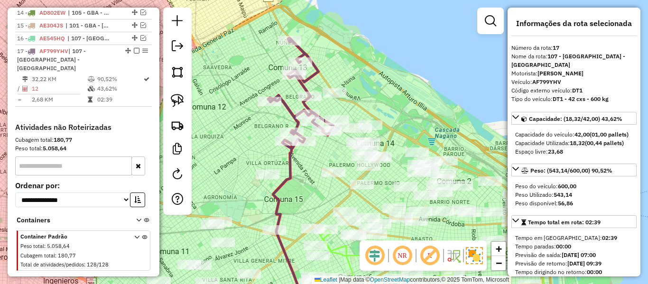
scroll to position [542, 0]
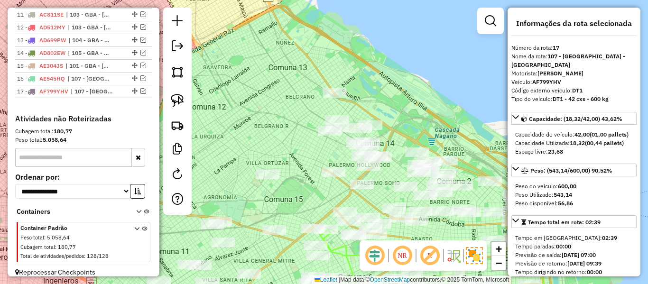
drag, startPoint x: 374, startPoint y: 94, endPoint x: 358, endPoint y: 78, distance: 22.8
click at [341, 81] on div "Janela de atendimento Grade de atendimento Capacidade Transportadoras Veículos …" at bounding box center [324, 142] width 648 height 284
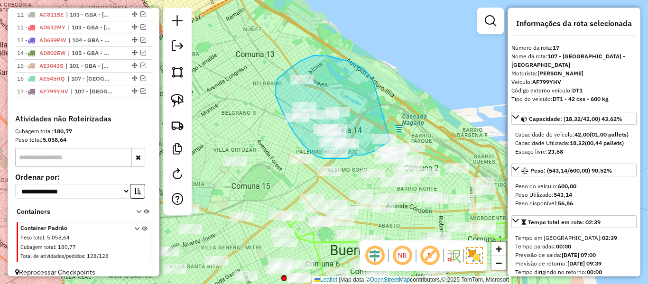
drag, startPoint x: 371, startPoint y: 76, endPoint x: 401, endPoint y: 131, distance: 62.0
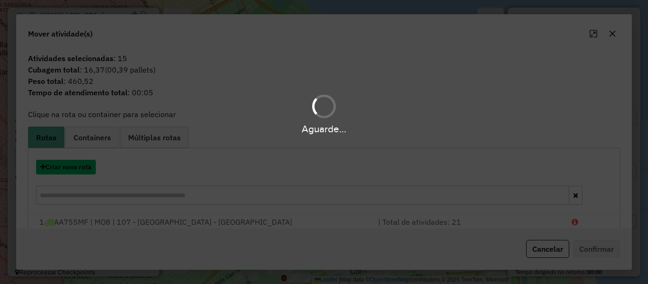
click at [82, 165] on button "Criar nova rota" at bounding box center [66, 167] width 60 height 15
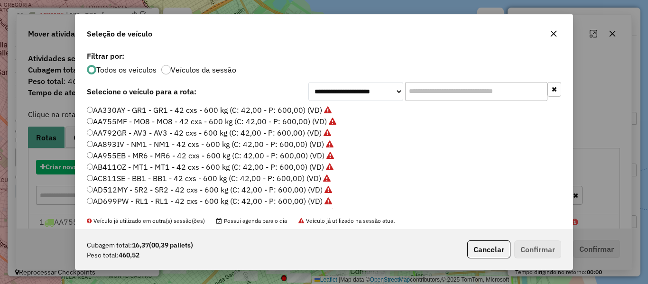
click at [82, 165] on div "**********" at bounding box center [324, 142] width 648 height 284
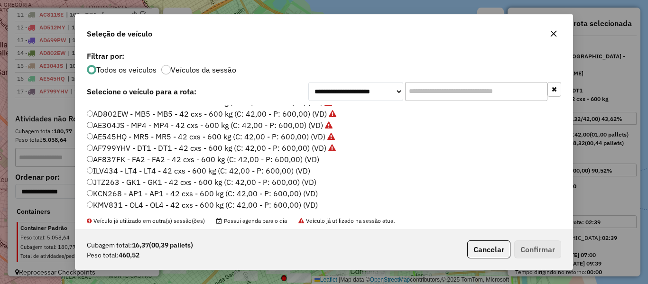
scroll to position [142, 0]
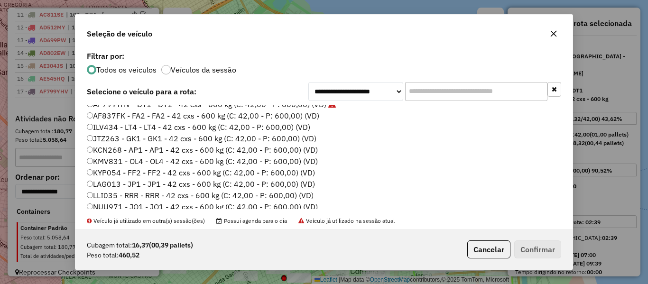
click at [316, 117] on label "AF837FK - FA2 - FA2 - 42 cxs - 600 kg (C: 42,00 - P: 600,00) (VD)" at bounding box center [203, 115] width 233 height 11
click at [520, 248] on button "Confirmar" at bounding box center [537, 250] width 47 height 18
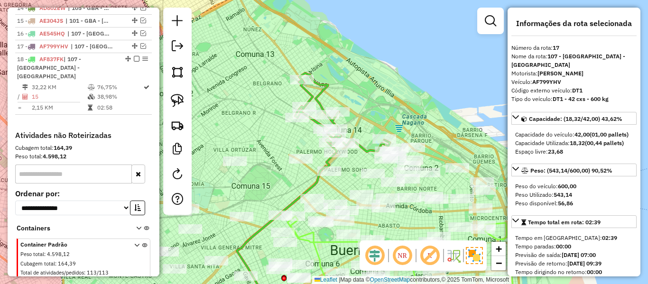
scroll to position [595, 0]
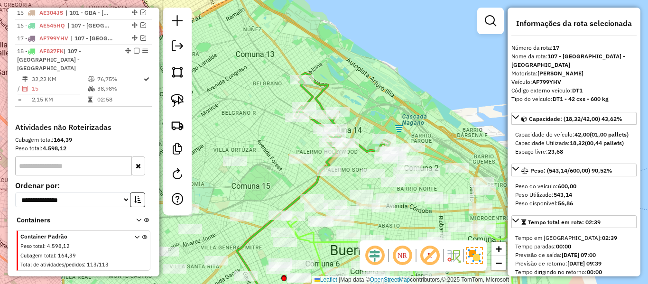
click at [328, 91] on icon at bounding box center [342, 113] width 95 height 80
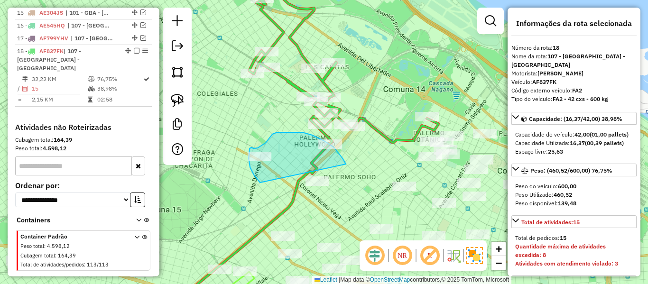
drag, startPoint x: 343, startPoint y: 159, endPoint x: 339, endPoint y: 189, distance: 31.1
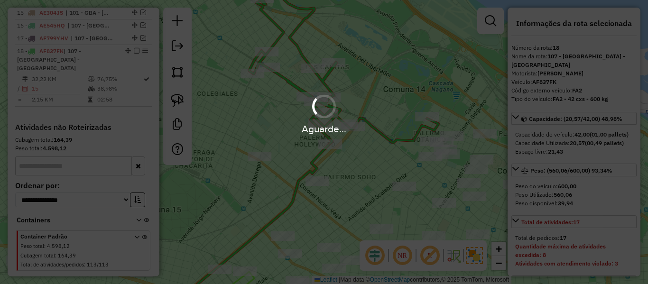
select select "**********"
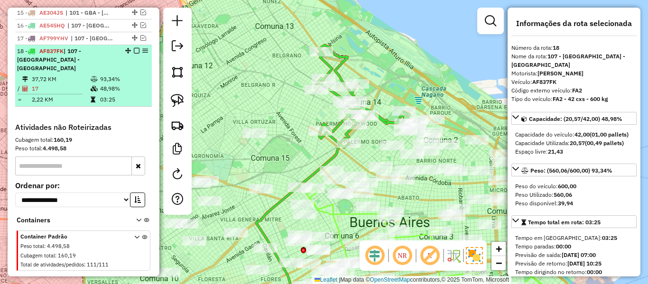
click at [136, 48] on em at bounding box center [137, 51] width 6 height 6
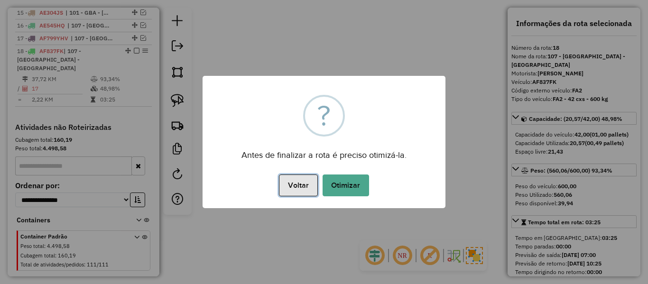
click at [302, 185] on button "Voltar" at bounding box center [298, 186] width 38 height 22
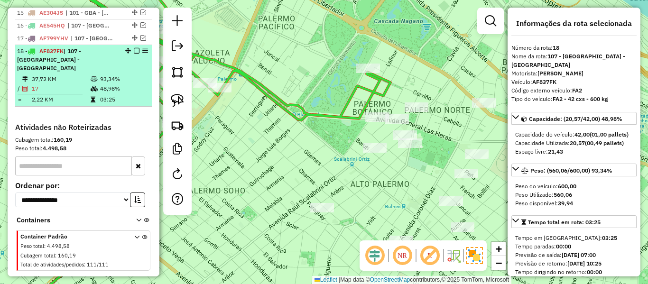
click at [134, 48] on em at bounding box center [137, 51] width 6 height 6
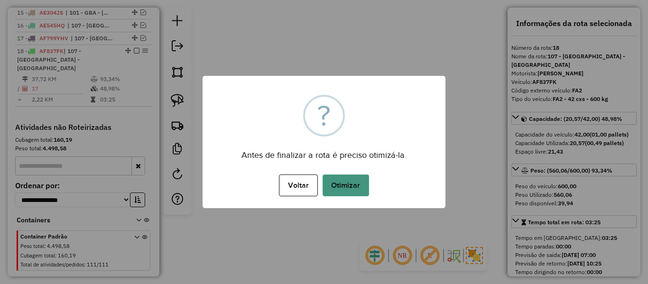
click at [344, 181] on button "Otimizar" at bounding box center [346, 186] width 47 height 22
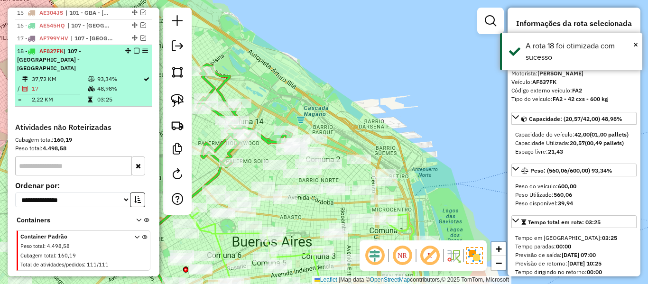
click at [133, 47] on div "18 - AF837FK | 107 - Ciudad Autónoma de Buenos Aires - CABA" at bounding box center [83, 60] width 133 height 26
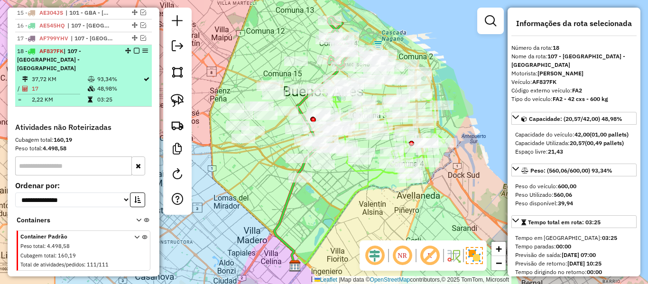
click at [134, 48] on em at bounding box center [137, 51] width 6 height 6
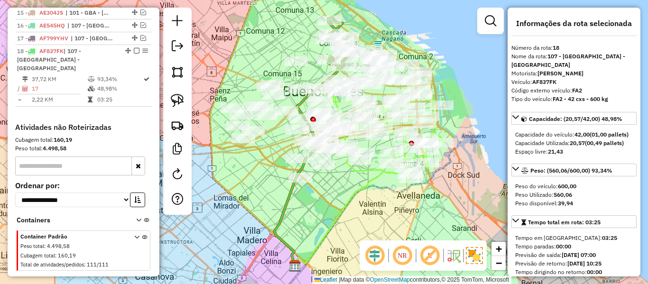
scroll to position [554, 0]
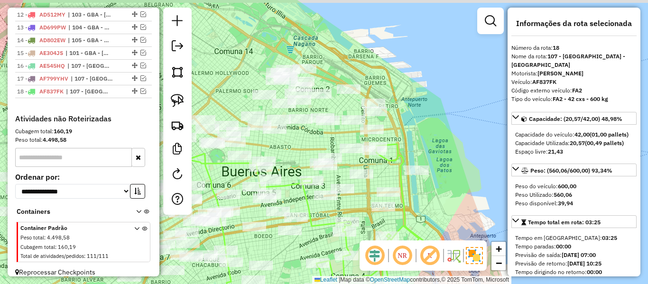
drag, startPoint x: 362, startPoint y: 54, endPoint x: 370, endPoint y: 61, distance: 11.1
click at [370, 61] on div "Janela de atendimento Grade de atendimento Capacidade Transportadoras Veículos …" at bounding box center [324, 142] width 648 height 284
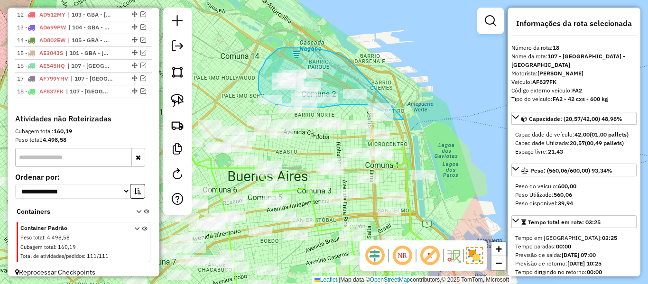
drag, startPoint x: 361, startPoint y: 73, endPoint x: 421, endPoint y: 104, distance: 68.1
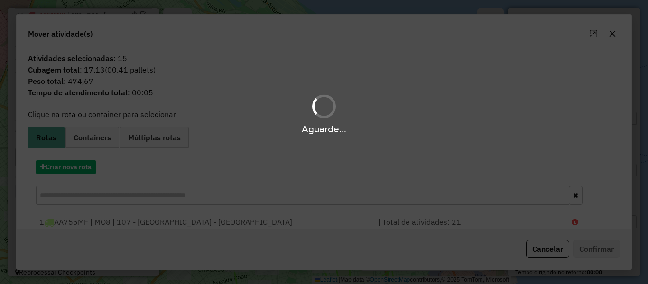
click at [80, 168] on div "Aguarde..." at bounding box center [324, 142] width 648 height 284
click at [80, 168] on button "Criar nova rota" at bounding box center [66, 167] width 60 height 15
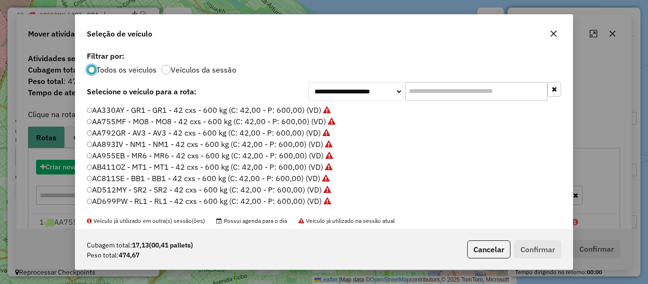
scroll to position [5, 3]
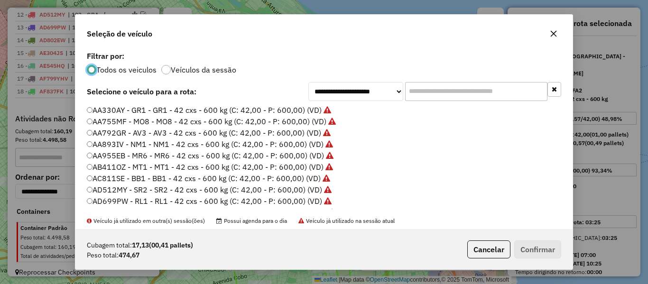
click at [80, 168] on div "**********" at bounding box center [323, 139] width 497 height 180
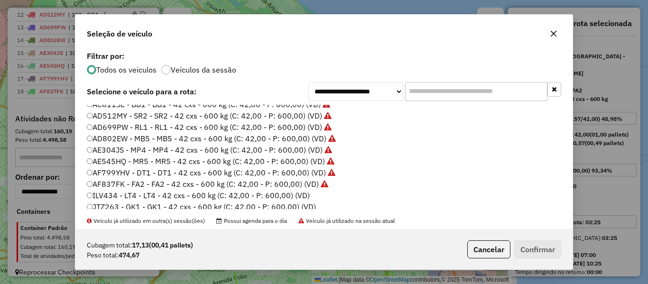
scroll to position [95, 0]
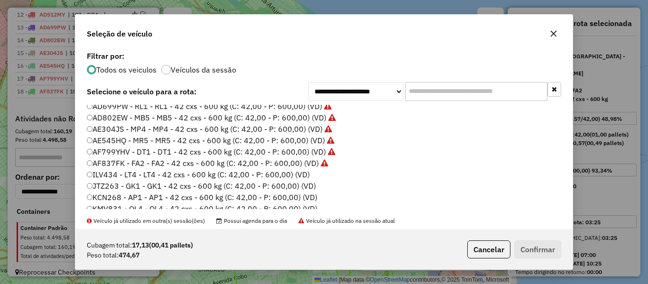
click at [304, 176] on label "ILV434 - LT4 - LT4 - 42 cxs - 600 kg (C: 42,00 - P: 600,00) (VD)" at bounding box center [198, 174] width 223 height 11
click at [533, 253] on button "Confirmar" at bounding box center [537, 250] width 47 height 18
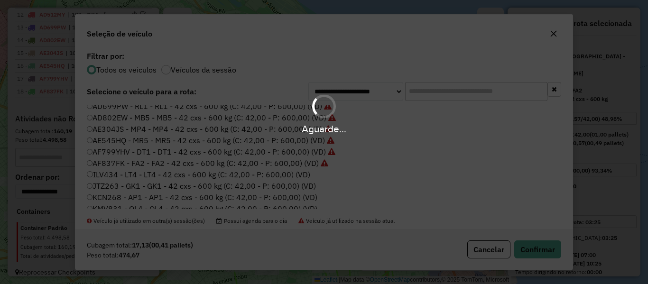
scroll to position [608, 0]
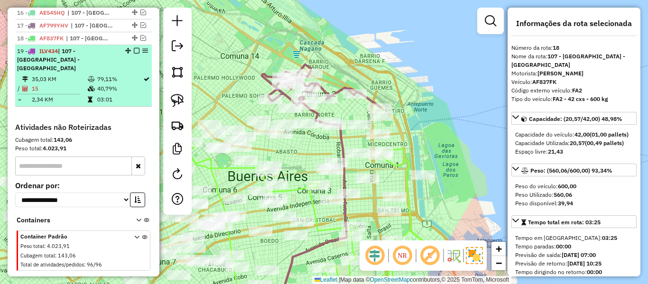
click at [134, 48] on em at bounding box center [137, 51] width 6 height 6
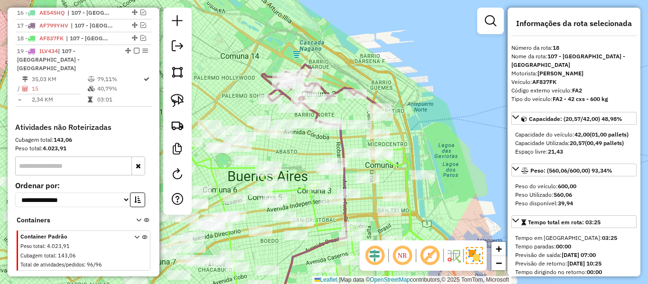
scroll to position [567, 0]
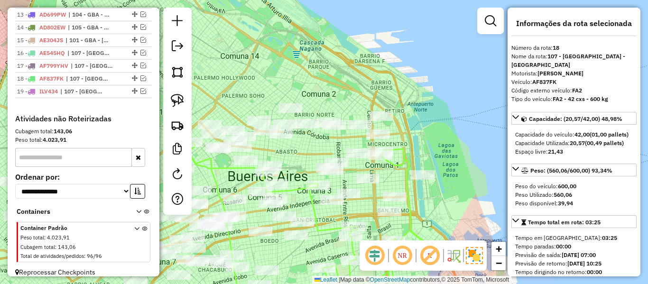
click at [423, 109] on div "Rota 1 - Placa AA755MF 551605 - Federico Jimenez Janela de atendimento Grade de…" at bounding box center [324, 142] width 648 height 284
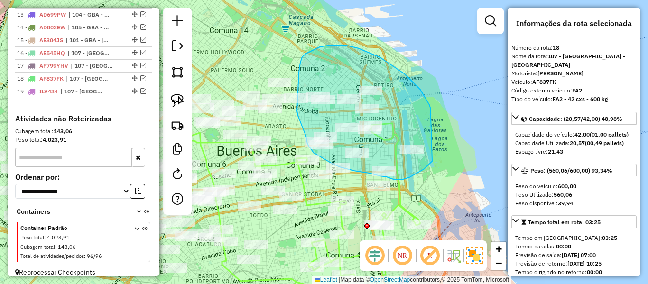
drag, startPoint x: 380, startPoint y: 57, endPoint x: 433, endPoint y: 159, distance: 114.6
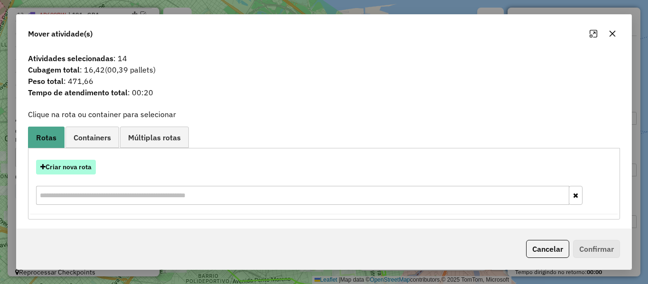
click at [90, 166] on button "Criar nova rota" at bounding box center [66, 167] width 60 height 15
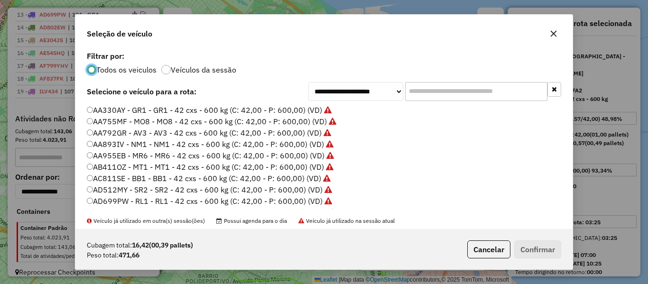
scroll to position [142, 0]
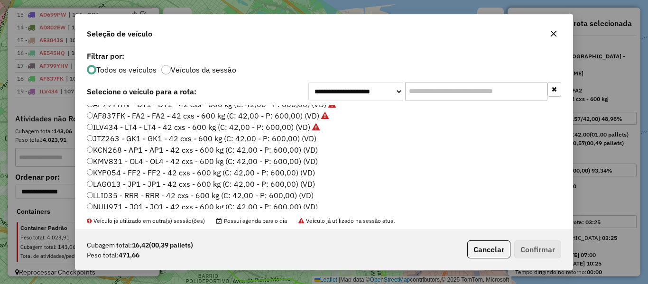
click at [300, 142] on label "JTZ263 - GK1 - GK1 - 42 cxs - 600 kg (C: 42,00 - P: 600,00) (VD)" at bounding box center [202, 138] width 230 height 11
click at [310, 156] on label "KMV831 - OL4 - OL4 - 42 cxs - 600 kg (C: 42,00 - P: 600,00) (VD)" at bounding box center [202, 161] width 231 height 11
click at [308, 139] on label "JTZ263 - GK1 - GK1 - 42 cxs - 600 kg (C: 42,00 - P: 600,00) (VD)" at bounding box center [202, 138] width 230 height 11
click at [542, 252] on button "Confirmar" at bounding box center [537, 250] width 47 height 18
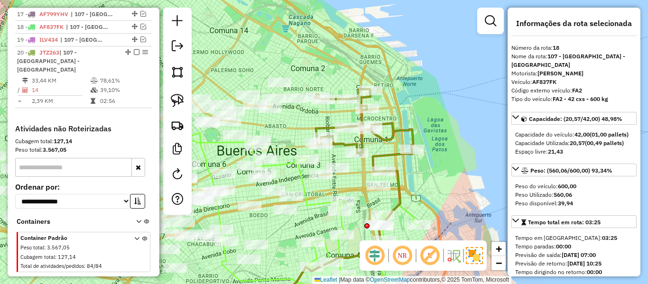
scroll to position [620, 0]
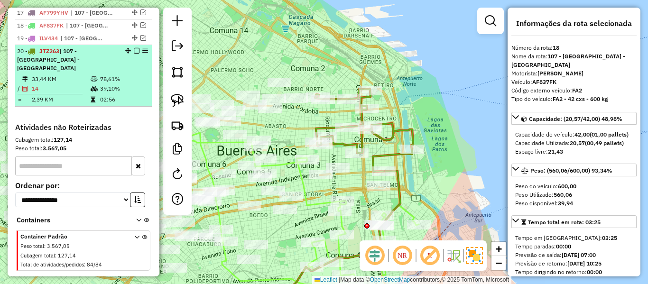
click at [134, 48] on em at bounding box center [137, 51] width 6 height 6
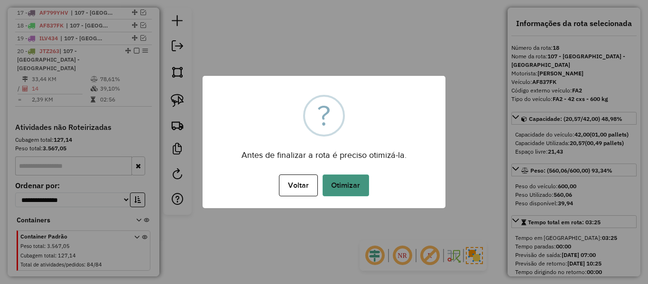
drag, startPoint x: 337, startPoint y: 172, endPoint x: 337, endPoint y: 180, distance: 8.1
click at [337, 173] on div "Voltar No Otimizar" at bounding box center [324, 185] width 243 height 27
click at [337, 180] on button "Otimizar" at bounding box center [346, 186] width 47 height 22
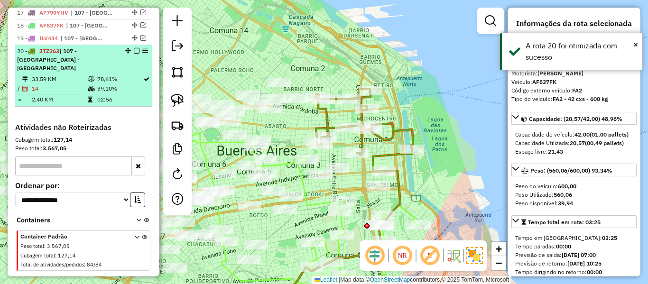
click at [135, 48] on em at bounding box center [137, 51] width 6 height 6
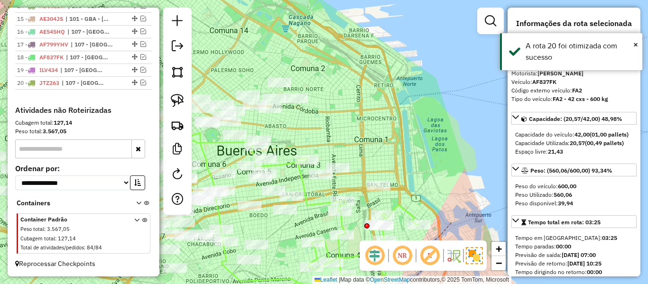
scroll to position [580, 0]
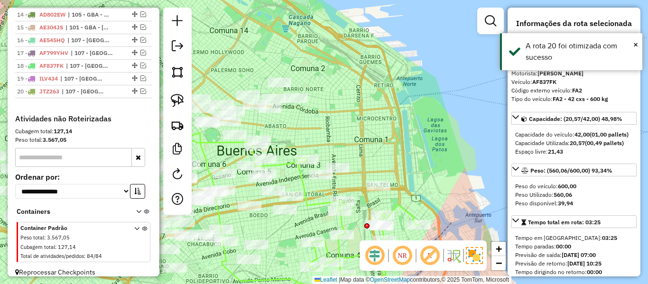
drag, startPoint x: 436, startPoint y: 130, endPoint x: 402, endPoint y: 164, distance: 49.0
click at [432, 132] on div "Janela de atendimento Grade de atendimento Capacidade Transportadoras Veículos …" at bounding box center [324, 142] width 648 height 284
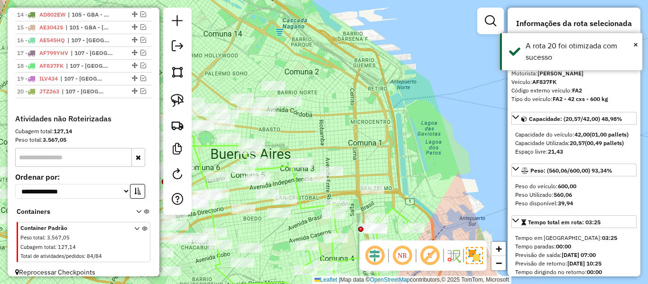
drag, startPoint x: 402, startPoint y: 173, endPoint x: 407, endPoint y: 9, distance: 163.3
click at [407, 9] on div "Janela de atendimento Grade de atendimento Capacidade Transportadoras Veículos …" at bounding box center [324, 142] width 648 height 284
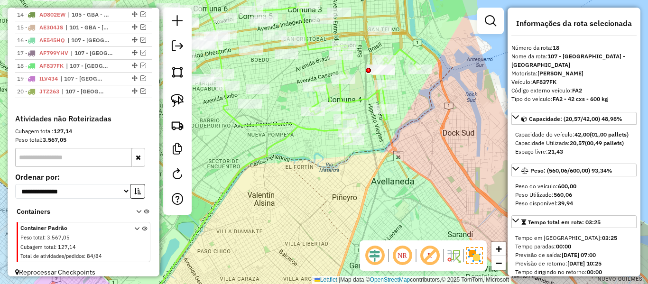
drag, startPoint x: 408, startPoint y: 111, endPoint x: 430, endPoint y: 155, distance: 49.3
click at [437, 159] on div "Rota 1 - Placa AA755MF 536579 - Fanny Feldman Janela de atendimento Grade de at…" at bounding box center [324, 142] width 648 height 284
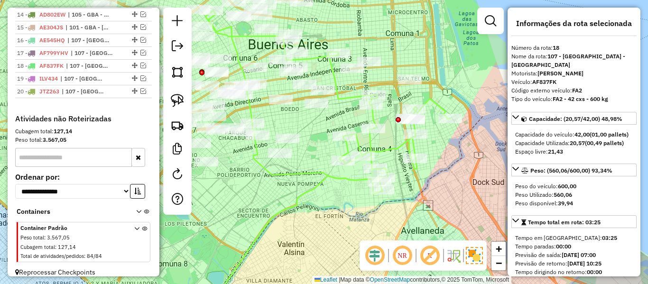
click at [394, 138] on div "Rota 1 - Placa AA755MF 536655 - Eugenia Pietropaolo Janela de atendimento Grade…" at bounding box center [324, 142] width 648 height 284
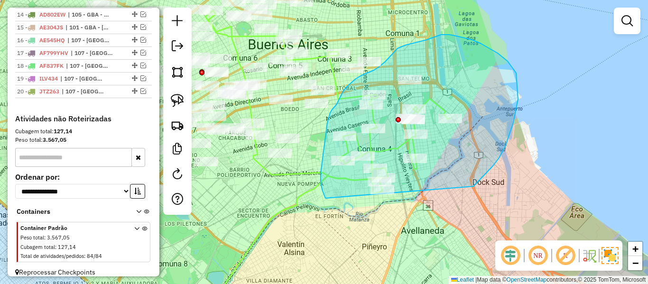
drag, startPoint x: 493, startPoint y: 166, endPoint x: 351, endPoint y: 209, distance: 148.8
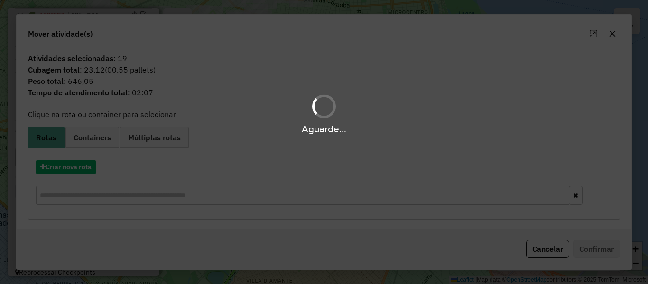
click at [70, 166] on div "Aguarde..." at bounding box center [324, 142] width 648 height 284
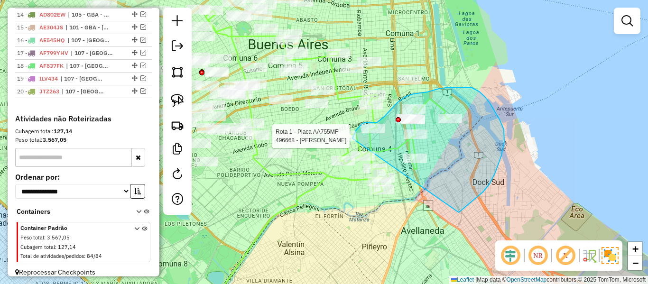
drag, startPoint x: 474, startPoint y: 199, endPoint x: 389, endPoint y: 242, distance: 94.9
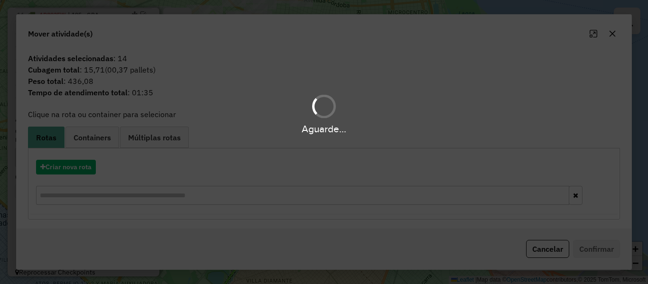
click at [74, 168] on div "Aguarde..." at bounding box center [324, 142] width 648 height 284
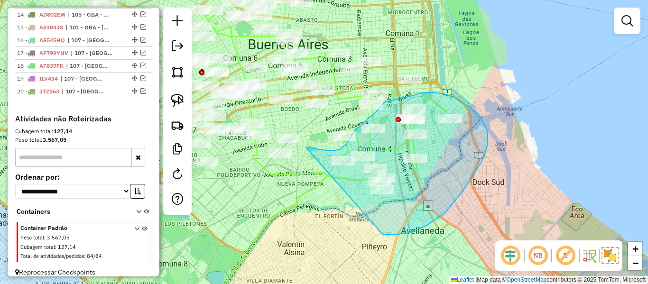
drag, startPoint x: 427, startPoint y: 226, endPoint x: 303, endPoint y: 179, distance: 132.5
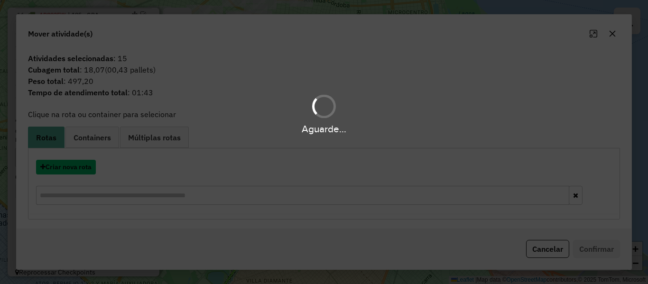
click at [80, 169] on button "Criar nova rota" at bounding box center [66, 167] width 60 height 15
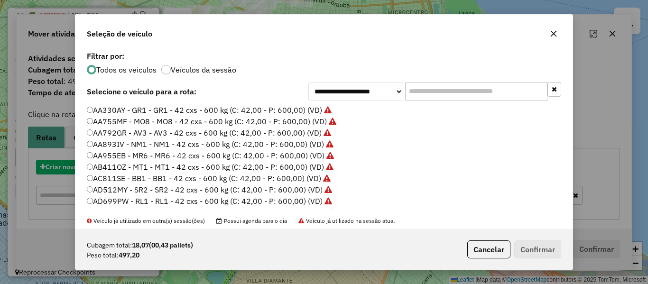
click at [80, 169] on div "**********" at bounding box center [324, 142] width 648 height 284
click at [80, 169] on div "**********" at bounding box center [323, 139] width 497 height 180
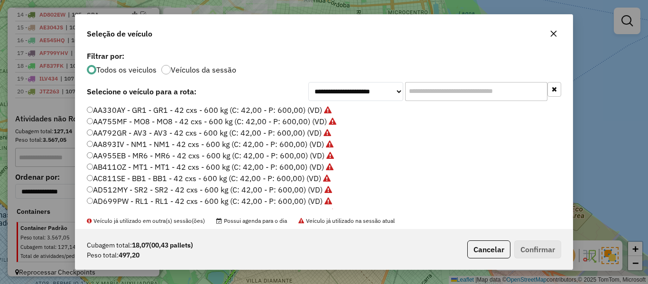
scroll to position [95, 0]
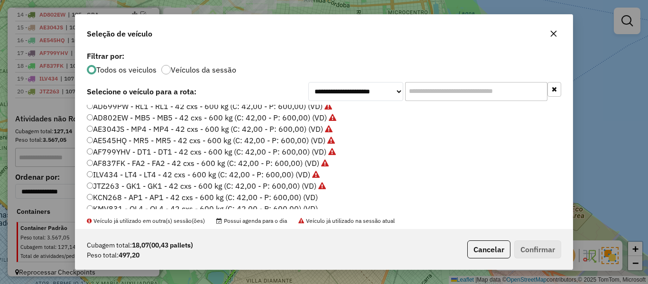
click at [310, 196] on label "KCN268 - AP1 - AP1 - 42 cxs - 600 kg (C: 42,00 - P: 600,00) (VD)" at bounding box center [202, 197] width 231 height 11
click at [549, 242] on button "Confirmar" at bounding box center [537, 250] width 47 height 18
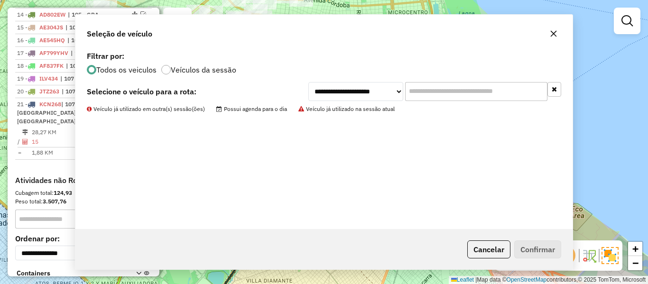
scroll to position [620, 0]
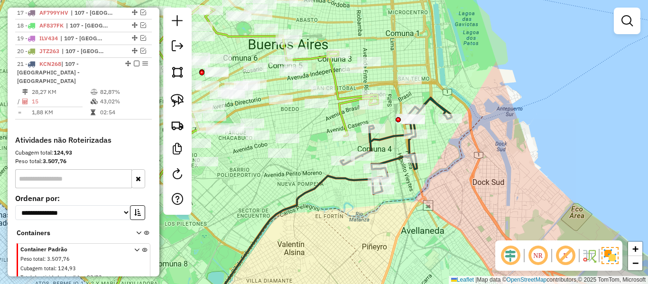
click at [431, 102] on icon at bounding box center [396, 146] width 111 height 96
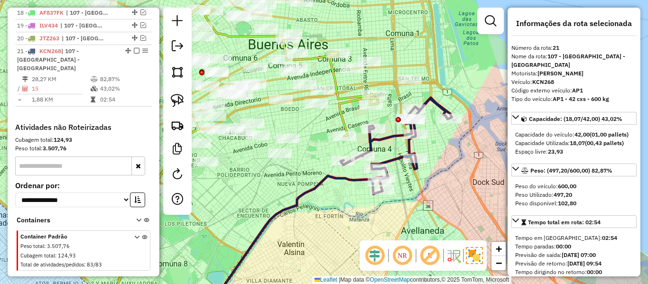
scroll to position [633, 0]
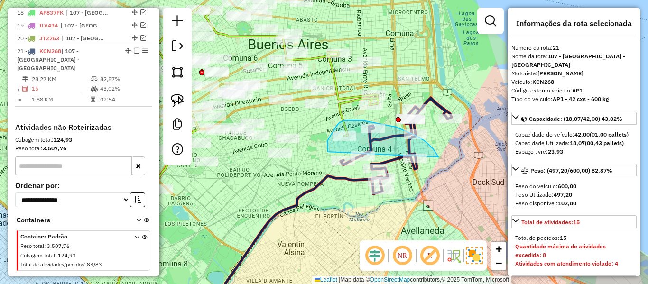
drag, startPoint x: 344, startPoint y: 121, endPoint x: 330, endPoint y: 153, distance: 35.5
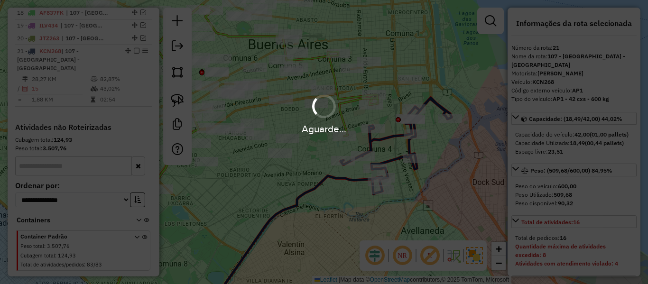
select select "**********"
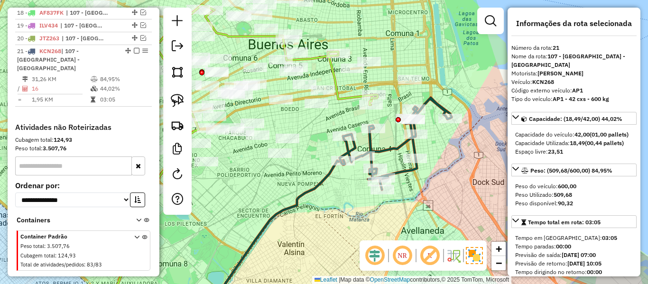
click at [433, 103] on icon at bounding box center [396, 144] width 112 height 92
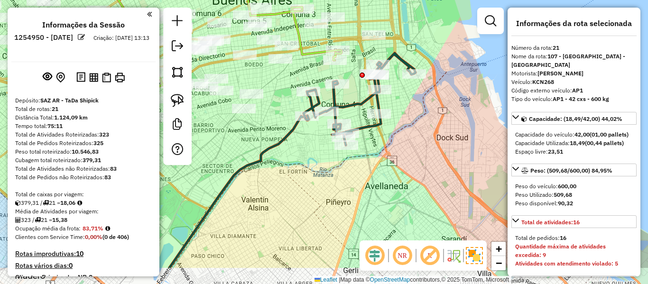
click at [438, 126] on div "Rota 21 - Placa KCN268 495815 - [PERSON_NAME] Janela de atendimento Grade de at…" at bounding box center [324, 142] width 648 height 284
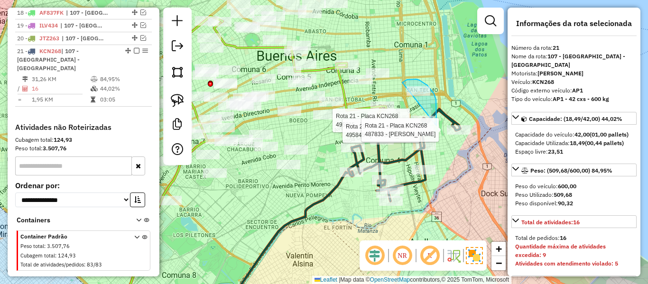
drag, startPoint x: 437, startPoint y: 126, endPoint x: 399, endPoint y: 94, distance: 49.5
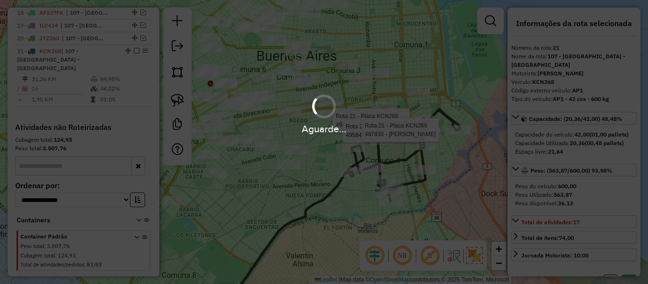
select select "**********"
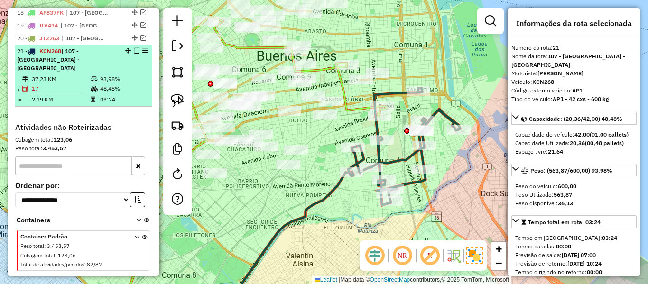
click at [134, 48] on em at bounding box center [137, 51] width 6 height 6
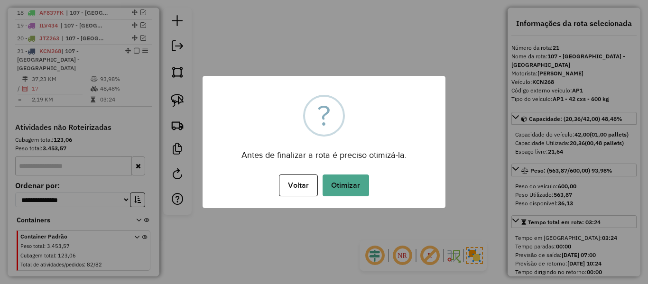
click at [347, 175] on button "Otimizar" at bounding box center [346, 186] width 47 height 22
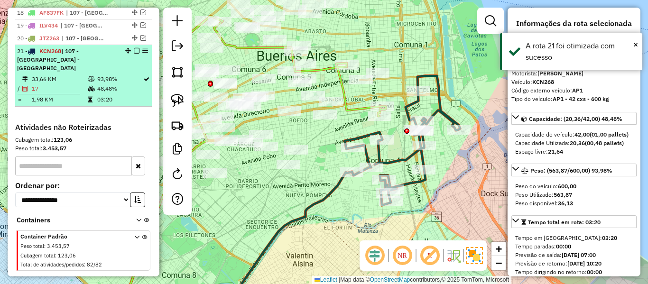
click at [134, 48] on em at bounding box center [137, 51] width 6 height 6
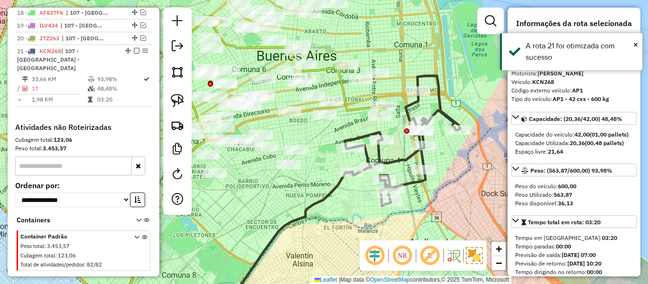
scroll to position [593, 0]
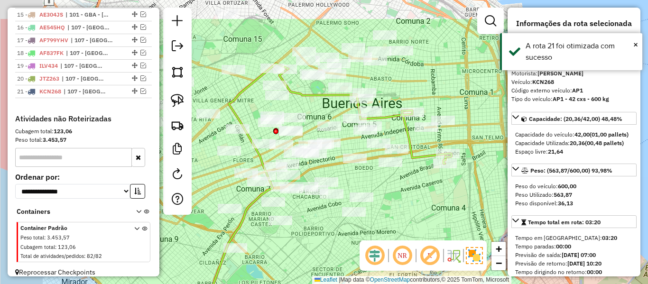
drag, startPoint x: 446, startPoint y: 131, endPoint x: 498, endPoint y: 165, distance: 62.1
click at [499, 167] on div "Janela de atendimento Grade de atendimento Capacidade Transportadoras Veículos …" at bounding box center [324, 142] width 648 height 284
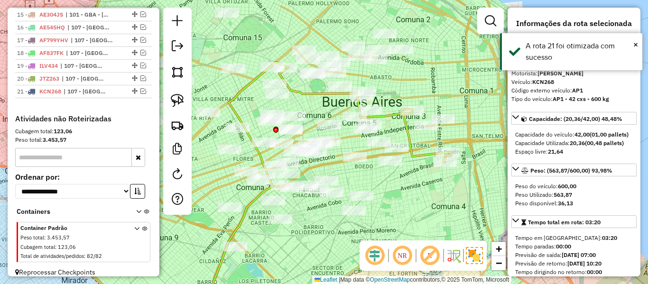
drag, startPoint x: 472, startPoint y: 202, endPoint x: 471, endPoint y: 175, distance: 27.1
click at [472, 170] on div "Janela de atendimento Grade de atendimento Capacidade Transportadoras Veículos …" at bounding box center [324, 142] width 648 height 284
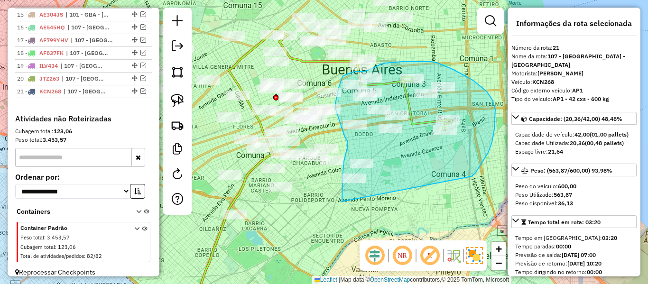
drag, startPoint x: 481, startPoint y: 165, endPoint x: 352, endPoint y: 202, distance: 134.9
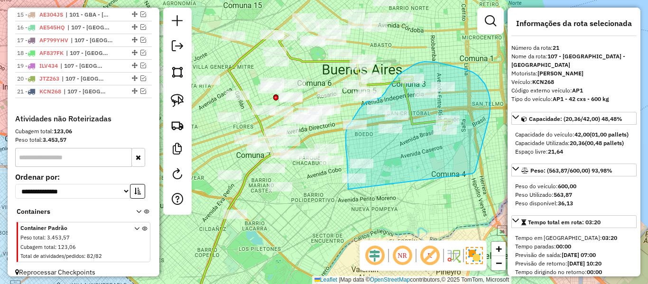
drag, startPoint x: 473, startPoint y: 174, endPoint x: 353, endPoint y: 200, distance: 123.0
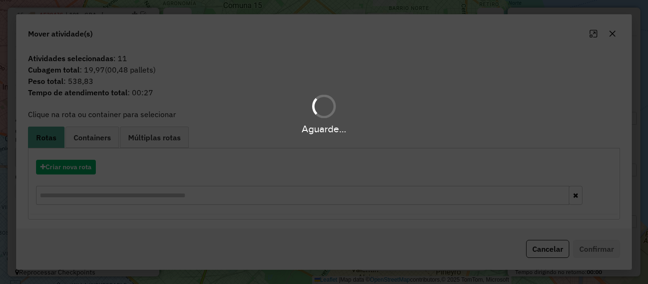
click at [92, 166] on div "Aguarde..." at bounding box center [324, 142] width 648 height 284
click at [92, 166] on button "Criar nova rota" at bounding box center [66, 167] width 60 height 15
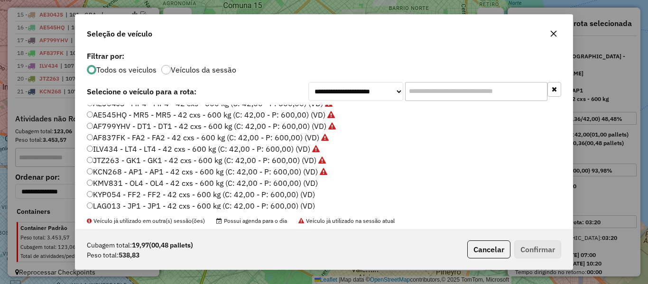
scroll to position [142, 0]
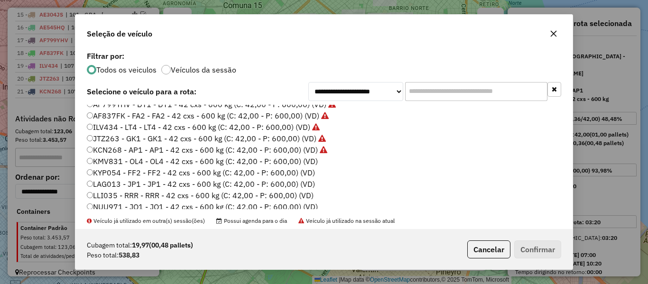
click at [308, 161] on label "KMV831 - OL4 - OL4 - 42 cxs - 600 kg (C: 42,00 - P: 600,00) (VD)" at bounding box center [202, 161] width 231 height 11
click at [561, 252] on button "Confirmar" at bounding box center [537, 250] width 47 height 18
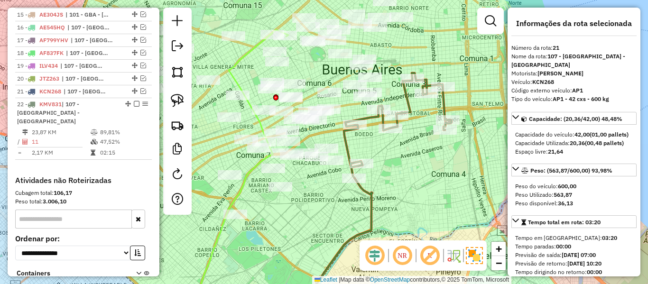
scroll to position [646, 0]
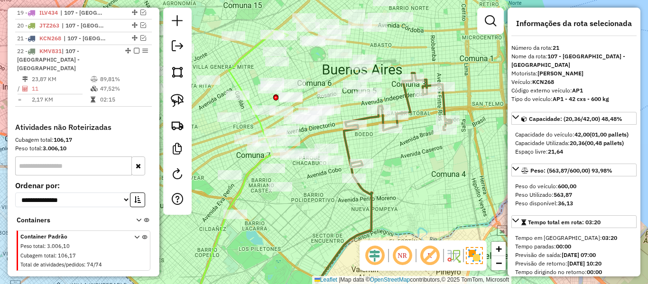
click at [414, 115] on icon at bounding box center [398, 125] width 108 height 105
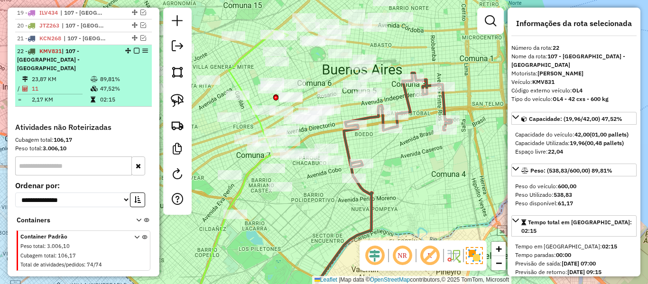
drag, startPoint x: 132, startPoint y: 45, endPoint x: 134, endPoint y: 40, distance: 5.7
click at [134, 47] on div "22 - KMV831 | 107 - Ciudad Autónoma de Buenos Aires - CABA" at bounding box center [83, 60] width 133 height 26
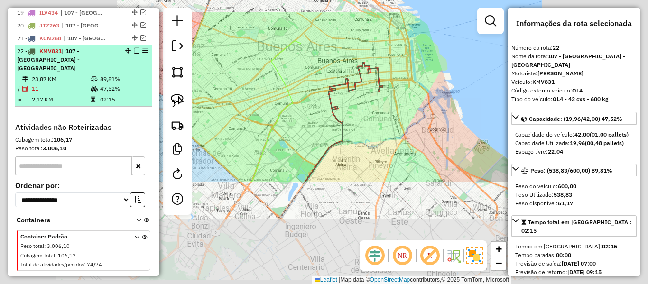
click at [134, 48] on em at bounding box center [137, 51] width 6 height 6
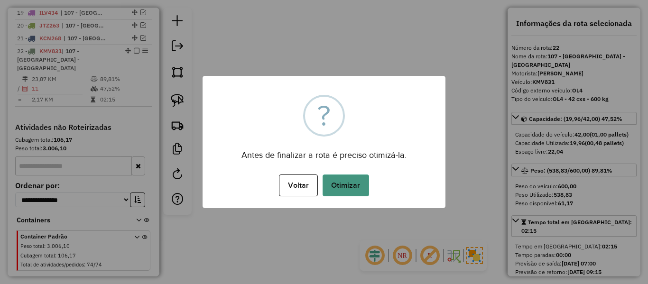
click at [361, 180] on button "Otimizar" at bounding box center [346, 186] width 47 height 22
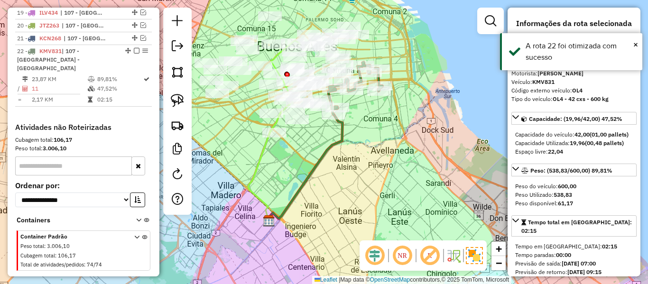
click at [414, 204] on div "Janela de atendimento Grade de atendimento Capacidade Transportadoras Veículos …" at bounding box center [324, 142] width 648 height 284
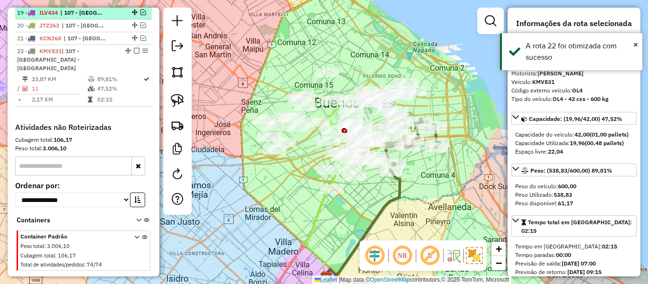
click at [134, 48] on em at bounding box center [137, 51] width 6 height 6
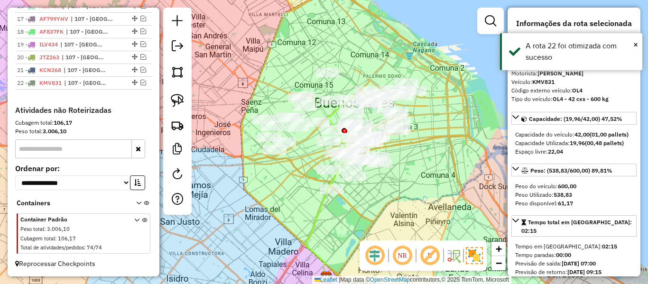
scroll to position [606, 0]
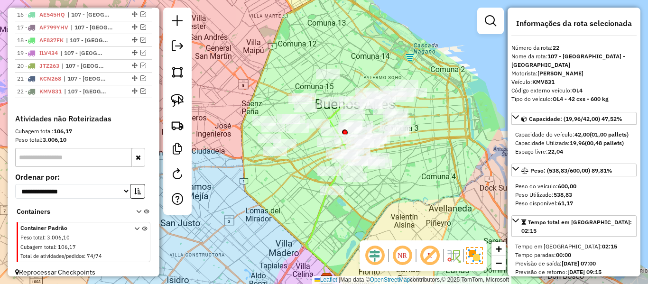
drag, startPoint x: 298, startPoint y: 153, endPoint x: 325, endPoint y: 174, distance: 34.5
click at [325, 174] on div "Janela de atendimento Grade de atendimento Capacidade Transportadoras Veículos …" at bounding box center [324, 142] width 648 height 284
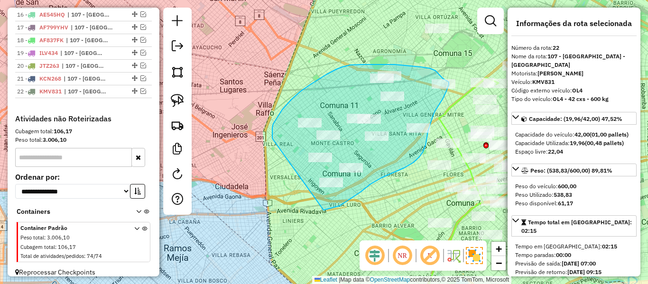
drag, startPoint x: 276, startPoint y: 119, endPoint x: 314, endPoint y: 203, distance: 91.6
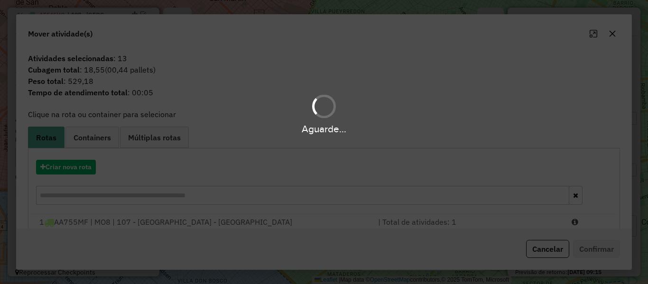
click at [65, 166] on div "Aguarde..." at bounding box center [324, 142] width 648 height 284
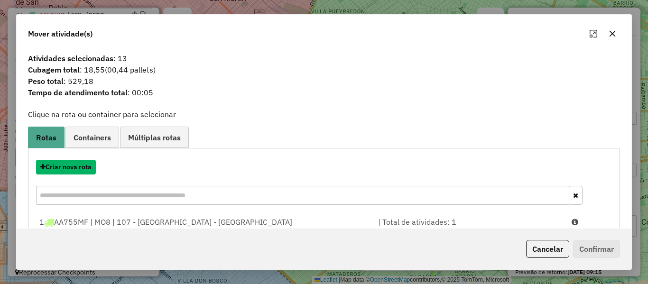
click at [65, 166] on button "Criar nova rota" at bounding box center [66, 167] width 60 height 15
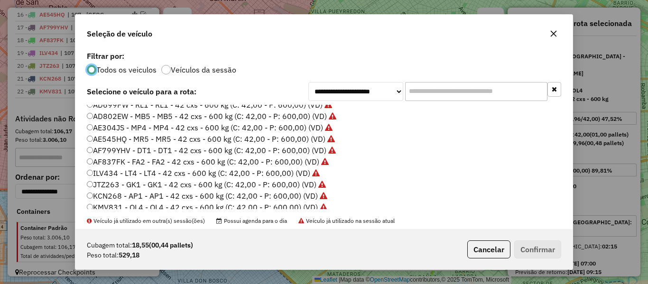
scroll to position [142, 0]
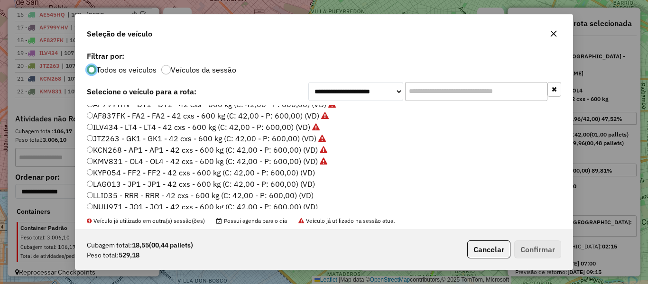
click at [303, 172] on label "KYP054 - FF2 - FF2 - 42 cxs - 600 kg (C: 42,00 - P: 600,00) (VD)" at bounding box center [201, 172] width 228 height 11
click at [551, 251] on button "Confirmar" at bounding box center [537, 250] width 47 height 18
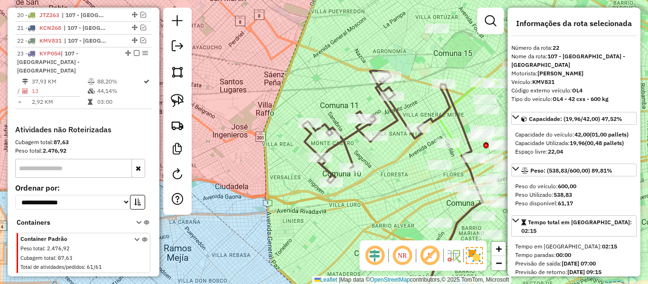
scroll to position [659, 0]
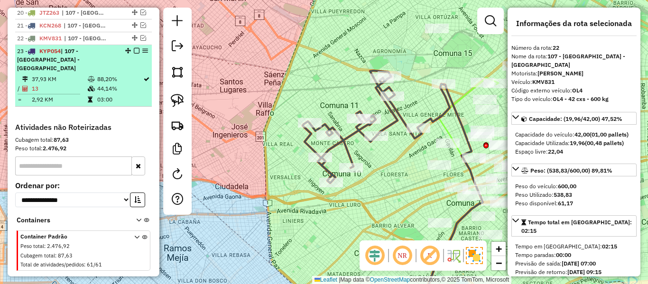
drag, startPoint x: 132, startPoint y: 38, endPoint x: 133, endPoint y: 44, distance: 6.2
click at [132, 47] on div "23 - KYP054 | 107 - Ciudad Autónoma de Buenos Aires - CABA" at bounding box center [83, 60] width 133 height 26
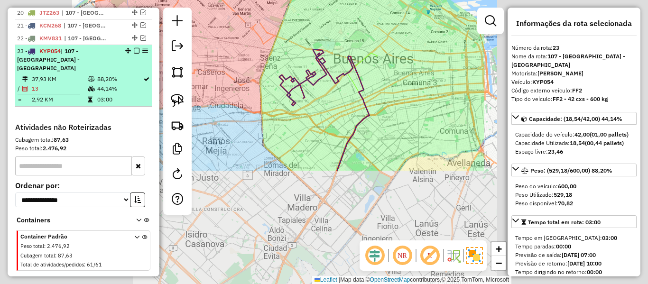
click at [134, 48] on em at bounding box center [137, 51] width 6 height 6
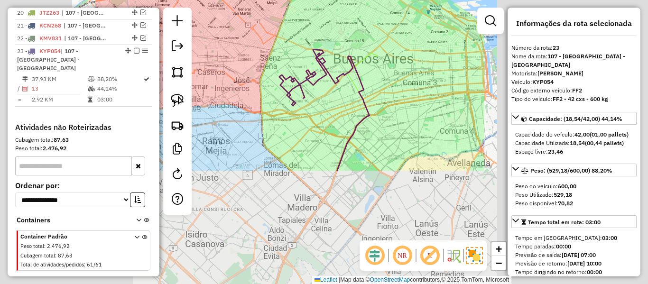
scroll to position [618, 0]
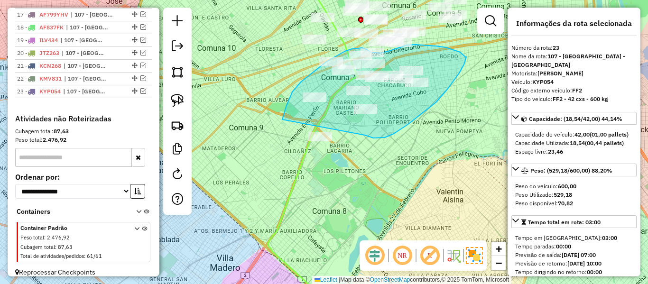
drag, startPoint x: 365, startPoint y: 135, endPoint x: 284, endPoint y: 177, distance: 91.1
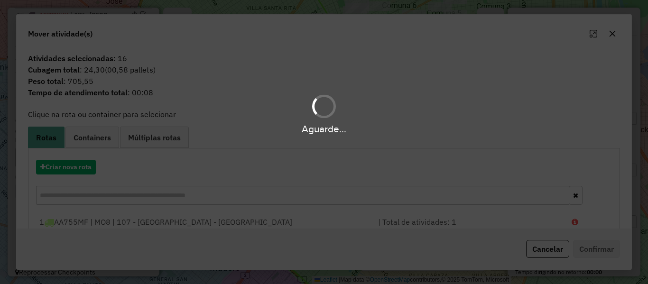
click at [78, 169] on hb-app "Aguarde... Pop-up bloqueado! Seu navegador bloqueou automáticamente a abertura …" at bounding box center [324, 142] width 648 height 284
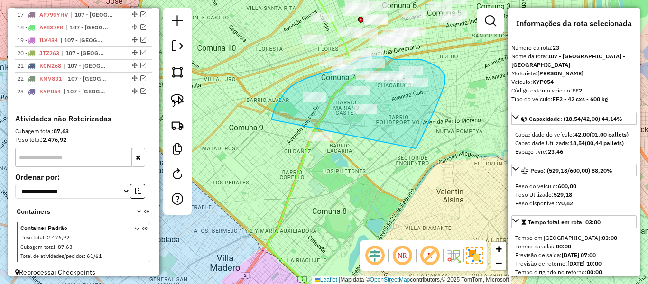
drag, startPoint x: 445, startPoint y: 79, endPoint x: 300, endPoint y: 183, distance: 177.9
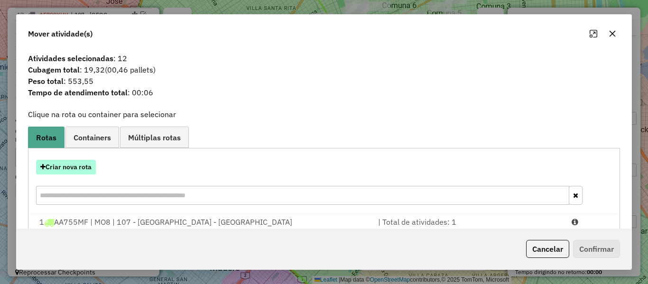
click at [82, 162] on button "Criar nova rota" at bounding box center [66, 167] width 60 height 15
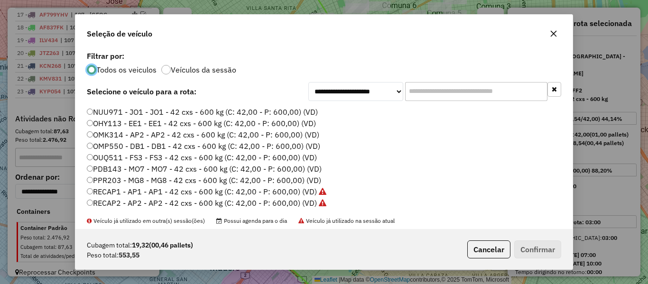
scroll to position [190, 0]
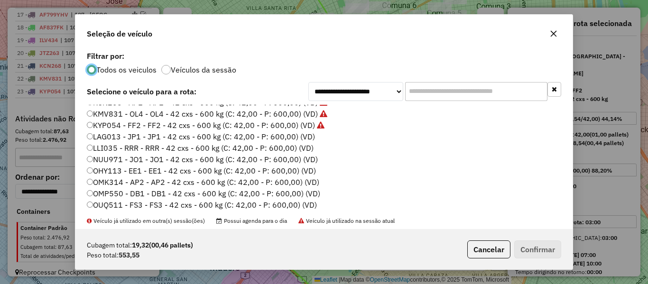
click at [306, 137] on label "LAG013 - JP1 - JP1 - 42 cxs - 600 kg (C: 42,00 - P: 600,00) (VD)" at bounding box center [201, 136] width 228 height 11
click at [530, 252] on button "Confirmar" at bounding box center [537, 250] width 47 height 18
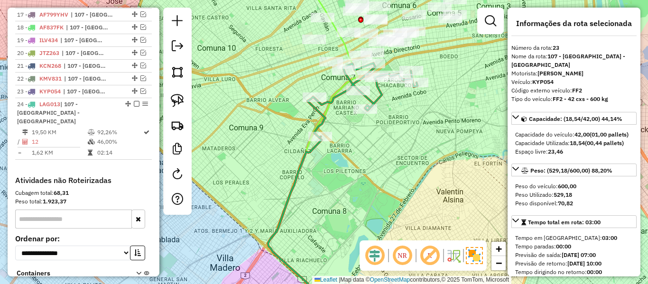
scroll to position [672, 0]
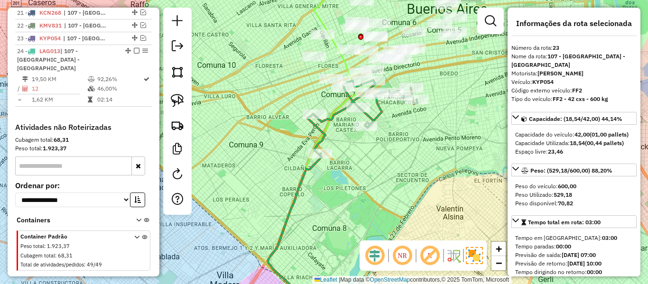
drag, startPoint x: 214, startPoint y: 113, endPoint x: 195, endPoint y: 117, distance: 19.4
click at [209, 141] on div "Janela de atendimento Grade de atendimento Capacidade Transportadoras Veículos …" at bounding box center [324, 142] width 648 height 284
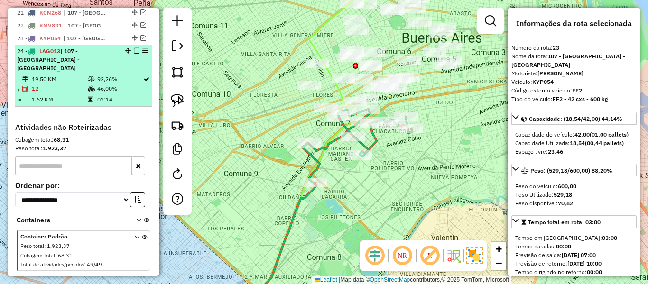
click at [134, 48] on em at bounding box center [137, 51] width 6 height 6
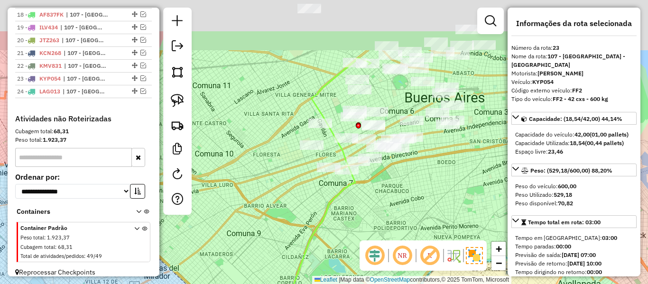
drag, startPoint x: 310, startPoint y: 180, endPoint x: 320, endPoint y: 228, distance: 48.5
click at [315, 227] on icon at bounding box center [318, 215] width 105 height 315
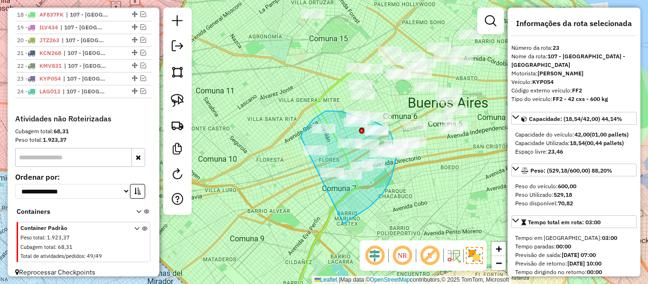
drag, startPoint x: 348, startPoint y: 221, endPoint x: 299, endPoint y: 173, distance: 68.5
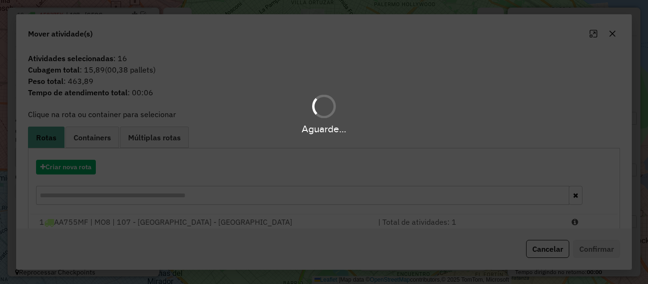
click at [80, 169] on div "Aguarde..." at bounding box center [324, 142] width 648 height 284
click at [80, 169] on button "Criar nova rota" at bounding box center [66, 167] width 60 height 15
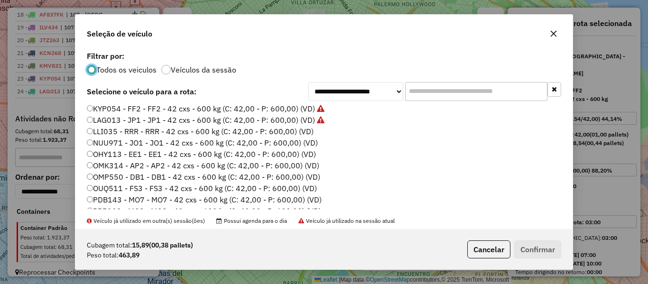
scroll to position [190, 0]
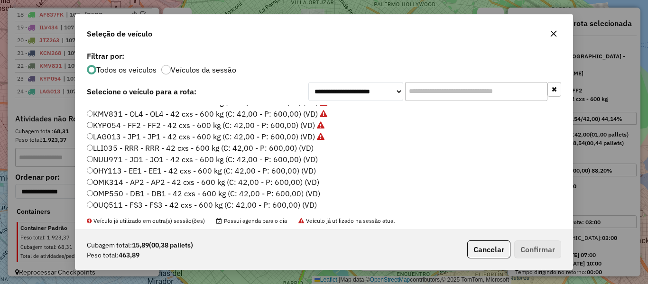
click at [308, 148] on label "LLI035 - RRR - RRR - 42 cxs - 600 kg (C: 42,00 - P: 600,00) (VD)" at bounding box center [200, 147] width 227 height 11
click at [543, 252] on button "Confirmar" at bounding box center [537, 250] width 47 height 18
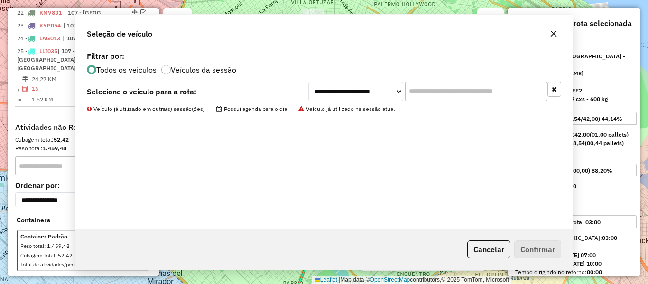
scroll to position [684, 0]
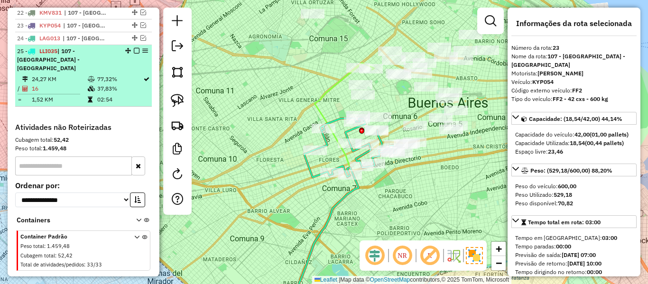
click at [134, 48] on em at bounding box center [137, 51] width 6 height 6
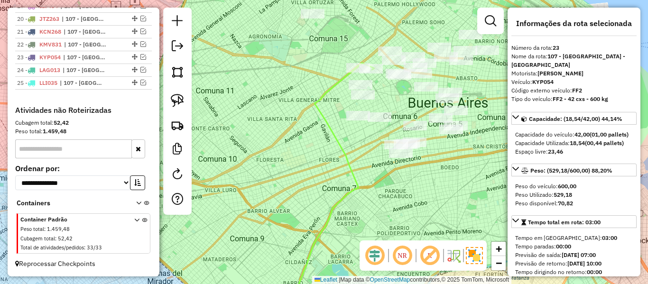
scroll to position [644, 0]
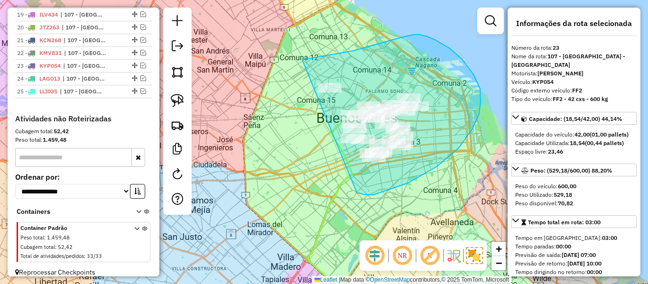
drag, startPoint x: 472, startPoint y: 130, endPoint x: 263, endPoint y: 128, distance: 208.8
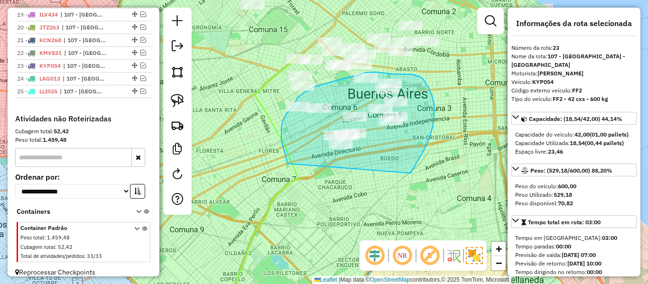
drag, startPoint x: 410, startPoint y: 173, endPoint x: 322, endPoint y: 198, distance: 91.3
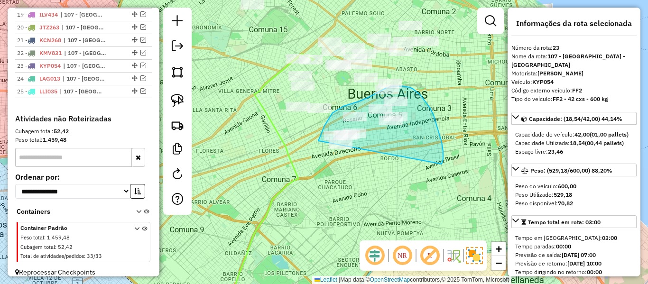
drag, startPoint x: 442, startPoint y: 164, endPoint x: 322, endPoint y: 179, distance: 120.6
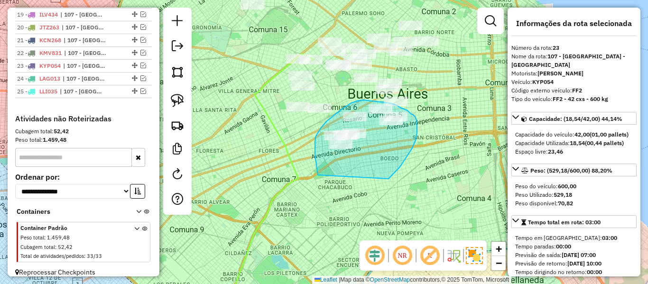
drag, startPoint x: 416, startPoint y: 140, endPoint x: 330, endPoint y: 178, distance: 93.5
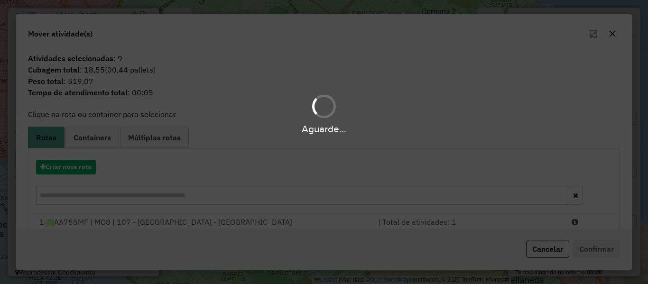
click at [75, 172] on div "Aguarde..." at bounding box center [324, 142] width 648 height 284
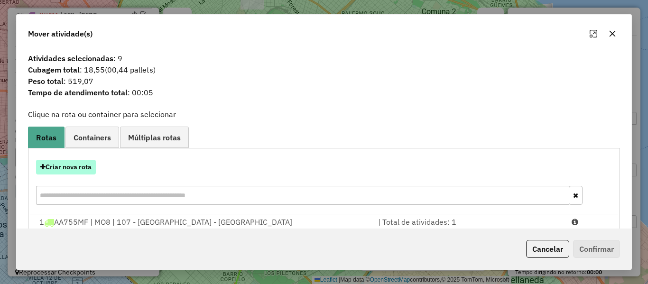
click at [78, 167] on button "Criar nova rota" at bounding box center [66, 167] width 60 height 15
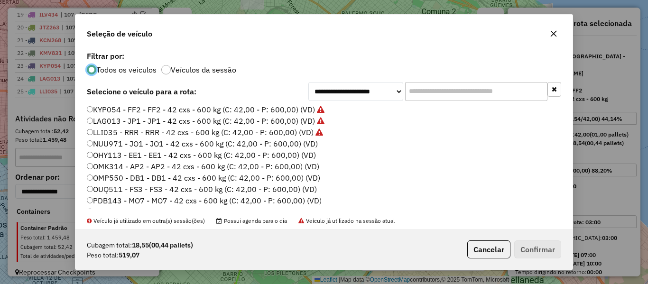
scroll to position [190, 0]
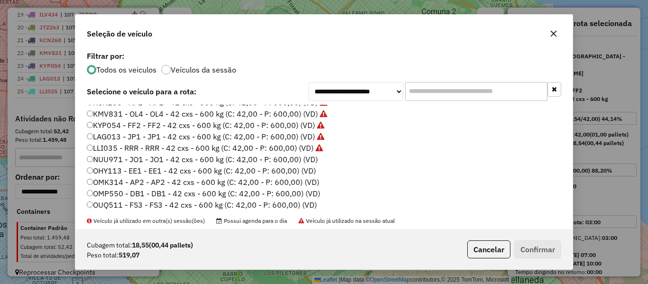
click at [311, 159] on label "NUU971 - JO1 - JO1 - 42 cxs - 600 kg (C: 42,00 - P: 600,00) (VD)" at bounding box center [202, 159] width 231 height 11
click at [531, 246] on button "Confirmar" at bounding box center [537, 250] width 47 height 18
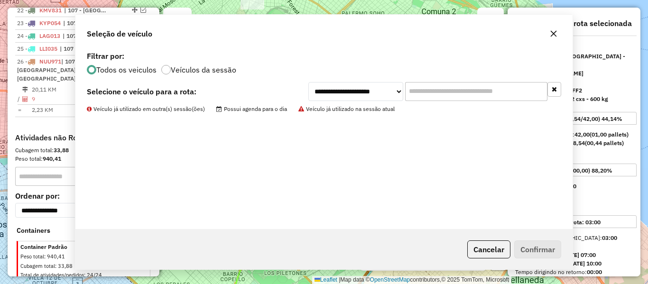
scroll to position [688, 0]
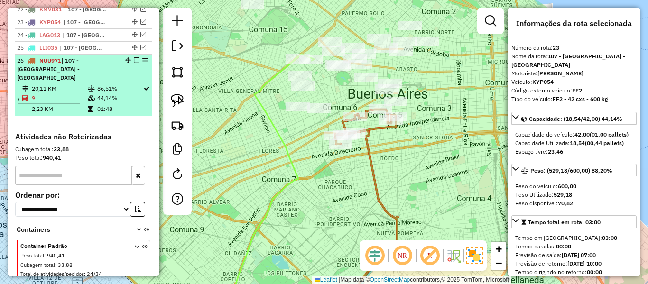
click at [130, 57] on div at bounding box center [134, 60] width 28 height 6
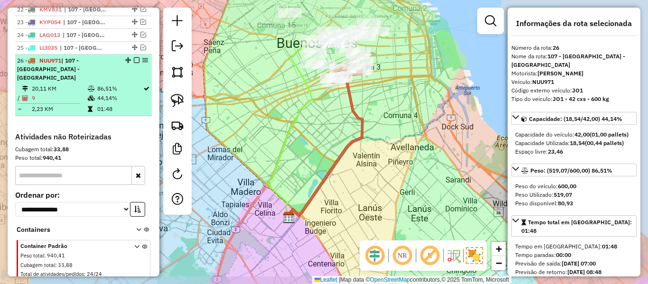
click at [134, 57] on em at bounding box center [137, 60] width 6 height 6
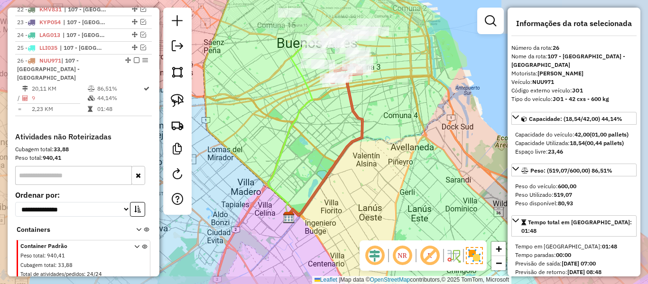
scroll to position [657, 0]
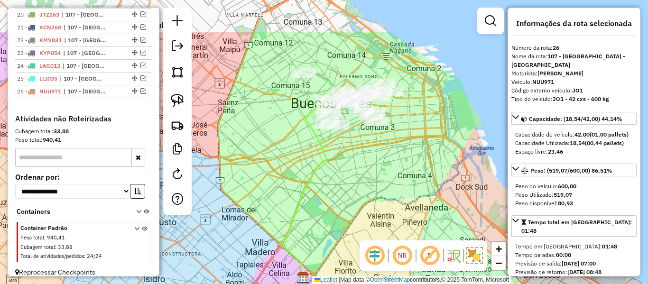
drag, startPoint x: 321, startPoint y: 95, endPoint x: 337, endPoint y: 158, distance: 64.8
click at [337, 158] on div "Janela de atendimento Grade de atendimento Capacidade Transportadoras Veículos …" at bounding box center [324, 142] width 648 height 284
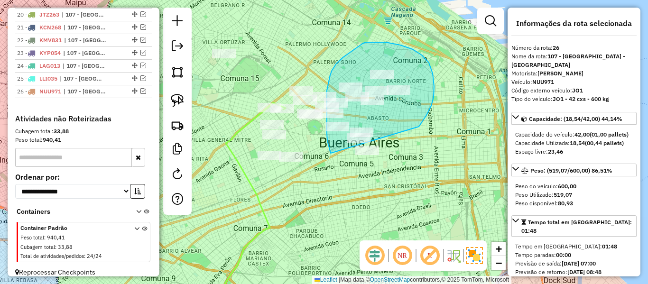
drag, startPoint x: 431, startPoint y: 106, endPoint x: 384, endPoint y: 156, distance: 69.2
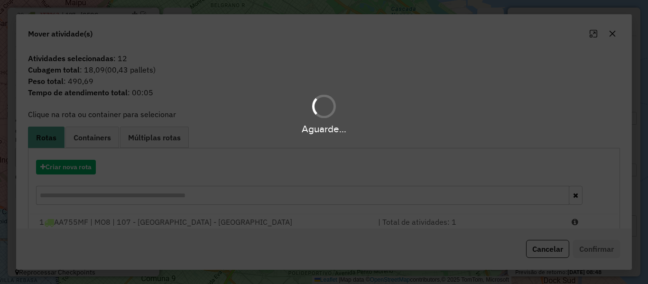
click at [67, 175] on div "Aguarde..." at bounding box center [324, 142] width 648 height 284
click at [68, 175] on button "Criar nova rota" at bounding box center [66, 167] width 60 height 15
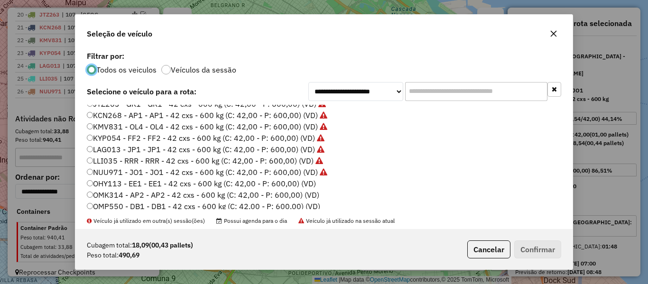
scroll to position [190, 0]
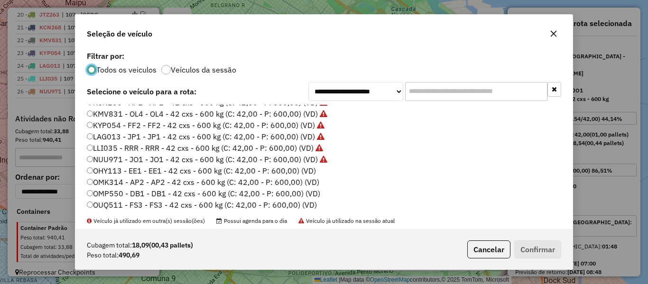
click at [315, 168] on label "OHY113 - EE1 - EE1 - 42 cxs - 600 kg (C: 42,00 - P: 600,00) (VD)" at bounding box center [201, 170] width 229 height 11
click at [557, 248] on button "Confirmar" at bounding box center [537, 250] width 47 height 18
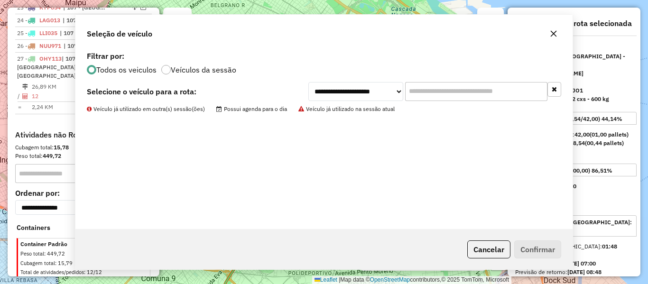
scroll to position [710, 0]
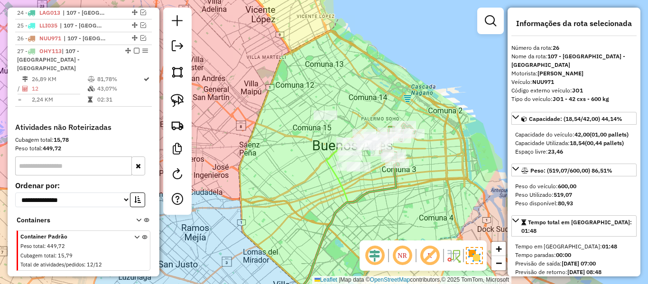
drag, startPoint x: 132, startPoint y: 42, endPoint x: 337, endPoint y: 183, distance: 248.0
click at [134, 48] on em at bounding box center [137, 51] width 6 height 6
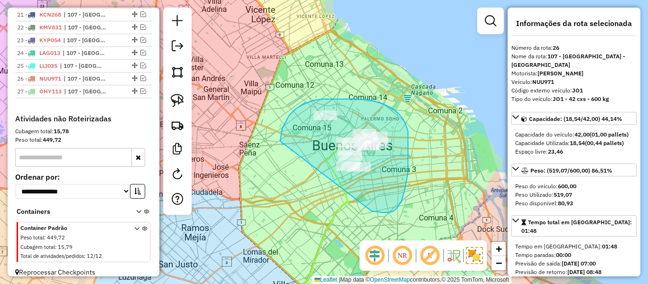
drag, startPoint x: 402, startPoint y: 202, endPoint x: 331, endPoint y: 183, distance: 73.2
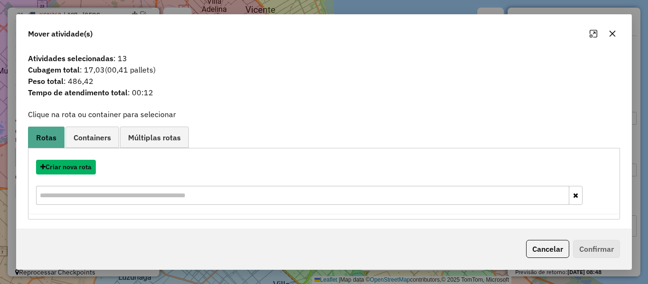
click at [88, 171] on button "Criar nova rota" at bounding box center [66, 167] width 60 height 15
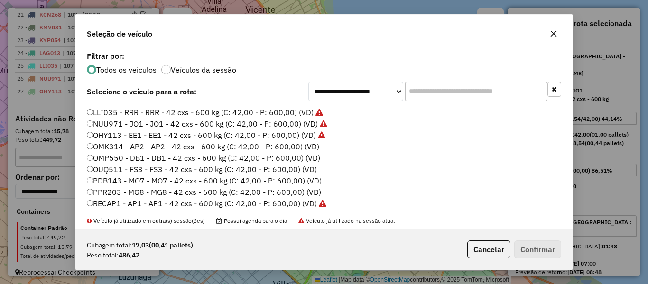
scroll to position [237, 0]
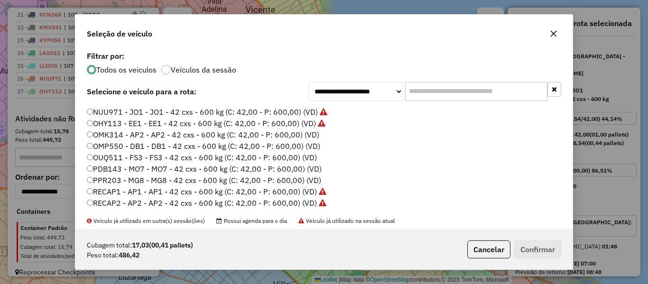
click at [302, 139] on label "OMK314 - AP2 - AP2 - 42 cxs - 600 kg (C: 42,00 - P: 600,00) (VD)" at bounding box center [203, 134] width 233 height 11
click at [535, 255] on button "Confirmar" at bounding box center [537, 250] width 47 height 18
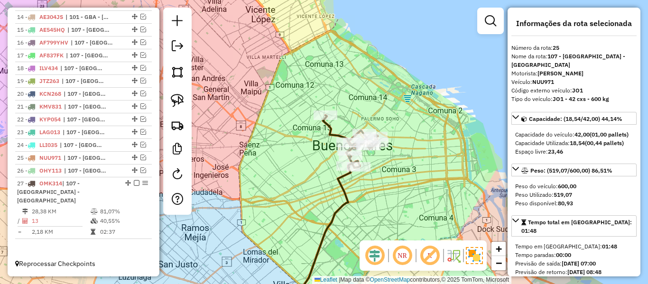
scroll to position [520, 0]
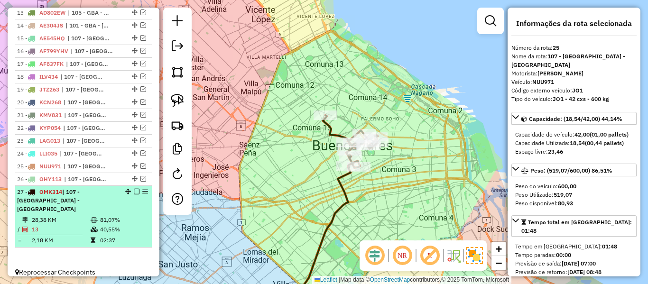
click at [134, 193] on em at bounding box center [137, 192] width 6 height 6
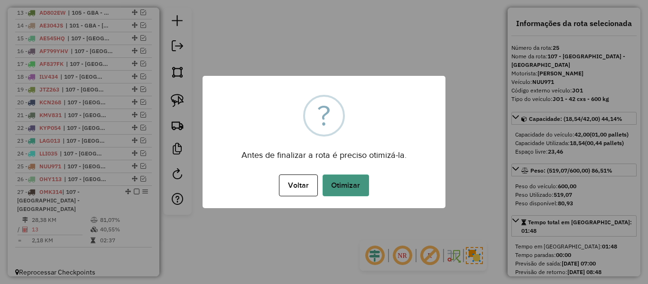
click at [345, 188] on button "Otimizar" at bounding box center [346, 186] width 47 height 22
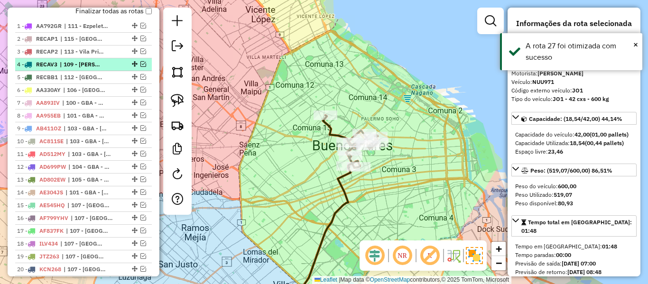
scroll to position [330, 0]
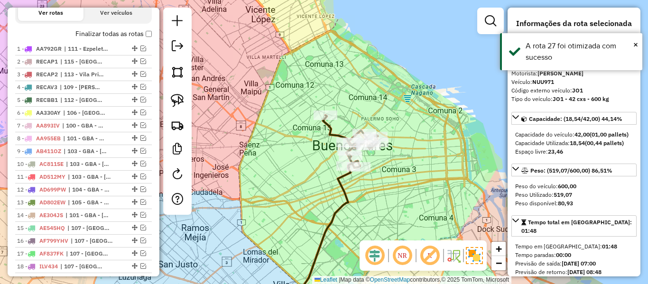
click at [125, 34] on label "Finalizar todas as rotas" at bounding box center [113, 34] width 76 height 10
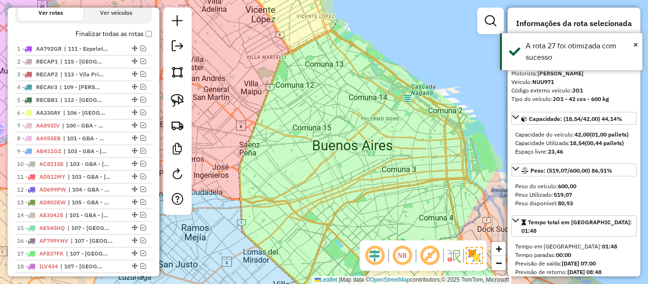
click at [129, 35] on label "Finalizar todas as rotas" at bounding box center [113, 34] width 76 height 10
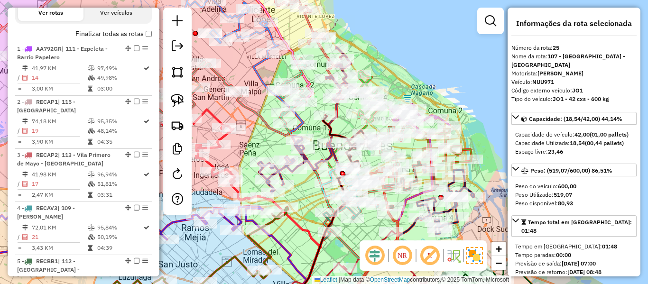
scroll to position [235, 0]
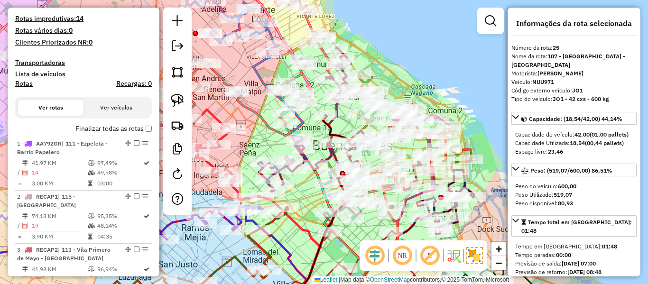
click at [22, 82] on h4 "Rotas" at bounding box center [24, 84] width 18 height 8
select select "*"
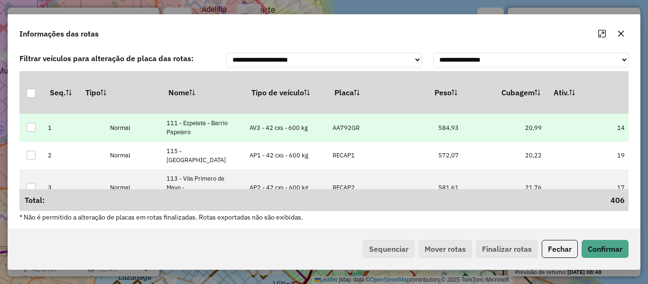
drag, startPoint x: 355, startPoint y: 134, endPoint x: 404, endPoint y: 139, distance: 48.6
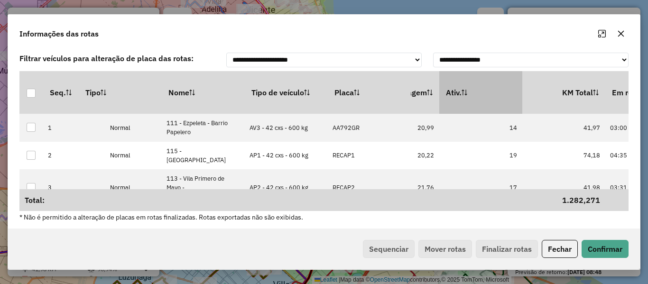
click at [496, 108] on th "Ativ." at bounding box center [480, 92] width 83 height 43
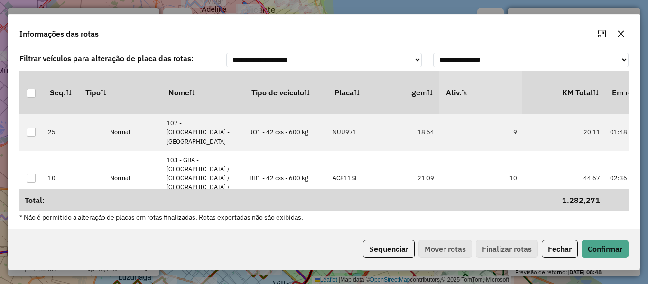
click at [496, 108] on th "Ativ." at bounding box center [480, 92] width 83 height 43
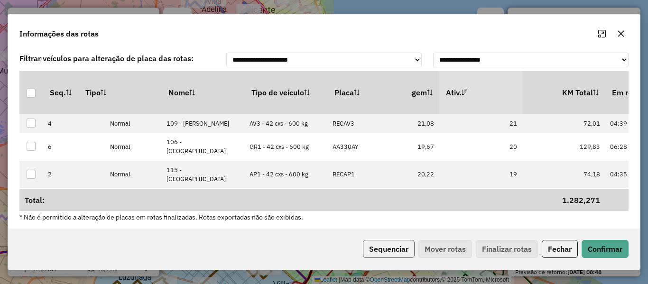
click at [388, 249] on button "Sequenciar" at bounding box center [389, 249] width 52 height 18
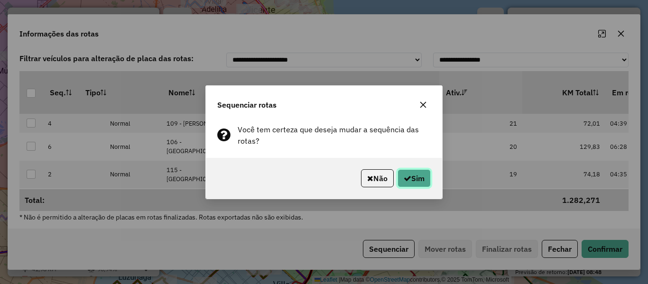
click at [411, 184] on button "Sim" at bounding box center [414, 178] width 33 height 18
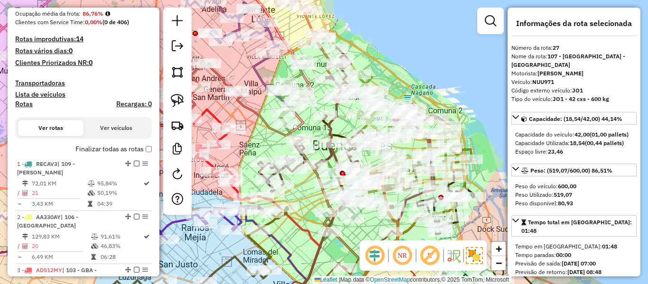
drag, startPoint x: 121, startPoint y: 71, endPoint x: 129, endPoint y: 44, distance: 28.2
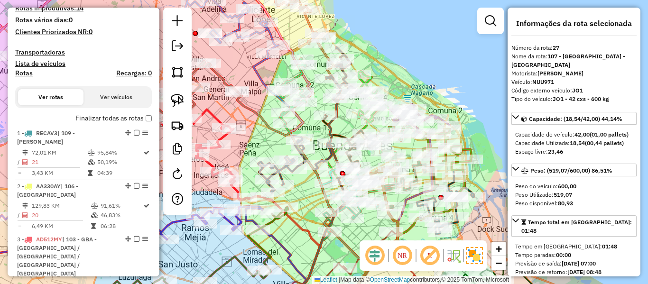
scroll to position [280, 0]
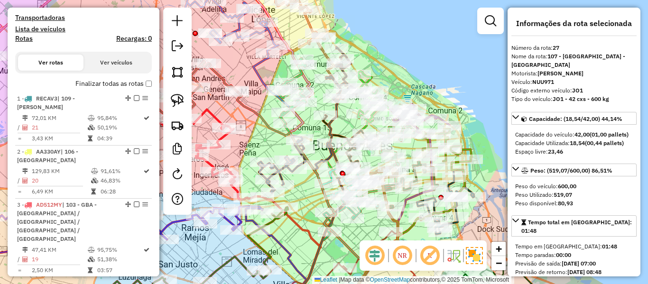
click at [105, 84] on label "Finalizar todas as rotas" at bounding box center [113, 84] width 76 height 10
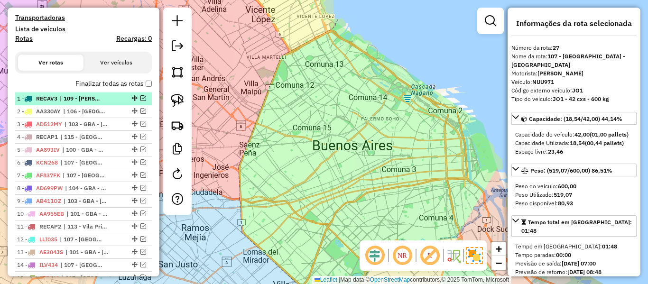
click at [98, 100] on span "| 109 - San Vicente - Alejandro Korn - Glew" at bounding box center [82, 98] width 44 height 9
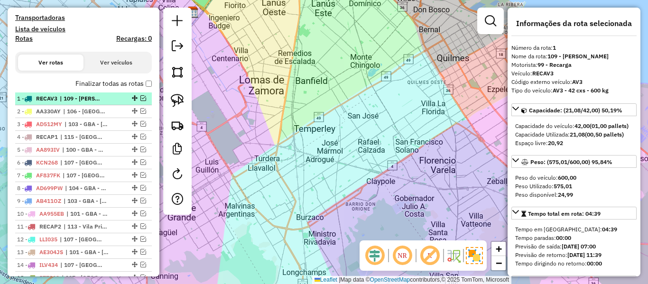
click at [140, 98] on em at bounding box center [143, 98] width 6 height 6
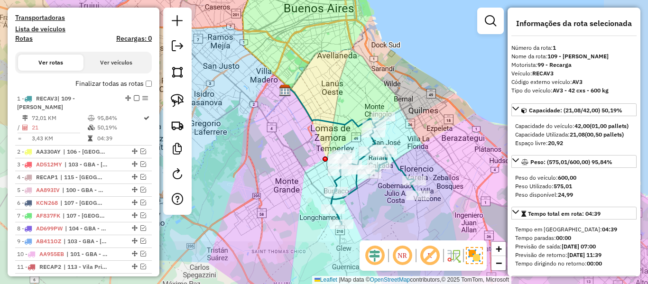
drag, startPoint x: 381, startPoint y: 199, endPoint x: 375, endPoint y: 154, distance: 45.0
click at [375, 154] on div "Janela de atendimento Grade de atendimento Capacidade Transportadoras Veículos …" at bounding box center [324, 142] width 648 height 284
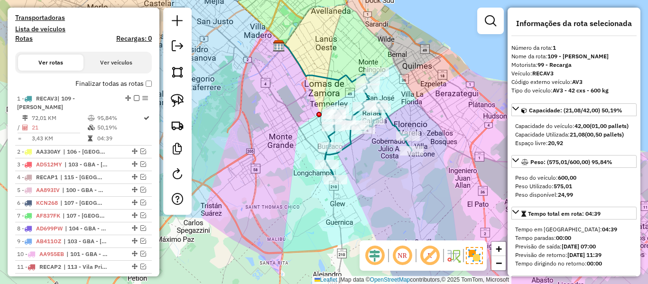
click at [396, 124] on icon at bounding box center [368, 126] width 87 height 108
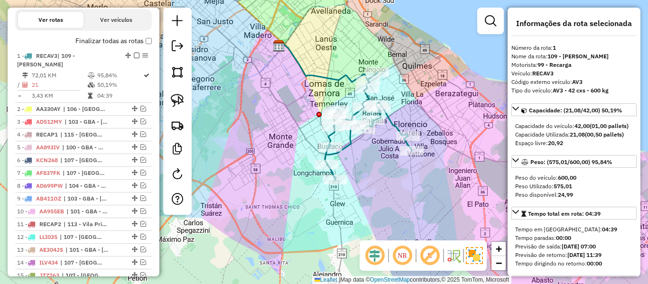
scroll to position [365, 0]
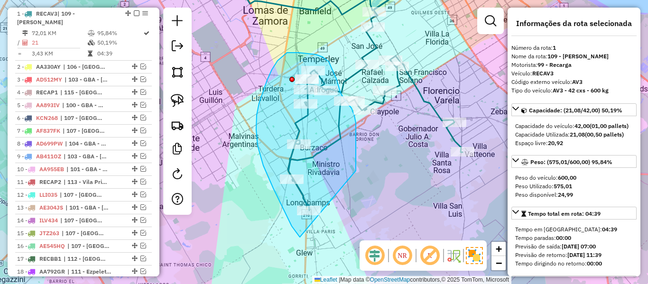
drag, startPoint x: 356, startPoint y: 144, endPoint x: 348, endPoint y: 241, distance: 97.2
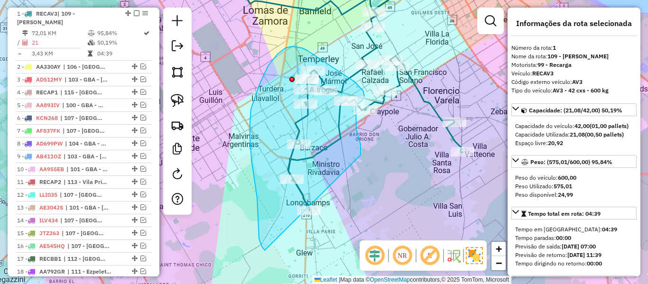
drag, startPoint x: 359, startPoint y: 140, endPoint x: 281, endPoint y: 252, distance: 136.3
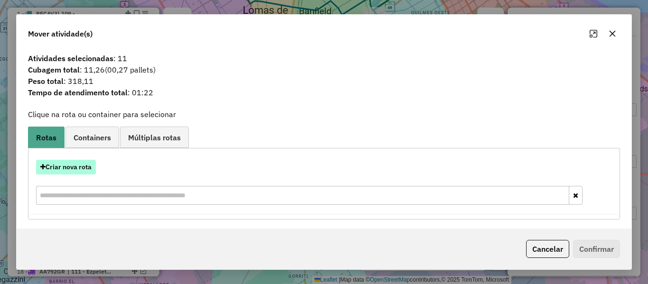
click at [89, 168] on button "Criar nova rota" at bounding box center [66, 167] width 60 height 15
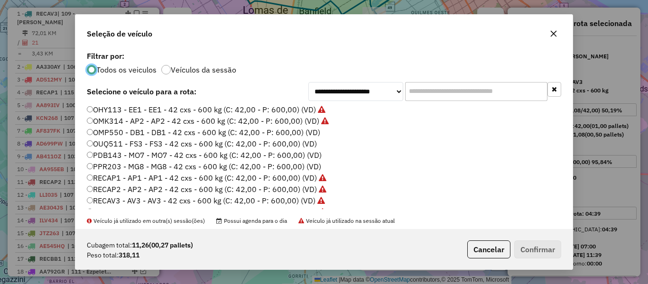
scroll to position [237, 0]
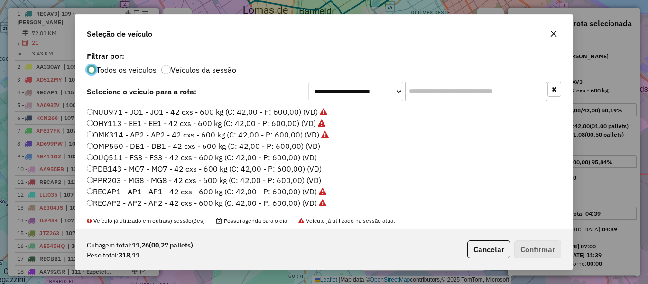
click at [312, 144] on label "OMP550 - DB1 - DB1 - 42 cxs - 600 kg (C: 42,00 - P: 600,00) (VD)" at bounding box center [204, 145] width 234 height 11
click at [535, 245] on button "Confirmar" at bounding box center [537, 250] width 47 height 18
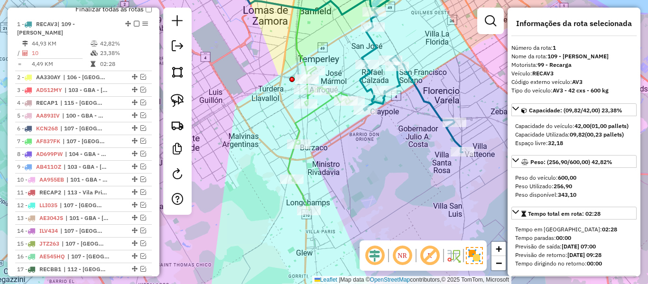
scroll to position [365, 0]
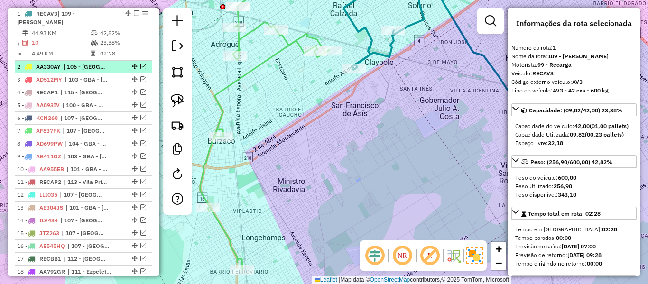
drag, startPoint x: 113, startPoint y: 68, endPoint x: 135, endPoint y: 63, distance: 22.9
click at [113, 69] on div "2 - AA330AY | 106 - La Plata" at bounding box center [67, 67] width 101 height 9
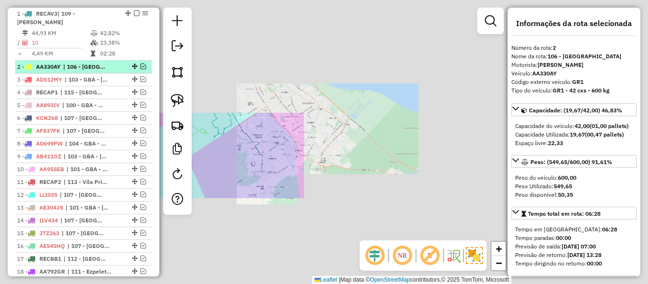
click at [140, 64] on em at bounding box center [143, 67] width 6 height 6
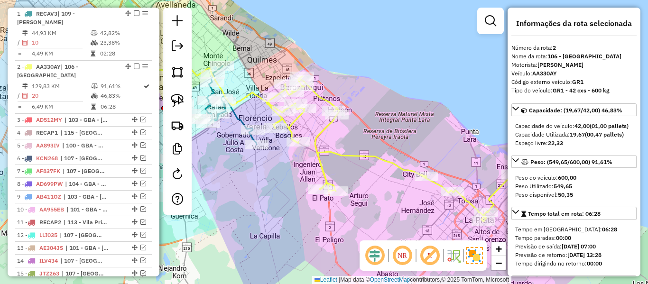
drag, startPoint x: 382, startPoint y: 160, endPoint x: 349, endPoint y: 123, distance: 48.8
click at [349, 123] on div "Janela de atendimento Grade de atendimento Capacidade Transportadoras Veículos …" at bounding box center [324, 142] width 648 height 284
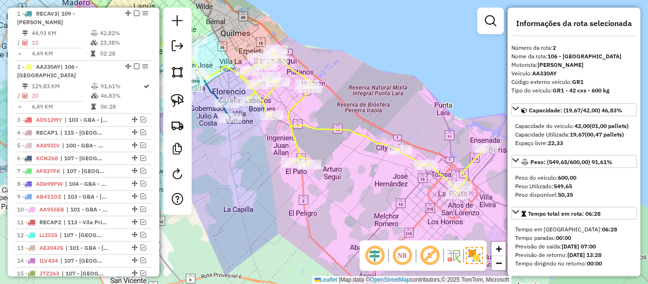
click at [348, 127] on icon at bounding box center [364, 122] width 245 height 145
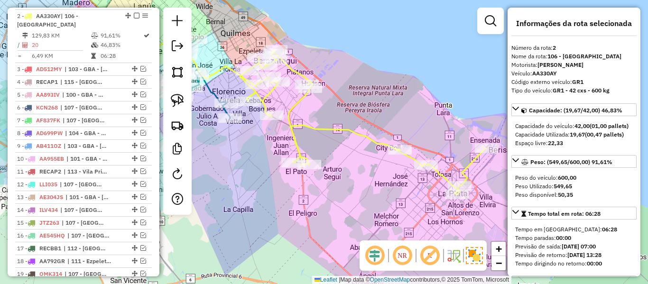
scroll to position [419, 0]
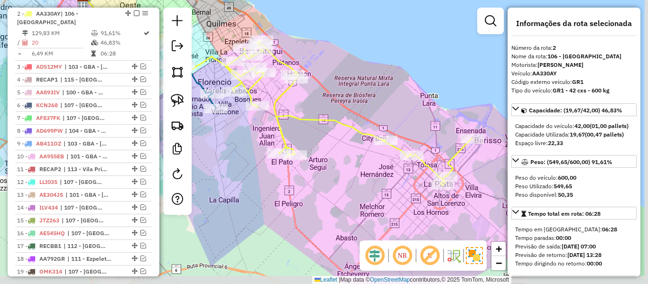
drag, startPoint x: 353, startPoint y: 162, endPoint x: 325, endPoint y: 143, distance: 33.8
click at [328, 146] on div "Janela de atendimento Grade de atendimento Capacidade Transportadoras Veículos …" at bounding box center [324, 142] width 648 height 284
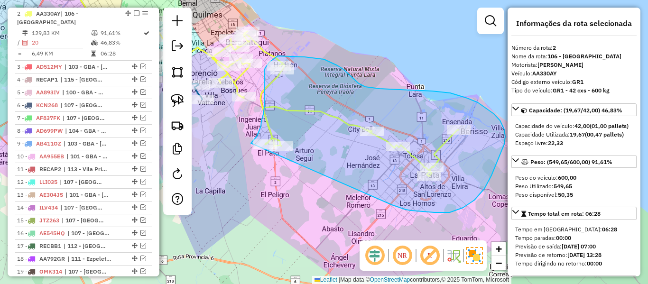
drag, startPoint x: 406, startPoint y: 210, endPoint x: 241, endPoint y: 195, distance: 165.3
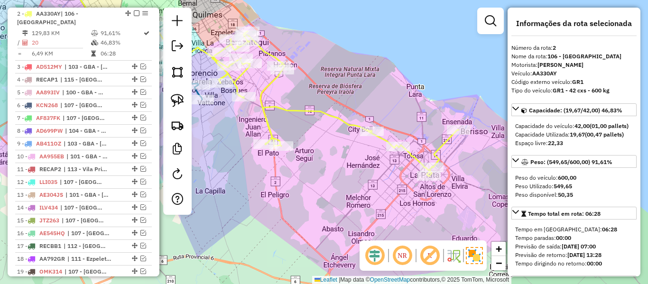
drag, startPoint x: 442, startPoint y: 204, endPoint x: 473, endPoint y: 196, distance: 31.6
click at [473, 196] on div "Janela de atendimento Grade de atendimento Capacidade Transportadoras Veículos …" at bounding box center [324, 142] width 648 height 284
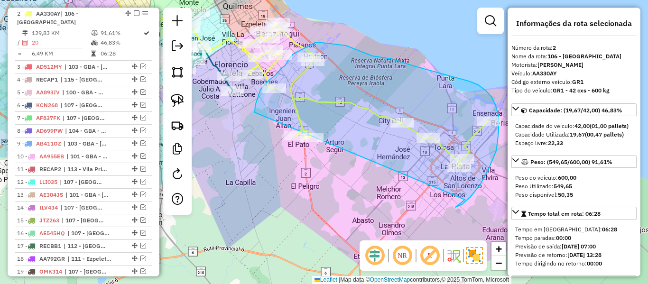
drag, startPoint x: 465, startPoint y: 200, endPoint x: 299, endPoint y: 154, distance: 171.9
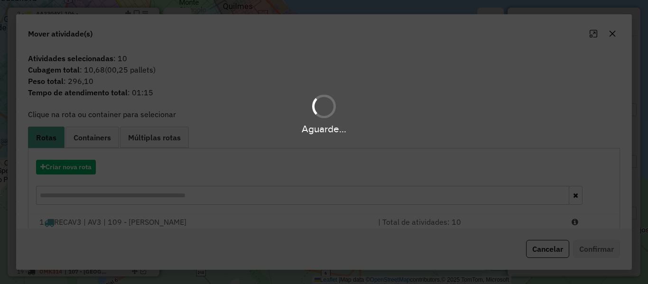
click at [70, 160] on div "Aguarde..." at bounding box center [324, 142] width 648 height 284
click at [70, 160] on button "Criar nova rota" at bounding box center [66, 167] width 60 height 15
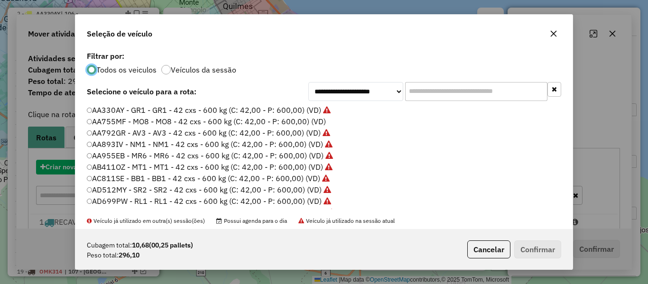
click at [70, 160] on div "**********" at bounding box center [324, 142] width 648 height 284
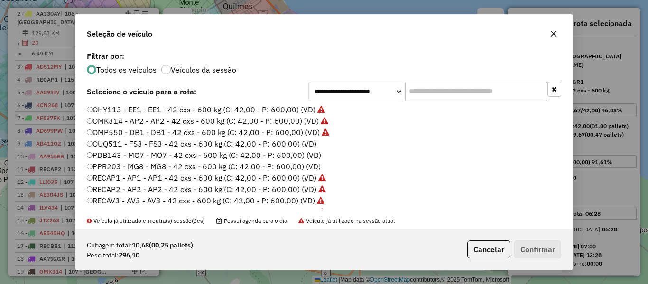
scroll to position [237, 0]
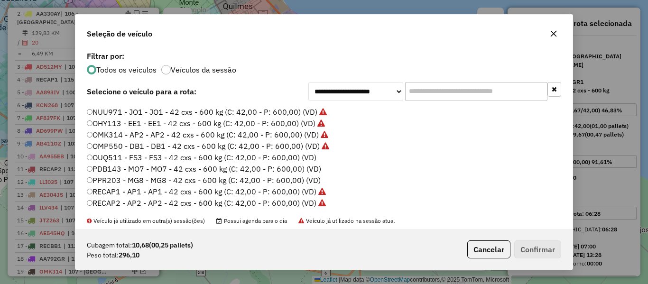
click at [306, 159] on label "OUQ511 - FS3 - FS3 - 42 cxs - 600 kg (C: 42,00 - P: 600,00) (VD)" at bounding box center [202, 157] width 230 height 11
click at [554, 246] on button "Confirmar" at bounding box center [537, 250] width 47 height 18
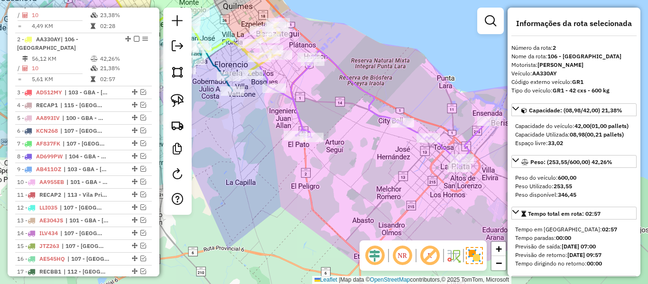
scroll to position [419, 0]
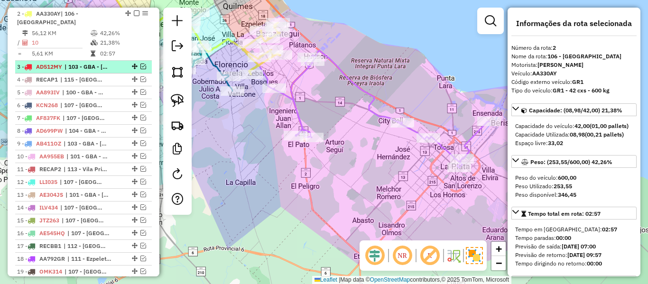
click at [107, 63] on span "| 103 - GBA - Boulogne Sur / Villa Adelina / Villa Udaondo / Caseros" at bounding box center [87, 67] width 44 height 9
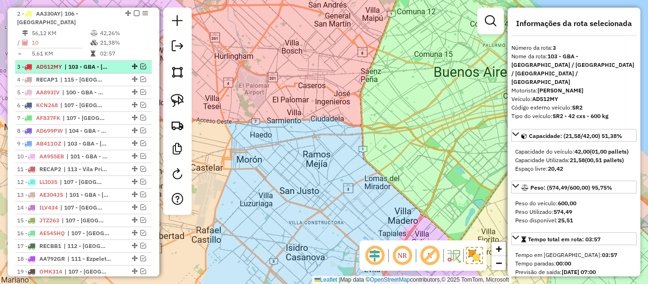
click at [140, 64] on em at bounding box center [143, 67] width 6 height 6
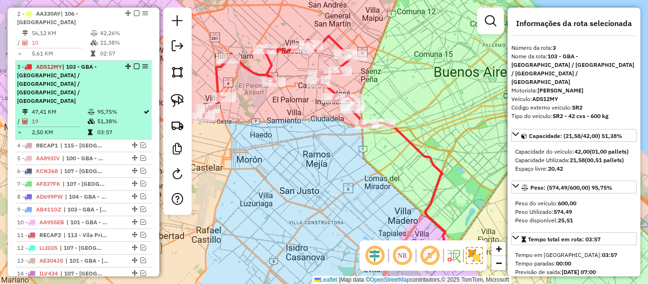
click at [109, 65] on div "3 - AD512MY | 103 - GBA - Boulogne Sur / Villa Adelina / Villa Udaondo / Caseros" at bounding box center [67, 84] width 101 height 43
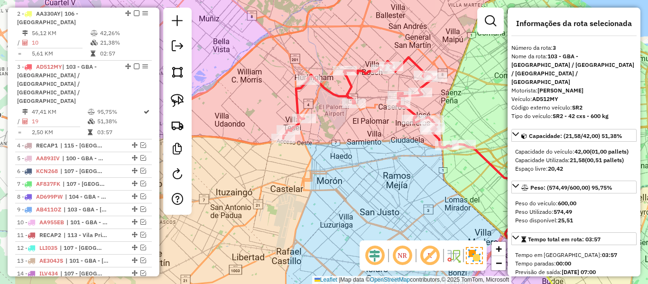
drag, startPoint x: 324, startPoint y: 154, endPoint x: 396, endPoint y: 171, distance: 74.1
click at [396, 171] on div "Janela de atendimento Grade de atendimento Capacidade Transportadoras Veículos …" at bounding box center [324, 142] width 648 height 284
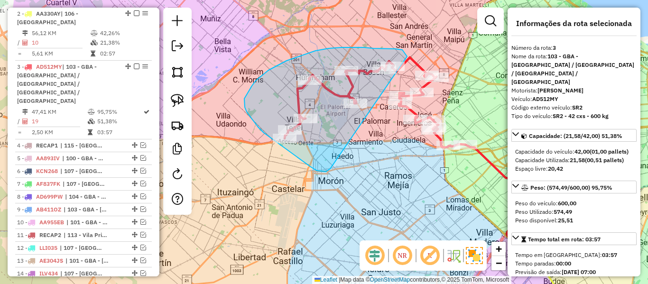
drag, startPoint x: 326, startPoint y: 172, endPoint x: 410, endPoint y: 62, distance: 138.2
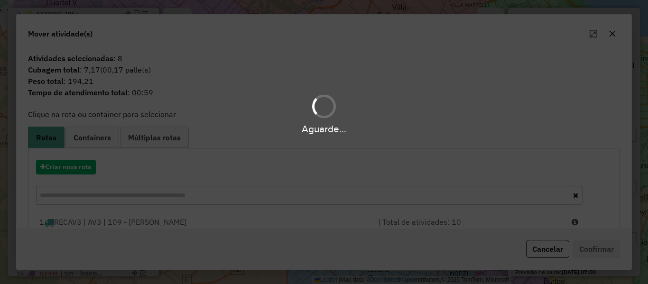
click at [91, 171] on div "Aguarde..." at bounding box center [324, 142] width 648 height 284
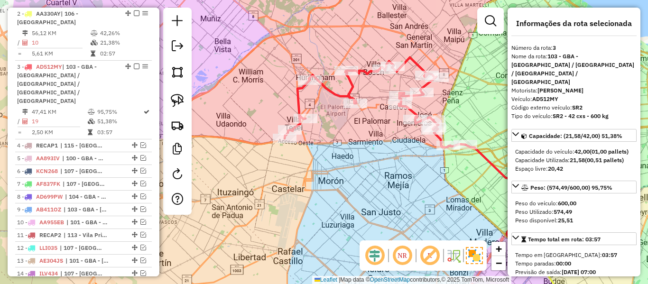
drag, startPoint x: 374, startPoint y: 146, endPoint x: 395, endPoint y: 158, distance: 24.0
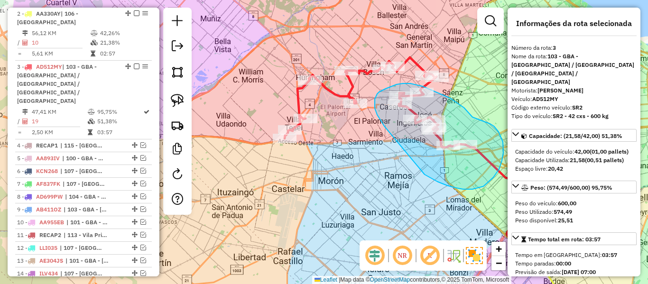
drag, startPoint x: 473, startPoint y: 189, endPoint x: 403, endPoint y: 143, distance: 83.5
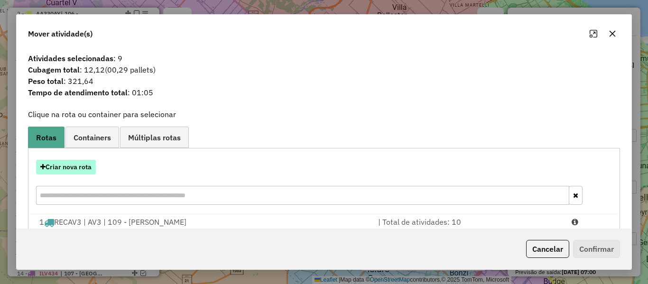
click at [69, 161] on button "Criar nova rota" at bounding box center [66, 167] width 60 height 15
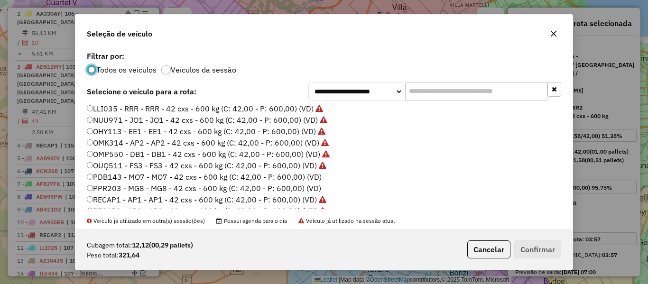
scroll to position [237, 0]
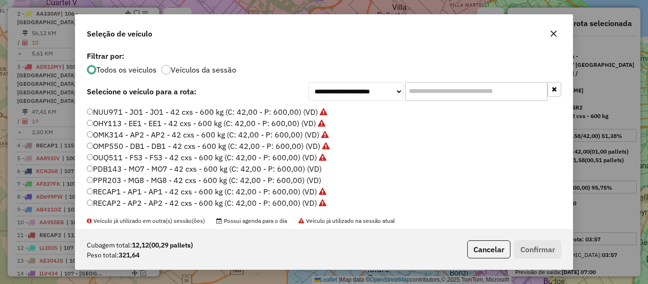
click at [313, 170] on label "PDB143 - MO7 - MO7 - 42 cxs - 600 kg (C: 42,00 - P: 600,00) (VD)" at bounding box center [204, 168] width 235 height 11
click at [547, 247] on button "Confirmar" at bounding box center [537, 250] width 47 height 18
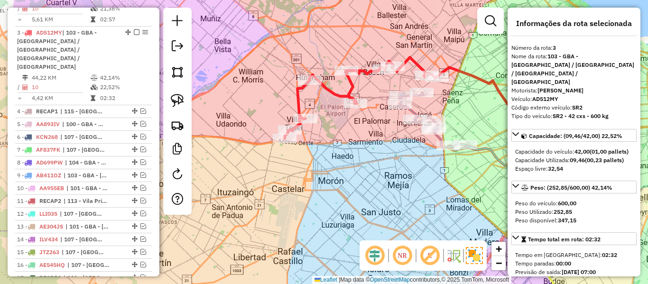
scroll to position [463, 0]
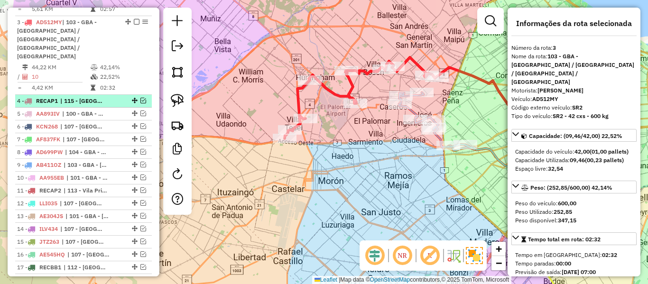
click at [85, 82] on ul "1 - RECAV3 | 109 - San Vicente - Alejandro Korn - Glew 44,93 KM 42,82% / 10 23,…" at bounding box center [83, 253] width 137 height 686
click at [95, 97] on span "| 115 - San José - Plaza de La Democracia" at bounding box center [82, 101] width 44 height 9
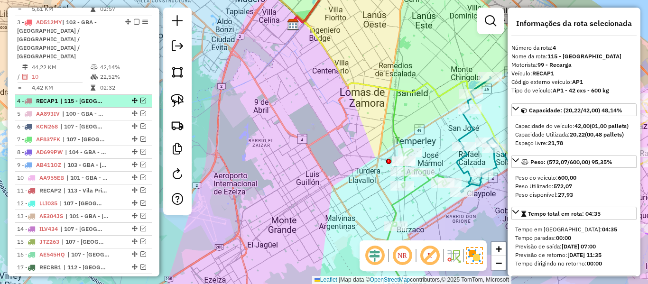
click at [141, 98] on em at bounding box center [143, 101] width 6 height 6
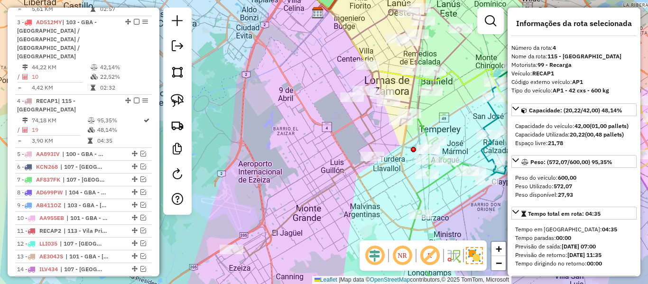
click at [318, 137] on div "Janela de atendimento Grade de atendimento Capacidade Transportadoras Veículos …" at bounding box center [324, 142] width 648 height 284
click at [372, 132] on icon at bounding box center [349, 132] width 234 height 248
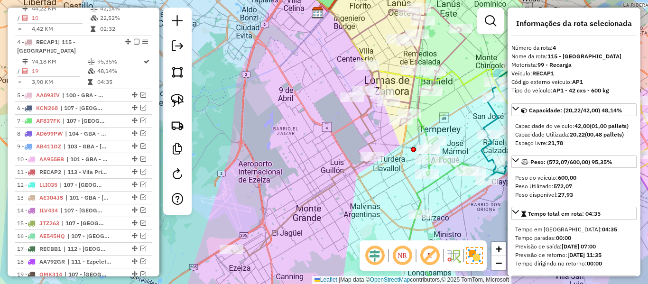
scroll to position [525, 0]
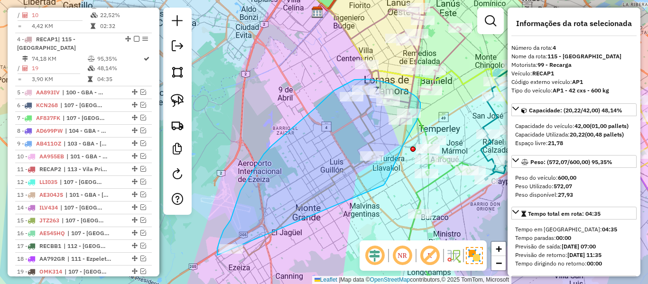
drag, startPoint x: 384, startPoint y: 185, endPoint x: 231, endPoint y: 272, distance: 176.2
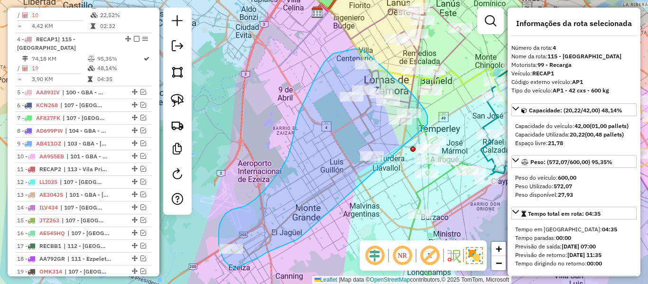
drag, startPoint x: 428, startPoint y: 124, endPoint x: 302, endPoint y: 236, distance: 167.7
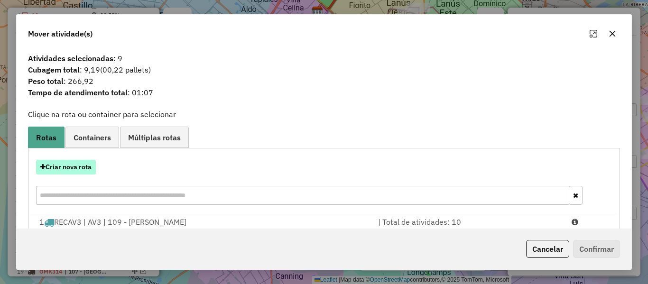
click at [89, 168] on button "Criar nova rota" at bounding box center [66, 167] width 60 height 15
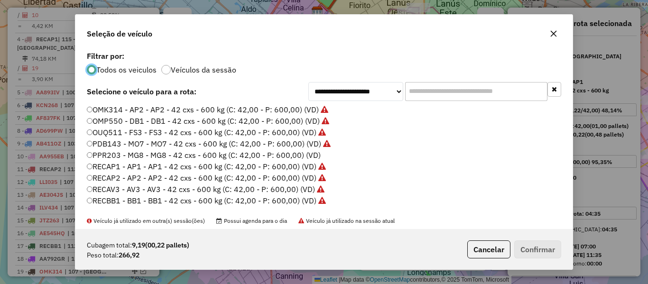
scroll to position [285, 0]
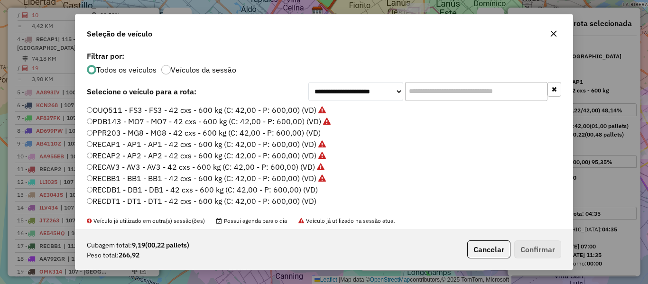
click at [312, 135] on label "PPR203 - MG8 - MG8 - 42 cxs - 600 kg (C: 42,00 - P: 600,00) (VD)" at bounding box center [204, 132] width 234 height 11
drag, startPoint x: 533, startPoint y: 248, endPoint x: 476, endPoint y: 213, distance: 67.6
click at [532, 244] on button "Confirmar" at bounding box center [537, 250] width 47 height 18
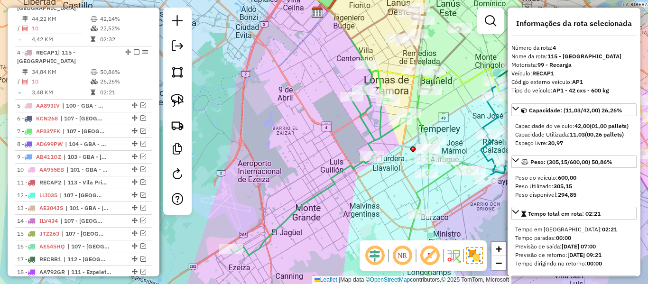
scroll to position [525, 0]
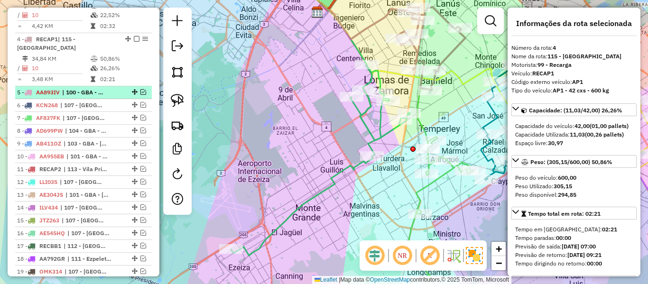
click at [88, 88] on span "| 100 - GBA - Garin / Nordelta / Loma Verde / Troncos, 101 - GBA - Tigre / San …" at bounding box center [84, 92] width 44 height 9
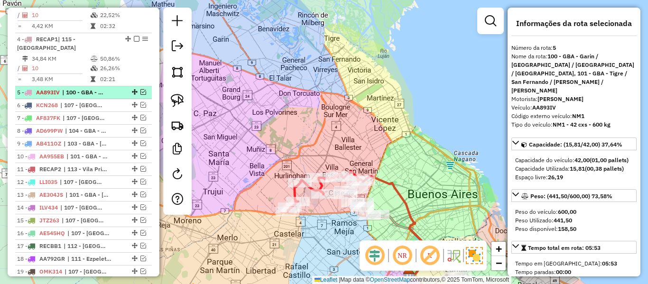
click at [142, 89] on em at bounding box center [143, 92] width 6 height 6
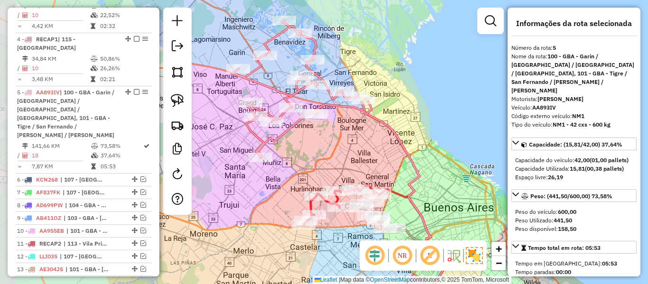
drag, startPoint x: 342, startPoint y: 137, endPoint x: 390, endPoint y: 152, distance: 50.3
click at [377, 163] on div "Janela de atendimento Grade de atendimento Capacidade Transportadoras Veículos …" at bounding box center [324, 142] width 648 height 284
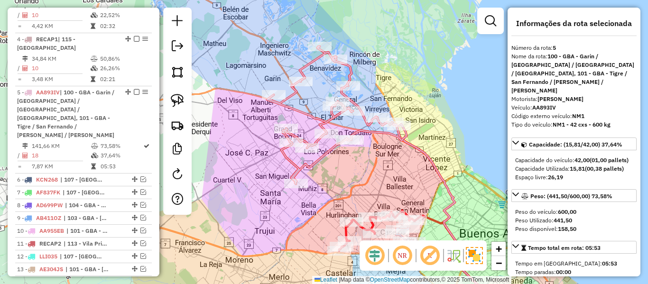
click at [405, 142] on icon at bounding box center [337, 116] width 140 height 138
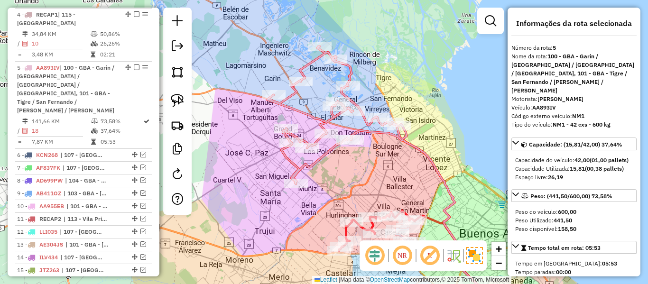
scroll to position [578, 0]
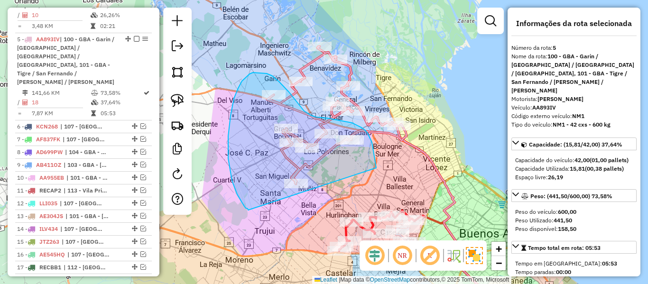
drag, startPoint x: 376, startPoint y: 168, endPoint x: 248, endPoint y: 210, distance: 134.9
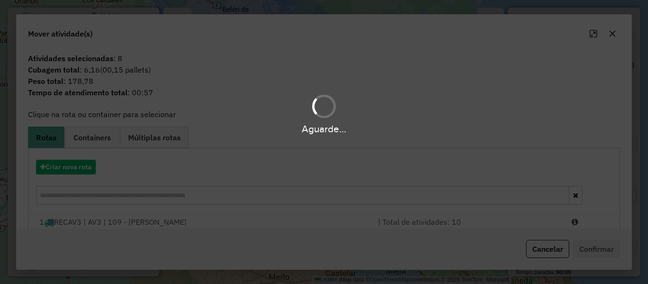
click at [81, 167] on div "Aguarde..." at bounding box center [324, 142] width 648 height 284
click at [81, 168] on hb-app "Aguarde... Pop-up bloqueado! Seu navegador bloqueou automáticamente a abertura …" at bounding box center [324, 142] width 648 height 284
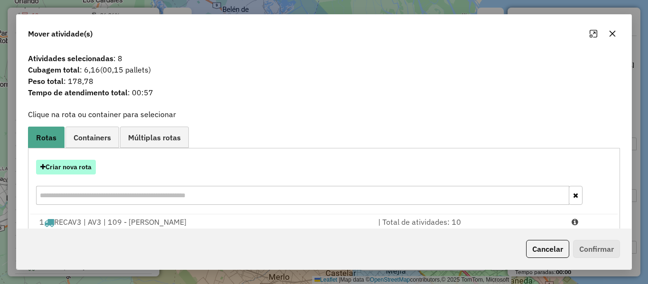
click at [81, 168] on button "Criar nova rota" at bounding box center [66, 167] width 60 height 15
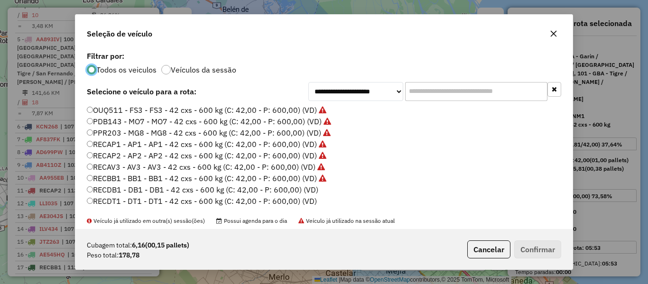
scroll to position [0, 0]
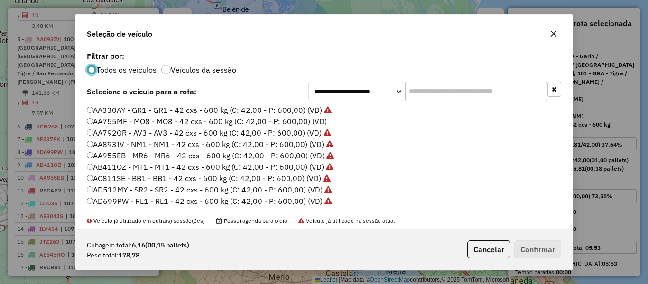
click at [317, 123] on label "AA755MF - MO8 - MO8 - 42 cxs - 600 kg (C: 42,00 - P: 600,00) (VD)" at bounding box center [207, 121] width 240 height 11
click at [541, 256] on button "Confirmar" at bounding box center [537, 250] width 47 height 18
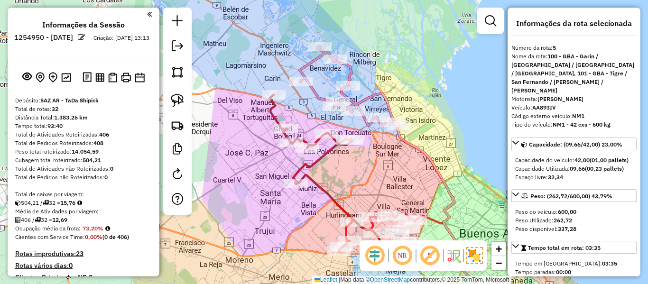
scroll to position [190, 0]
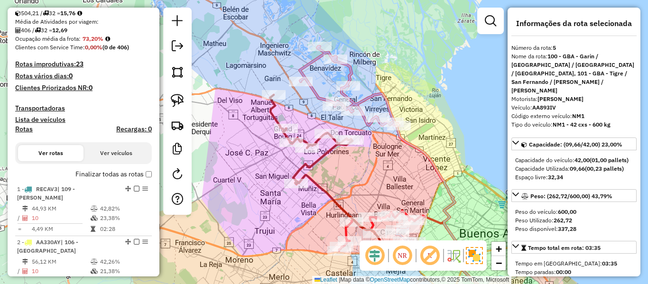
click at [118, 171] on label "Finalizar todas as rotas" at bounding box center [113, 174] width 76 height 10
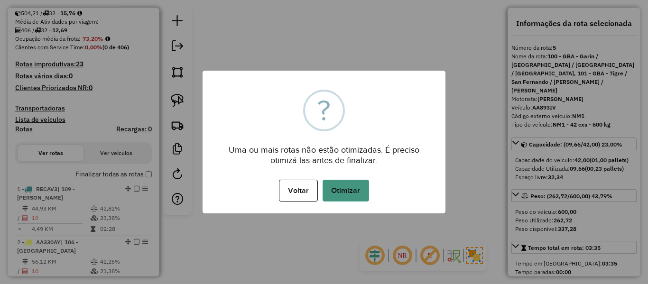
click at [346, 196] on button "Otimizar" at bounding box center [346, 191] width 47 height 22
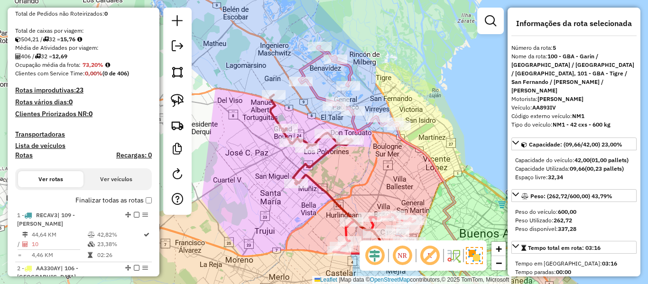
scroll to position [198, 0]
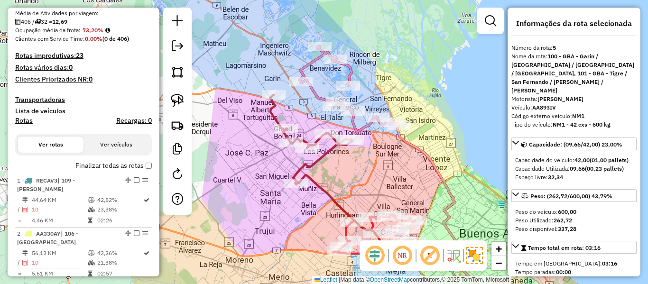
click at [106, 167] on label "Finalizar todas as rotas" at bounding box center [113, 166] width 76 height 10
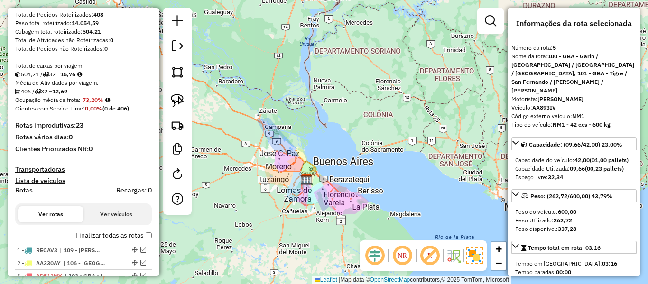
scroll to position [142, 0]
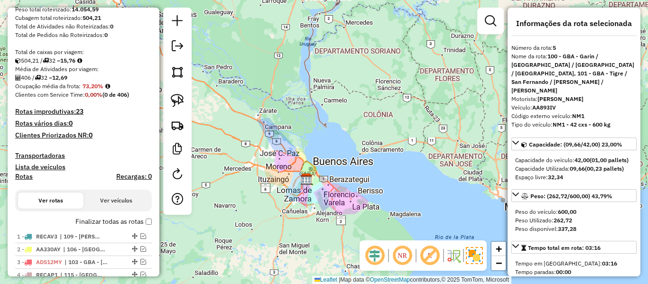
drag, startPoint x: 110, startPoint y: 222, endPoint x: 103, endPoint y: 216, distance: 9.5
click at [111, 222] on label "Finalizar todas as rotas" at bounding box center [113, 222] width 76 height 10
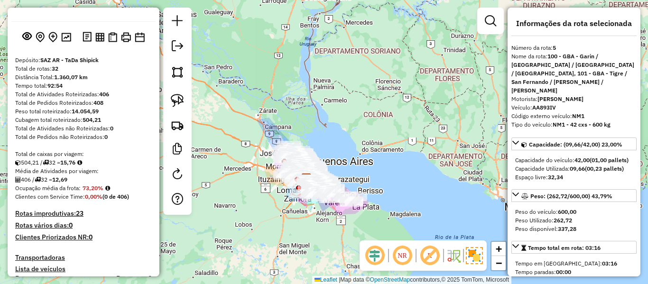
scroll to position [0, 0]
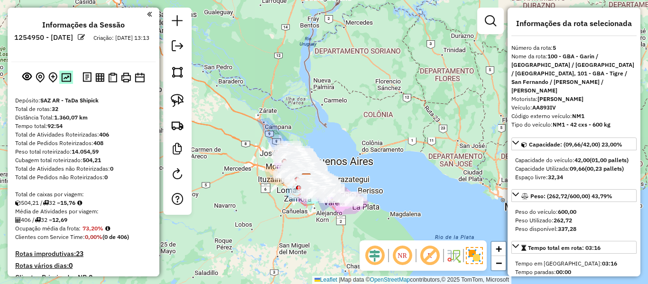
click at [64, 80] on img at bounding box center [66, 77] width 10 height 9
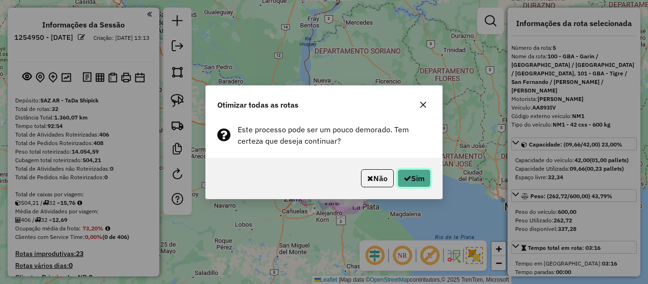
click at [419, 176] on button "Sim" at bounding box center [414, 178] width 33 height 18
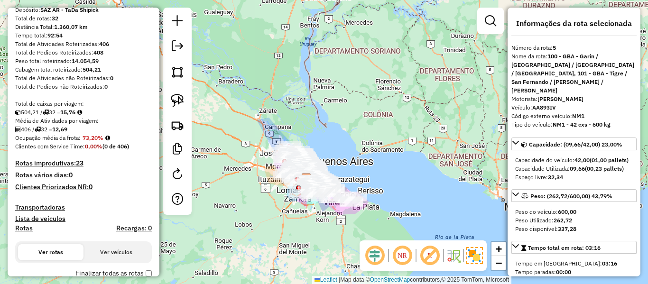
scroll to position [190, 0]
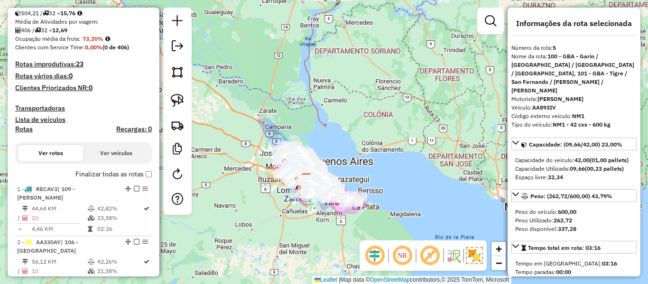
click at [115, 170] on label "Finalizar todas as rotas" at bounding box center [113, 174] width 76 height 10
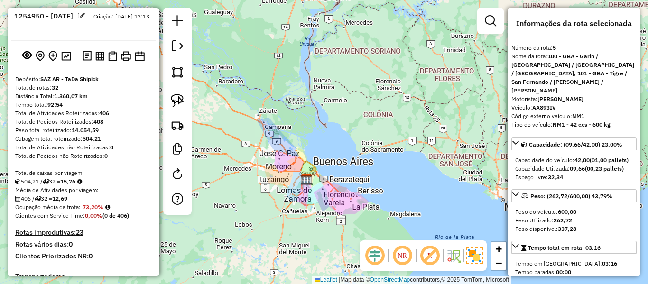
scroll to position [0, 0]
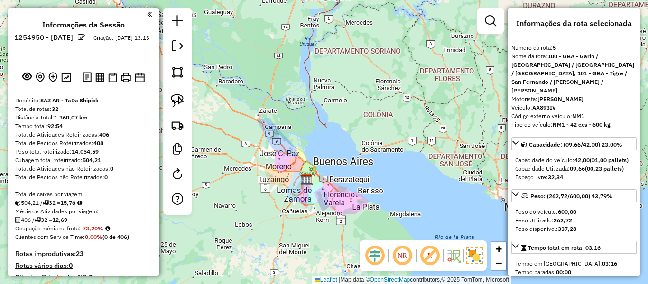
drag, startPoint x: 418, startPoint y: 103, endPoint x: 410, endPoint y: 91, distance: 14.1
click at [418, 103] on div "Janela de atendimento Grade de atendimento Capacidade Transportadoras Veículos …" at bounding box center [324, 142] width 648 height 284
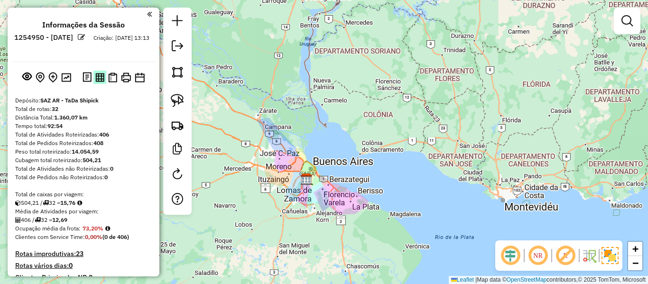
click at [100, 75] on img at bounding box center [99, 77] width 9 height 9
click at [109, 80] on img at bounding box center [112, 78] width 9 height 10
click at [114, 76] on img at bounding box center [112, 78] width 9 height 10
click at [123, 78] on img at bounding box center [126, 78] width 10 height 10
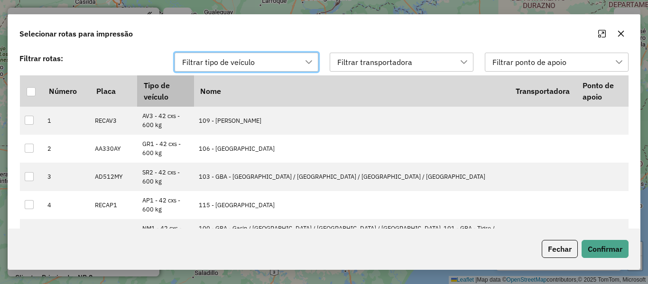
scroll to position [7, 43]
click at [30, 91] on div at bounding box center [31, 91] width 9 height 9
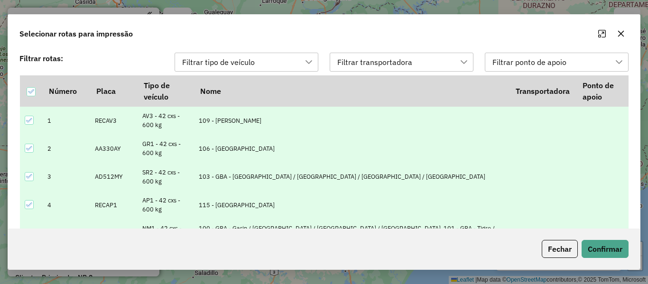
click at [580, 242] on p-footer "Fechar Confirmar" at bounding box center [583, 249] width 91 height 18
click at [585, 245] on button "Confirmar" at bounding box center [605, 249] width 47 height 18
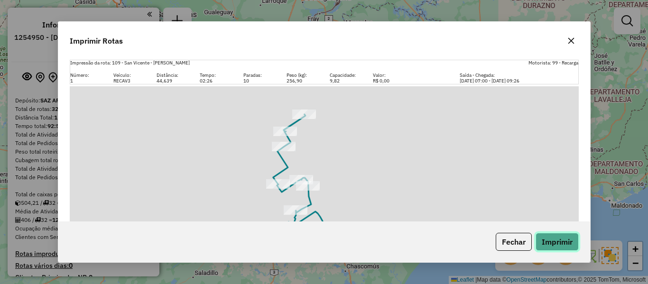
click at [561, 237] on button "Imprimir" at bounding box center [557, 242] width 43 height 18
click at [570, 44] on icon "button" at bounding box center [572, 41] width 8 height 8
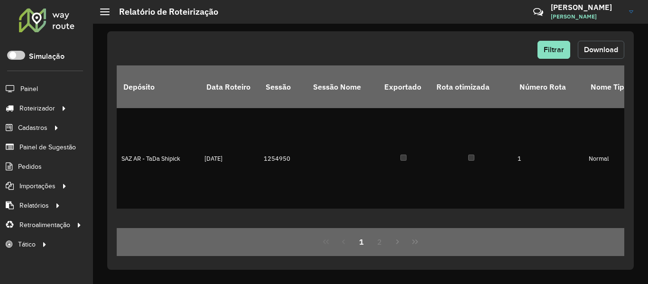
click at [595, 48] on span "Download" at bounding box center [601, 50] width 34 height 8
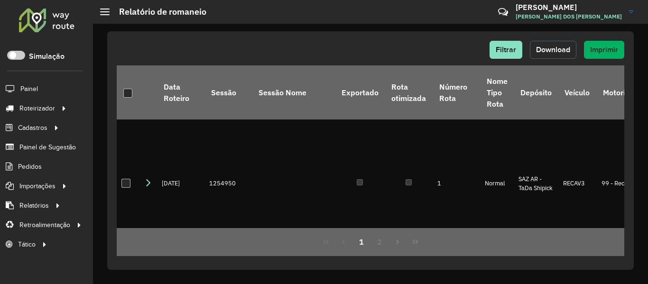
click at [545, 48] on span "Download" at bounding box center [553, 50] width 34 height 8
